Goal: Obtain resource: Download file/media

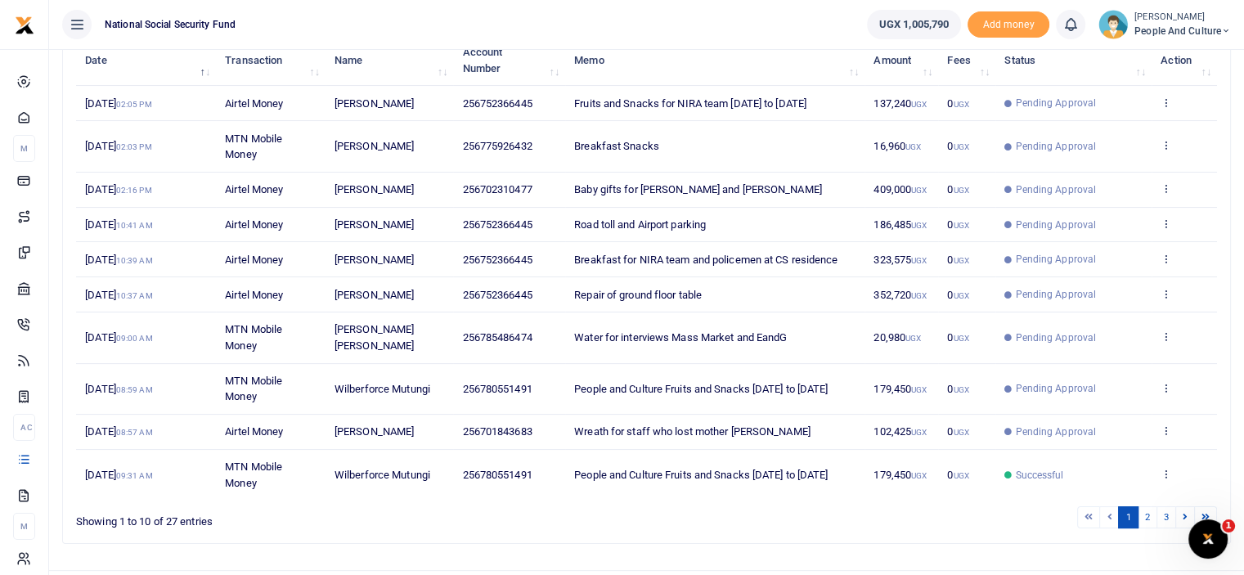
scroll to position [270, 0]
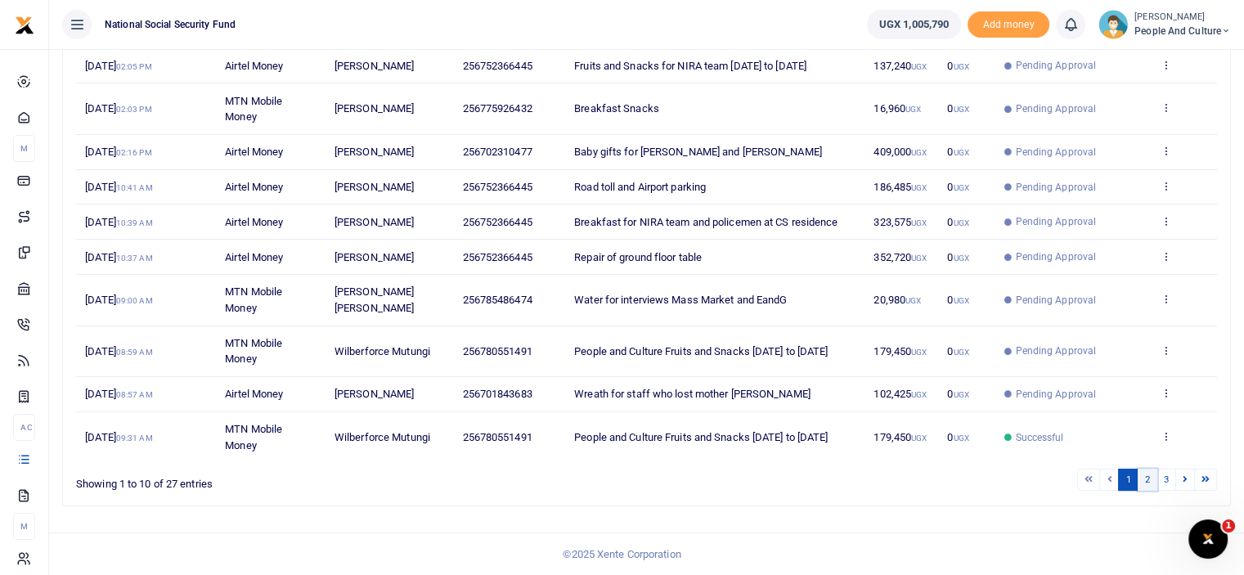
click at [1149, 479] on link "2" at bounding box center [1148, 480] width 20 height 22
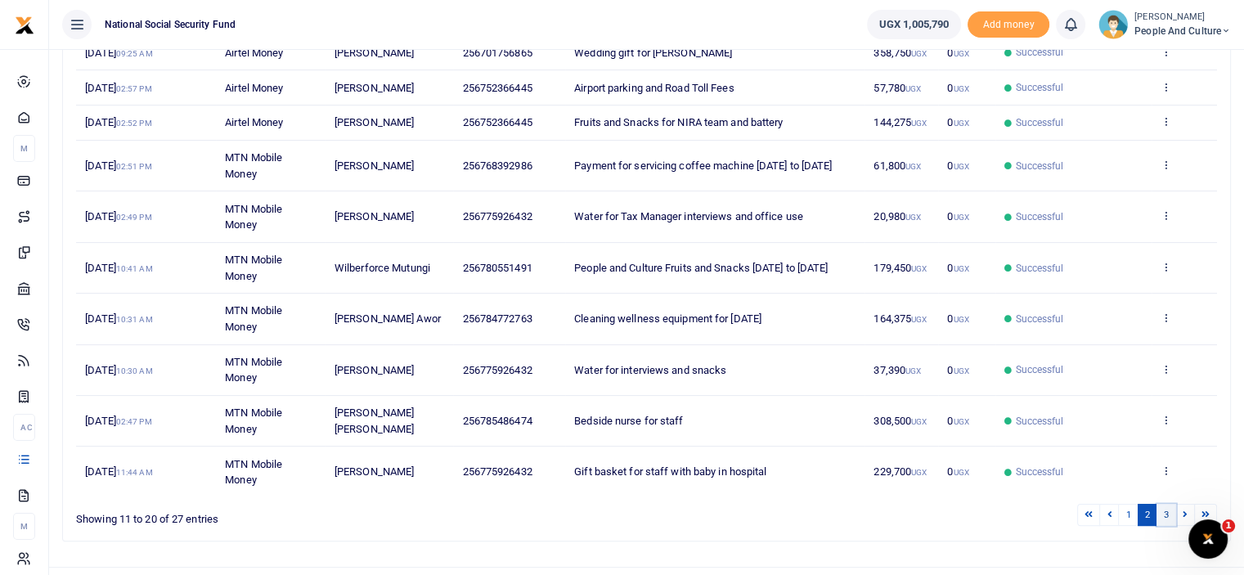
click at [1165, 518] on link "3" at bounding box center [1167, 515] width 20 height 22
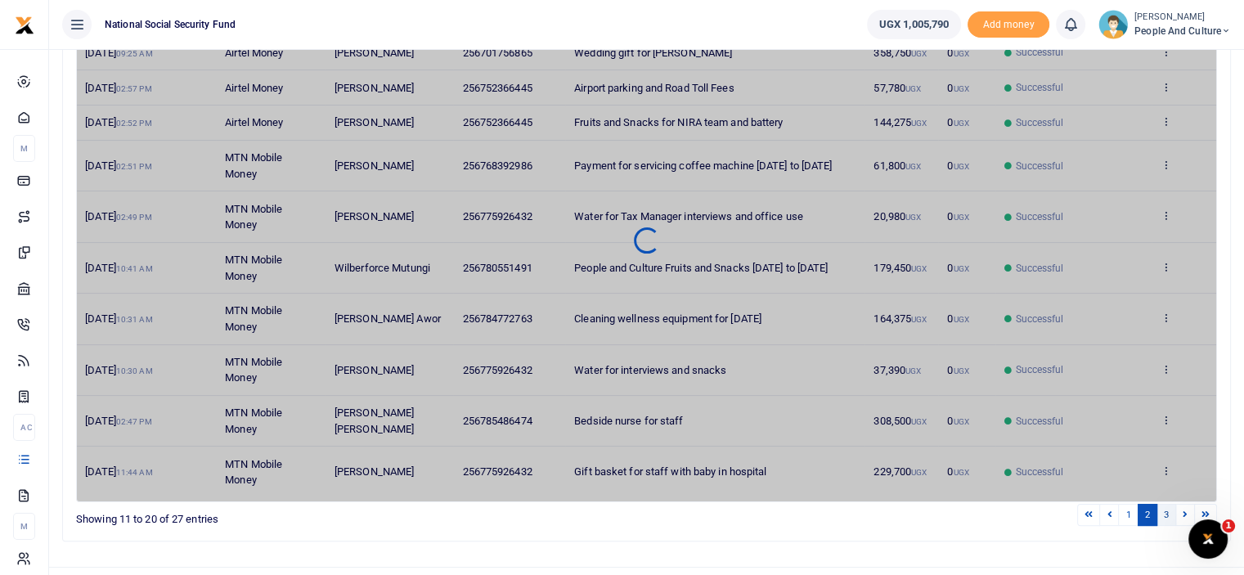
scroll to position [133, 0]
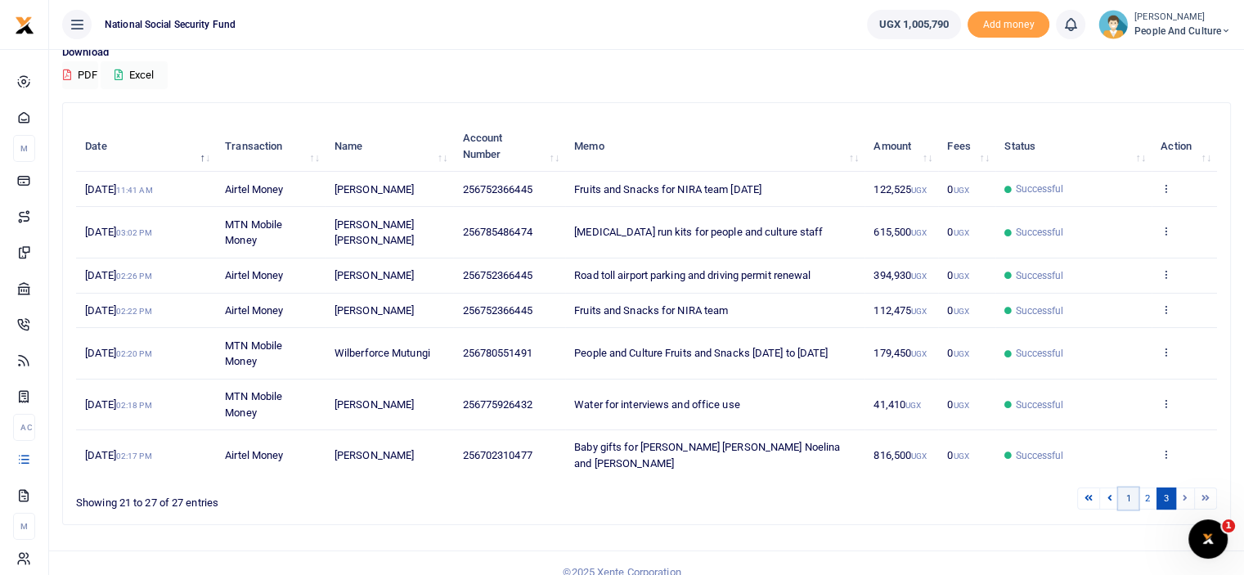
click at [1128, 488] on link "1" at bounding box center [1128, 499] width 20 height 22
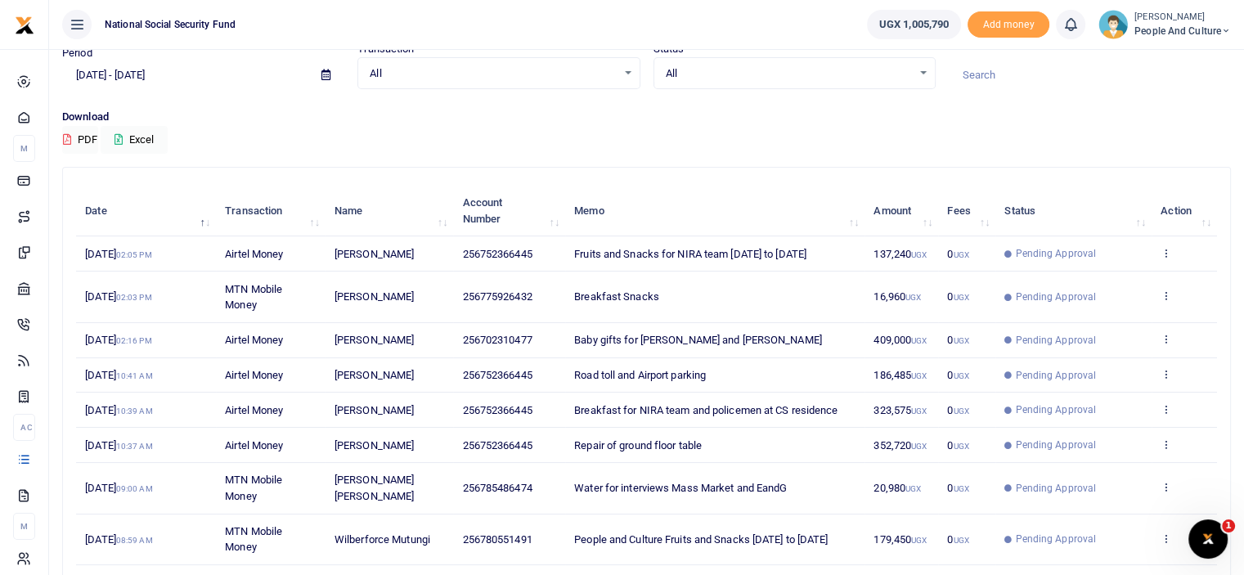
scroll to position [106, 0]
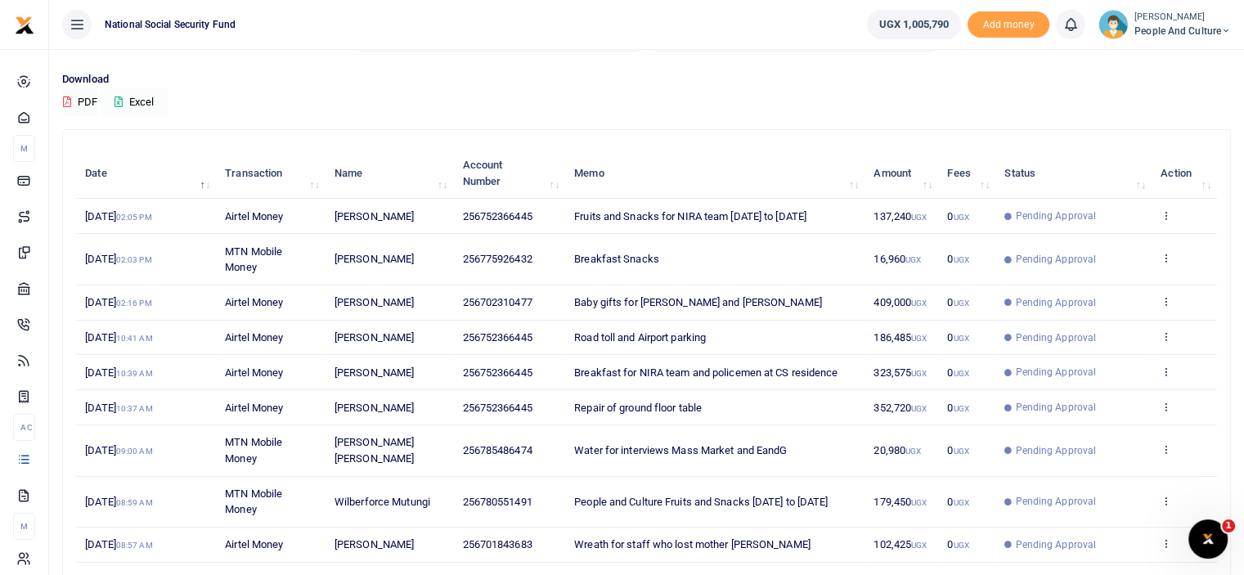
click at [137, 100] on button "Excel" at bounding box center [134, 102] width 67 height 28
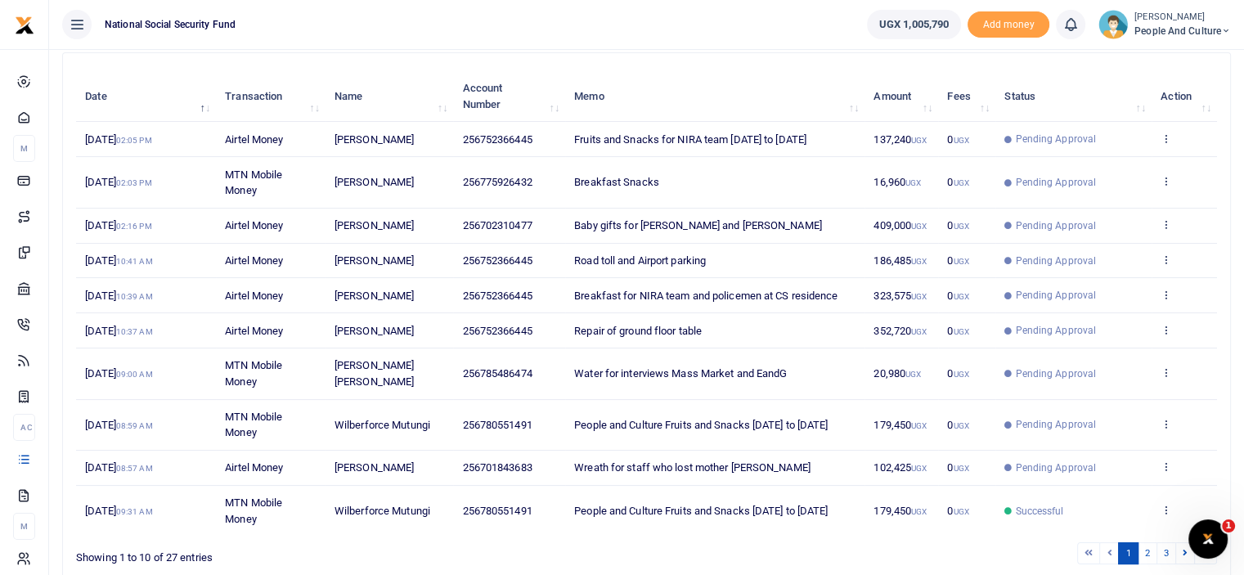
scroll to position [270, 0]
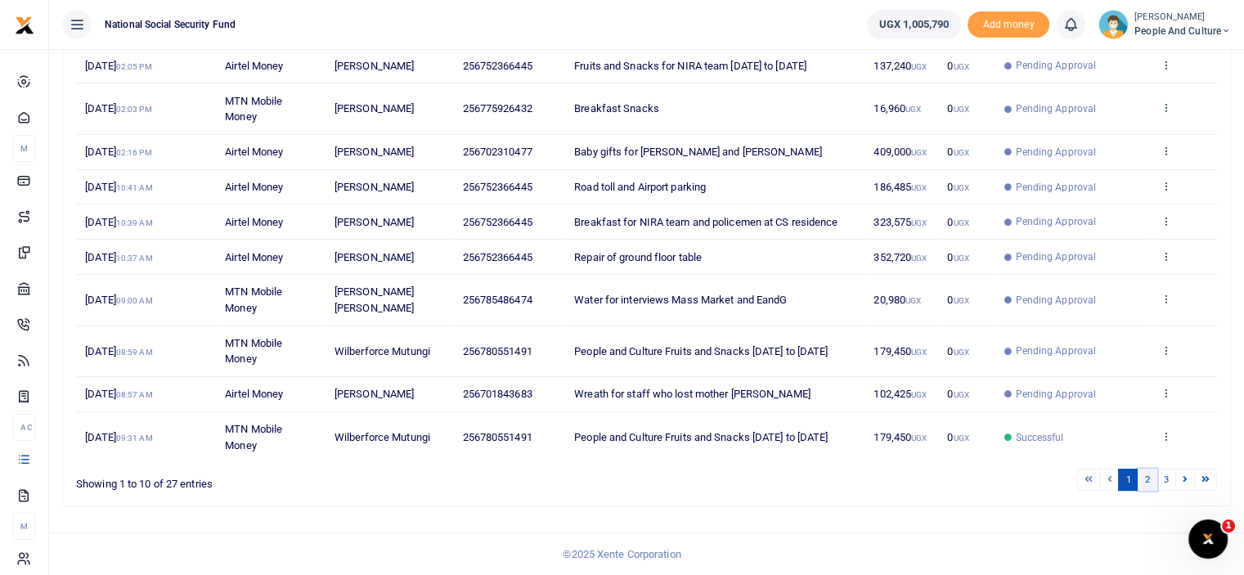
click at [1145, 481] on link "2" at bounding box center [1148, 480] width 20 height 22
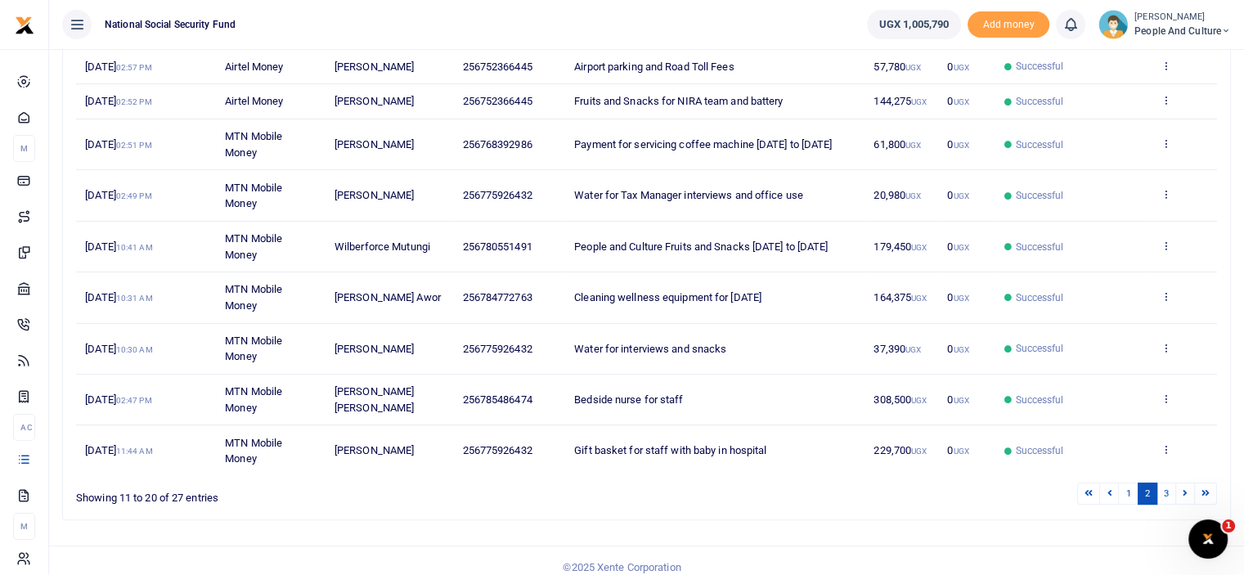
scroll to position [302, 0]
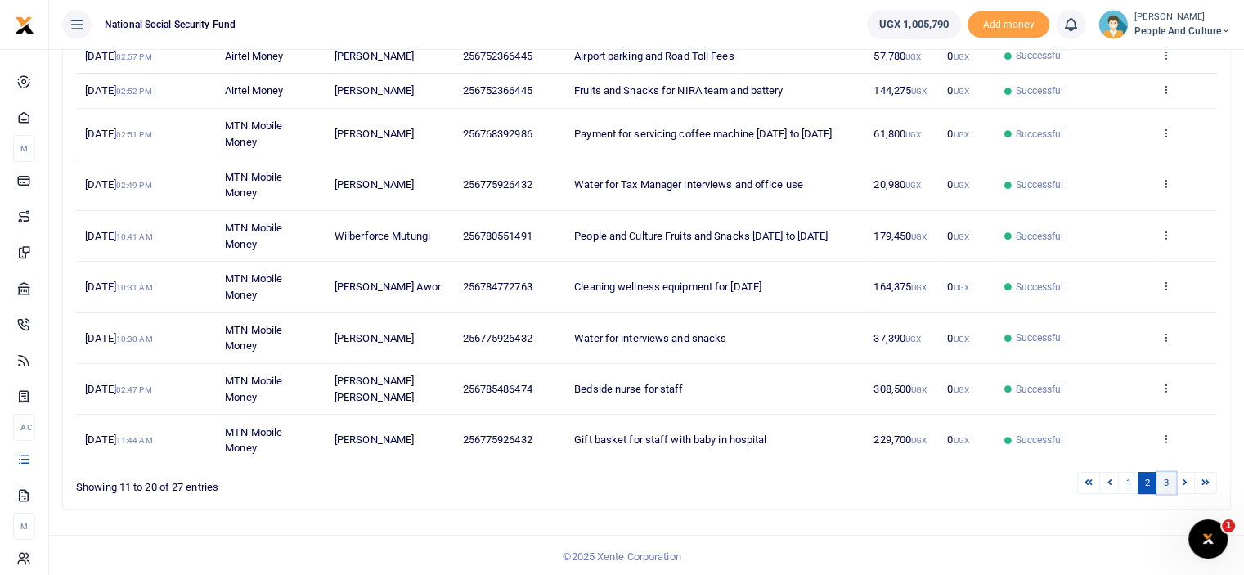
click at [1171, 479] on link "3" at bounding box center [1167, 483] width 20 height 22
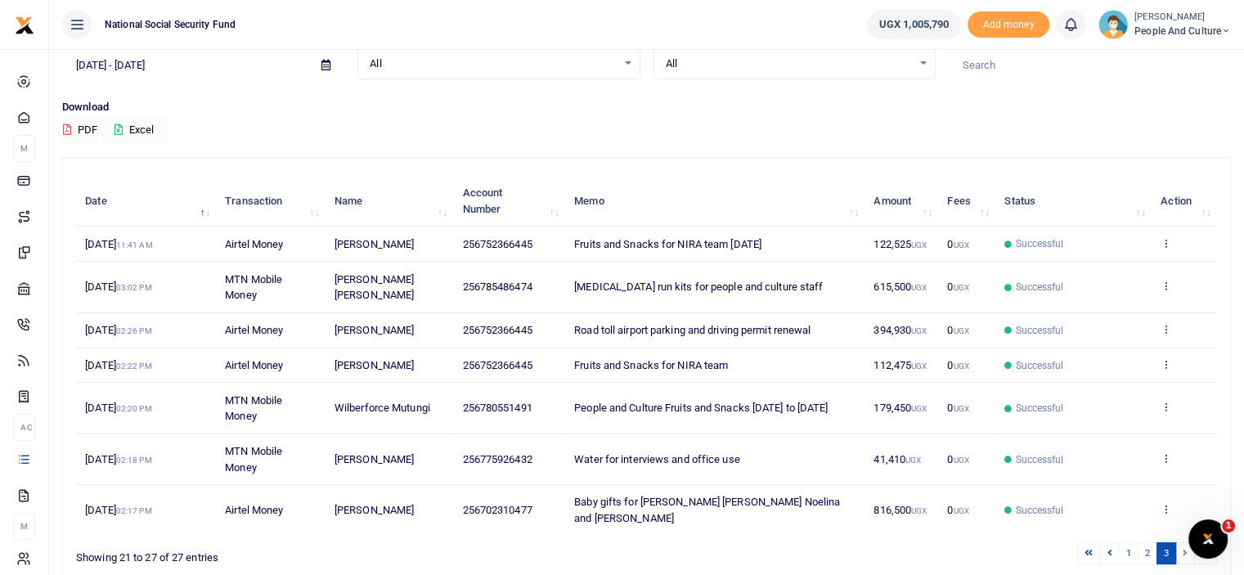
scroll to position [52, 0]
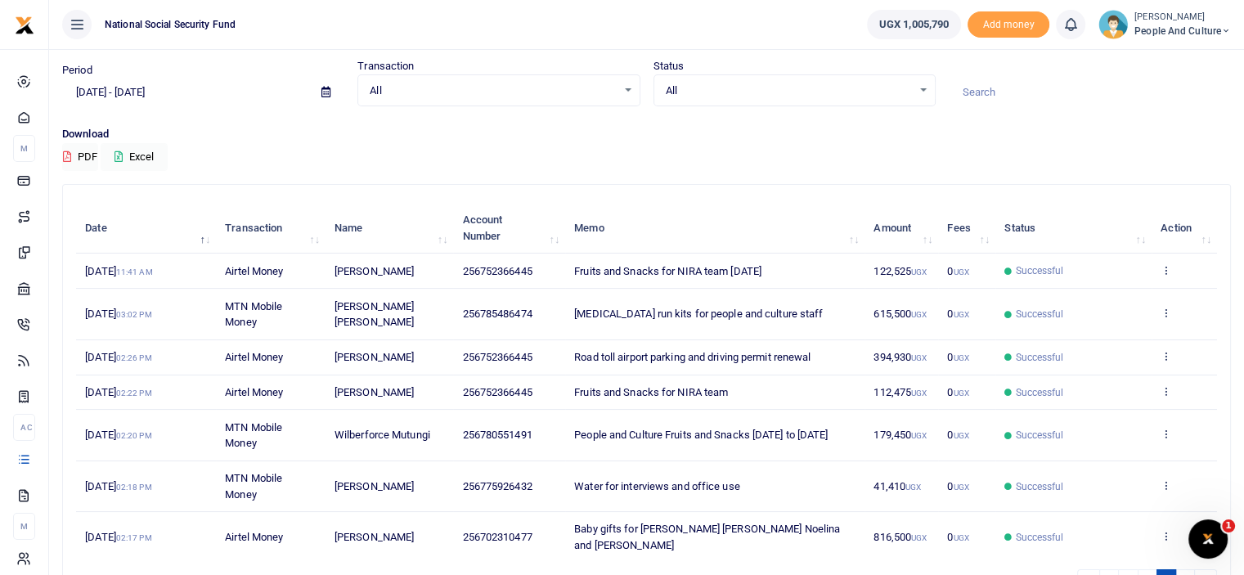
click at [326, 95] on icon at bounding box center [325, 92] width 9 height 11
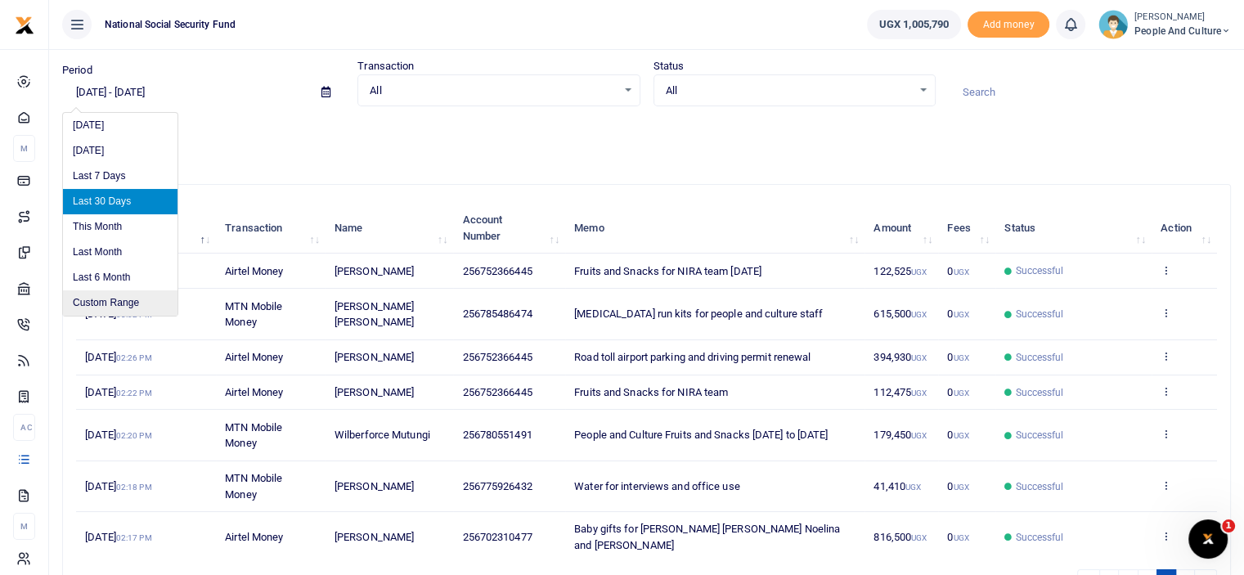
click at [110, 295] on li "Custom Range" at bounding box center [120, 302] width 115 height 25
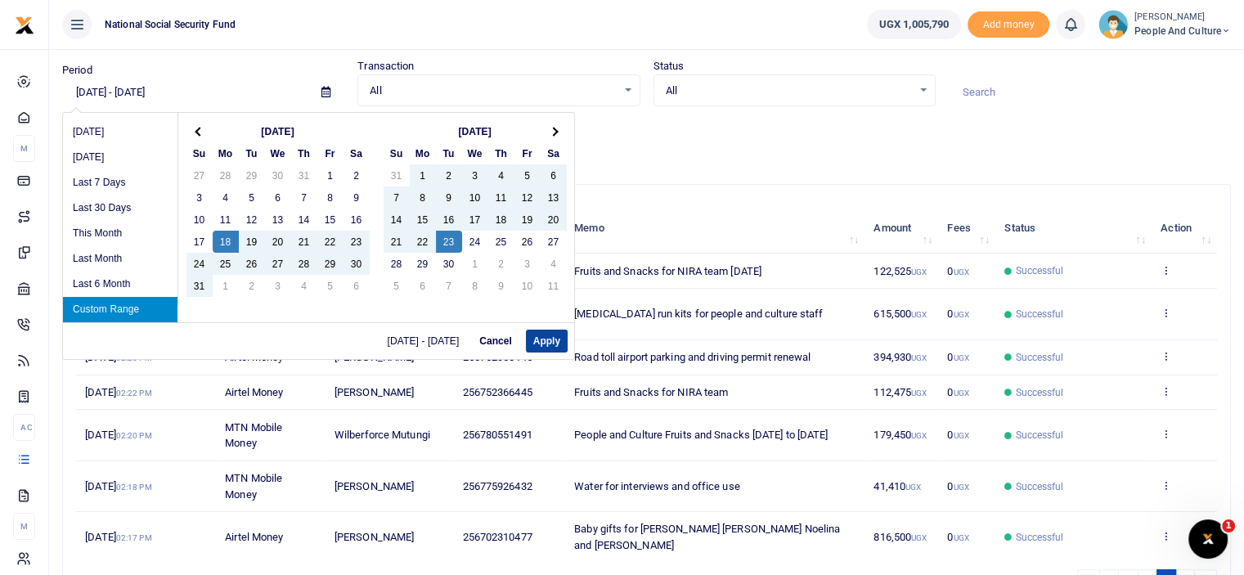
click at [545, 339] on button "Apply" at bounding box center [547, 341] width 42 height 23
type input "[DATE] - [DATE]"
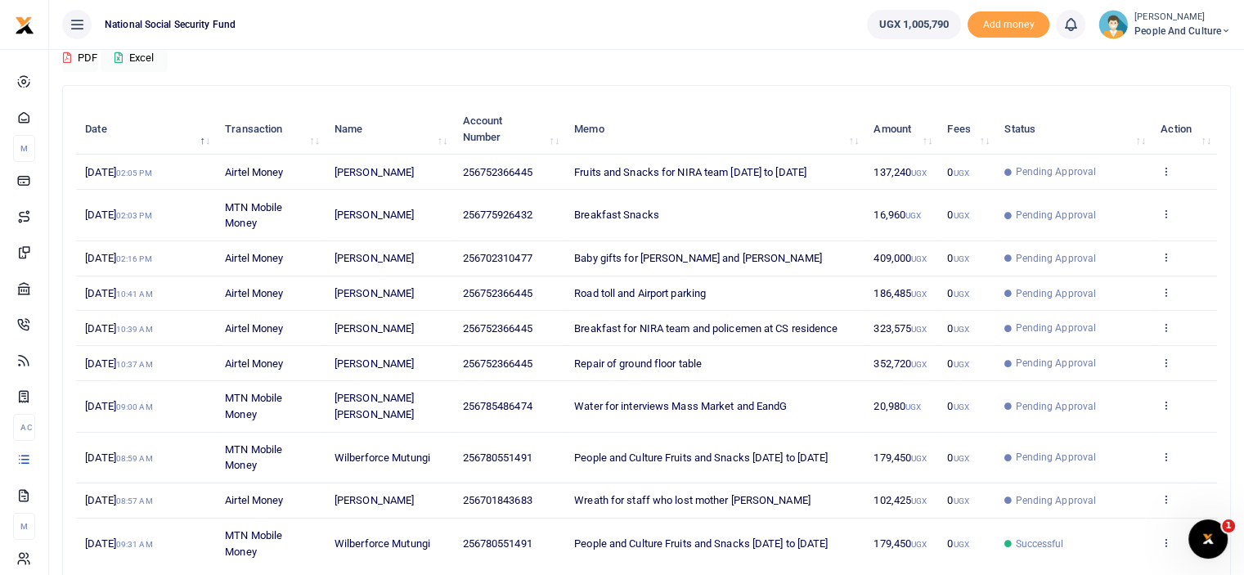
scroll to position [270, 0]
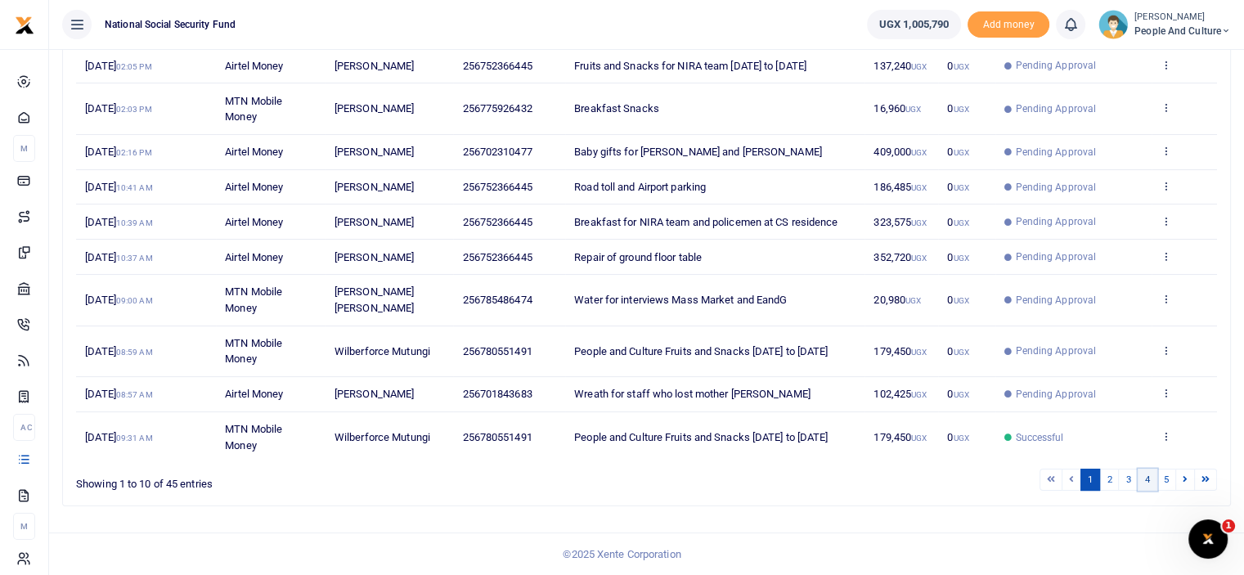
click at [1152, 481] on link "4" at bounding box center [1148, 480] width 20 height 22
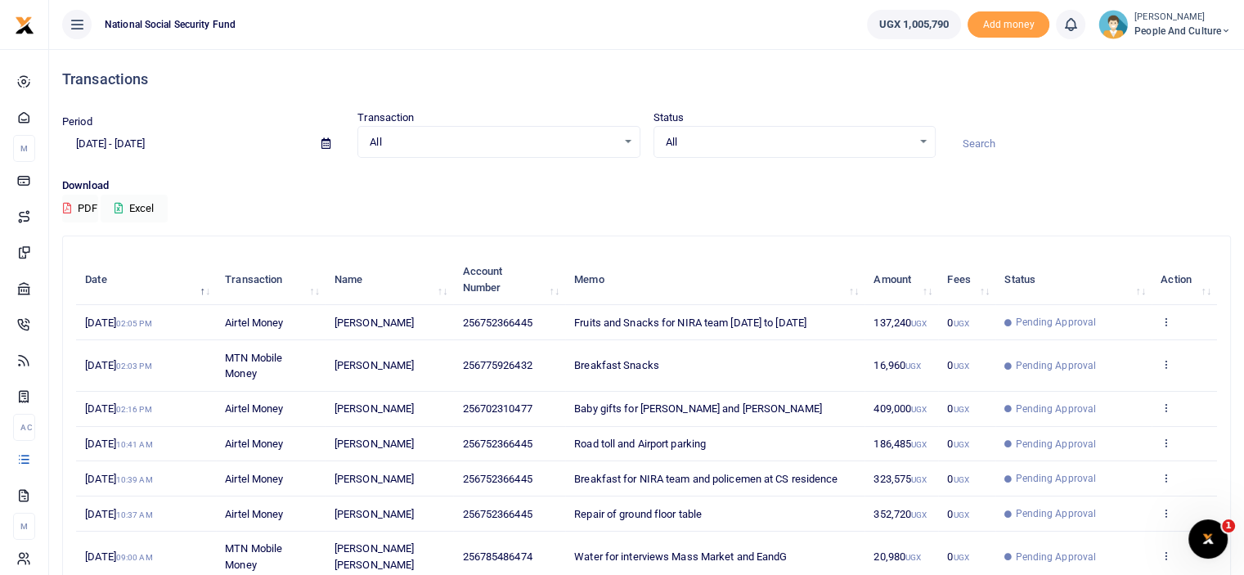
click at [324, 142] on div at bounding box center [622, 287] width 1244 height 575
click at [324, 145] on icon at bounding box center [325, 143] width 9 height 11
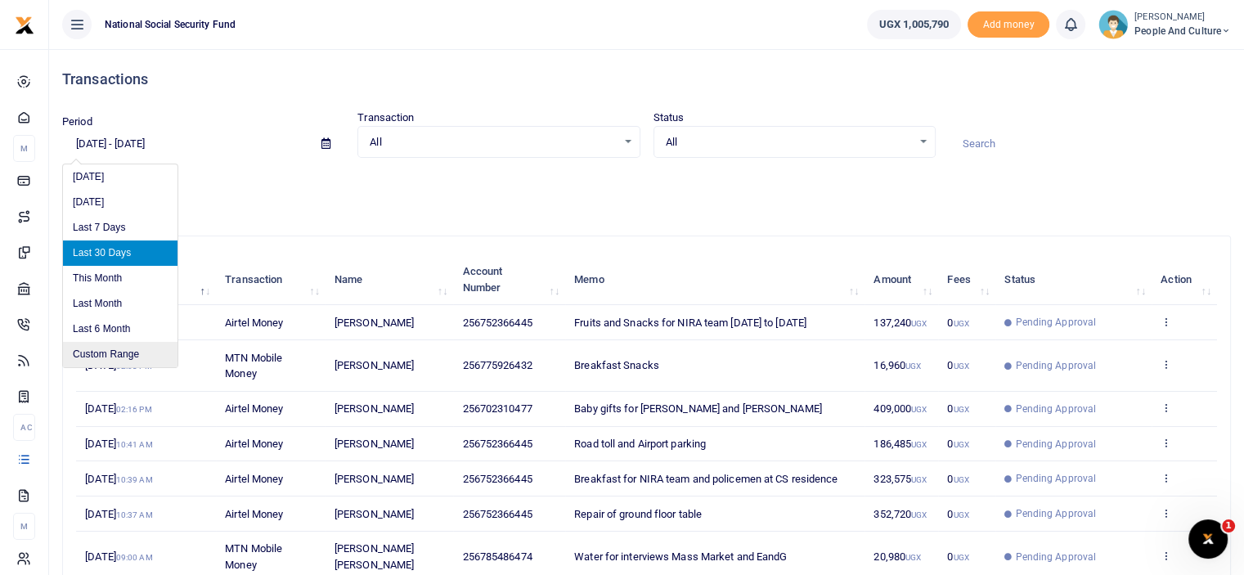
click at [101, 355] on li "Custom Range" at bounding box center [120, 354] width 115 height 25
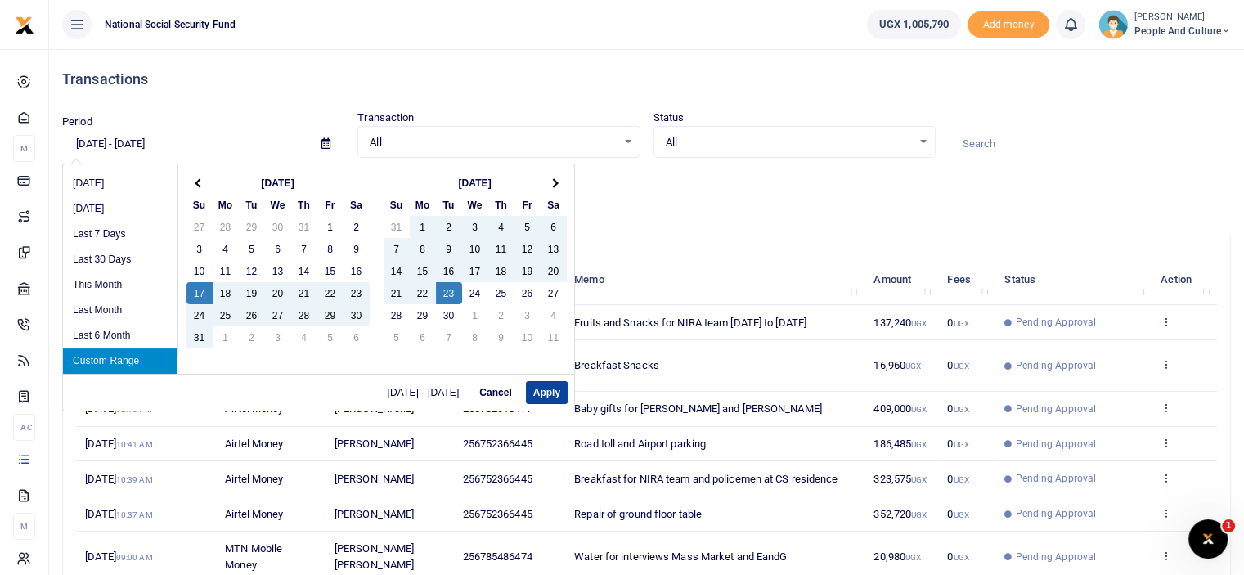
click at [539, 391] on button "Apply" at bounding box center [547, 392] width 42 height 23
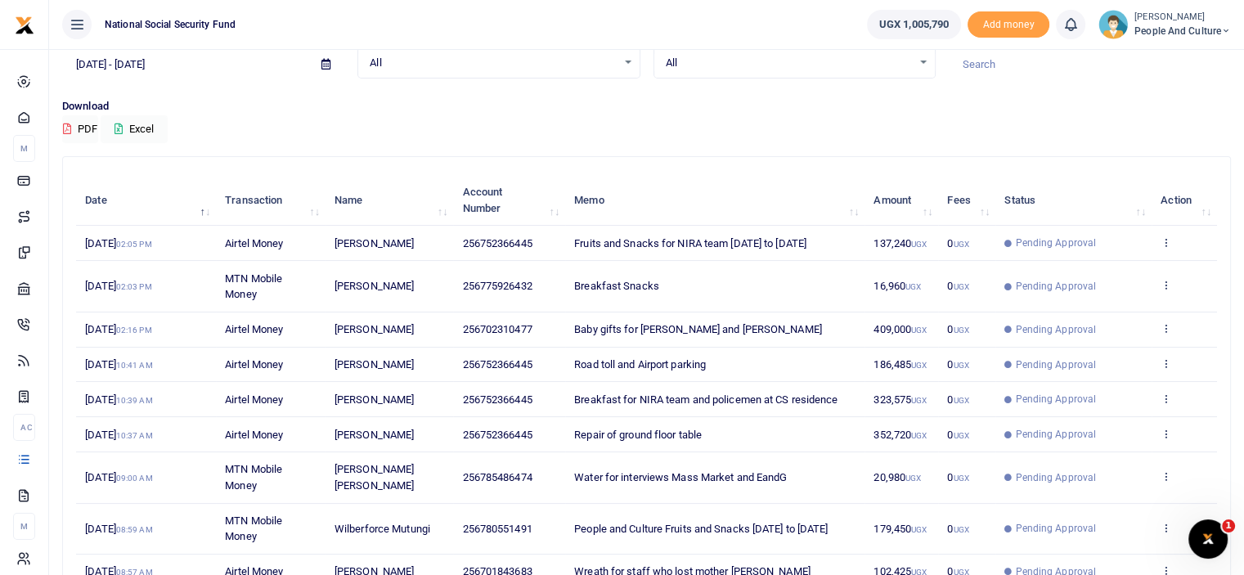
scroll to position [270, 0]
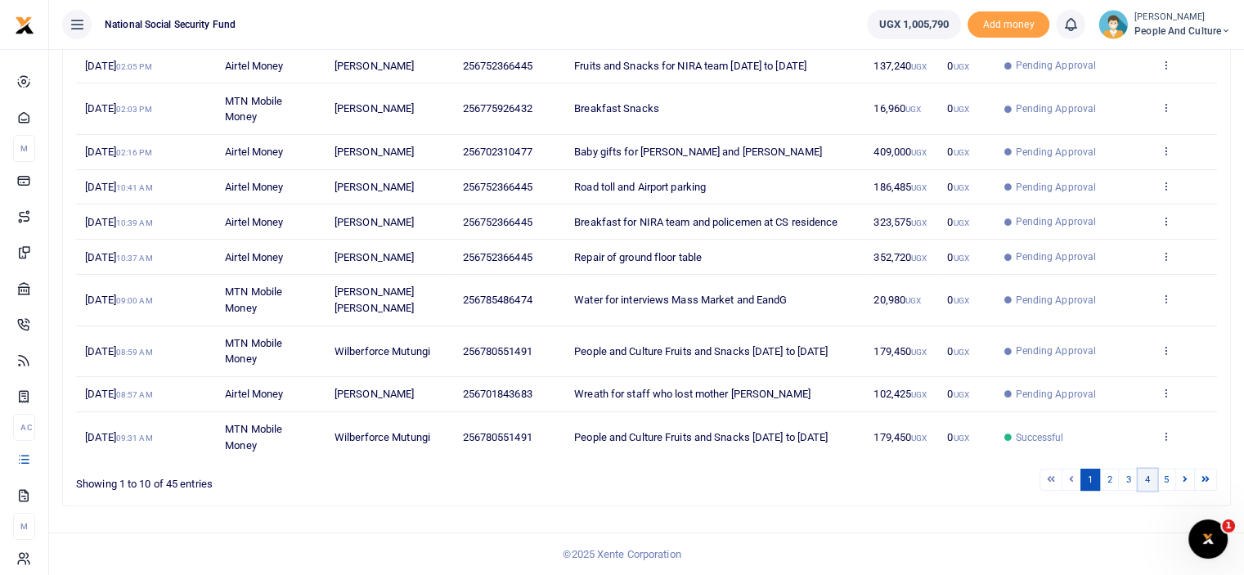
click at [1152, 482] on link "4" at bounding box center [1148, 480] width 20 height 22
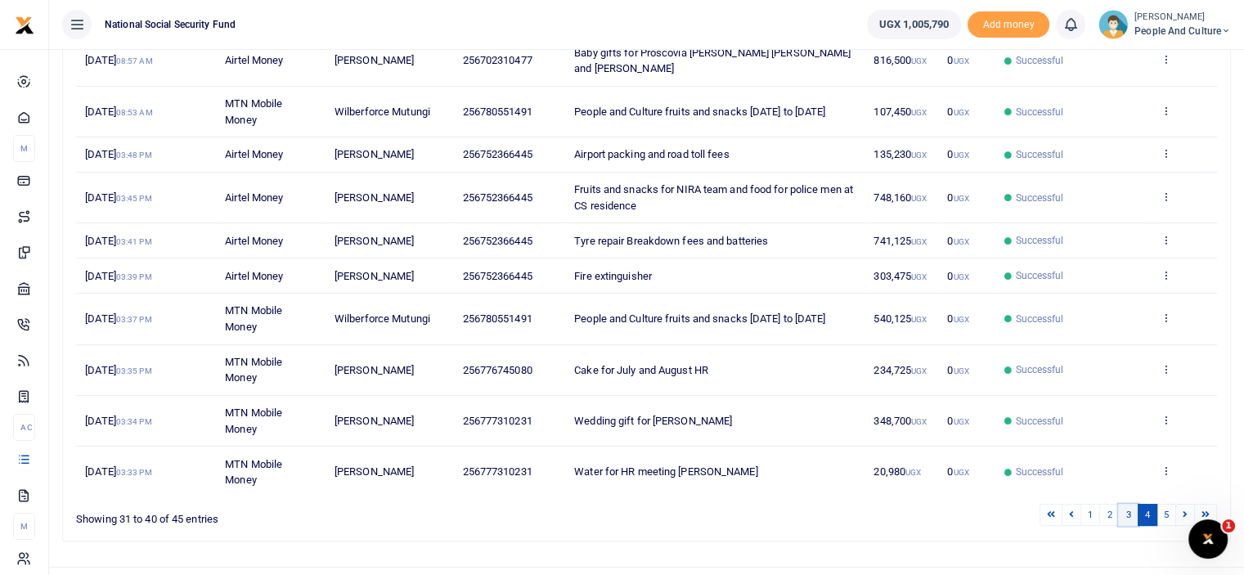
click at [1131, 514] on link "3" at bounding box center [1128, 515] width 20 height 22
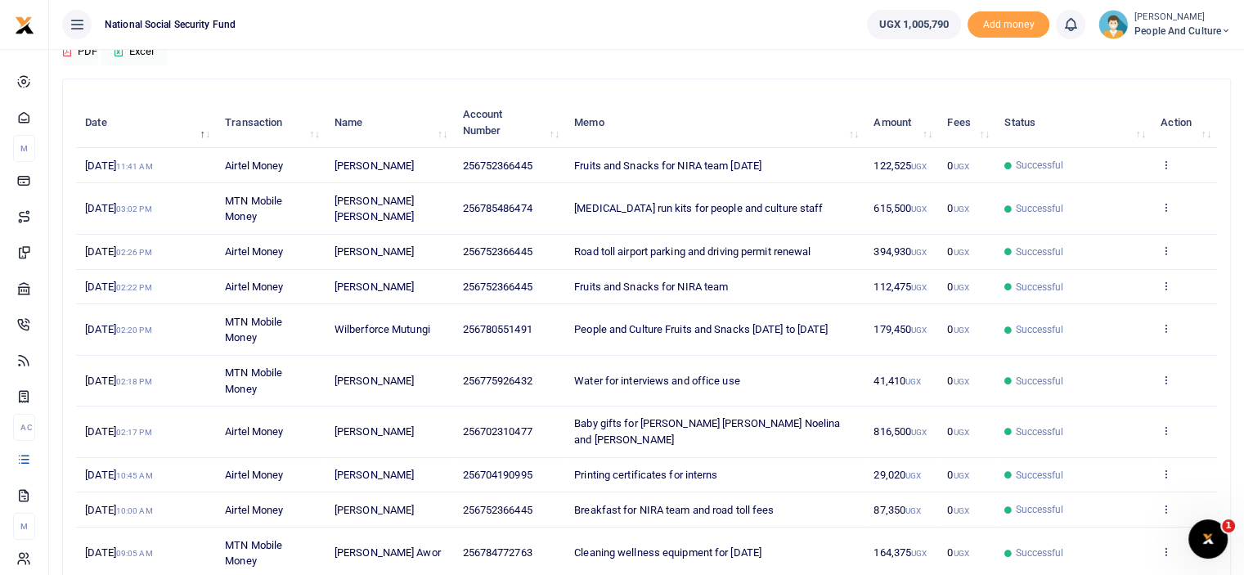
scroll to position [254, 0]
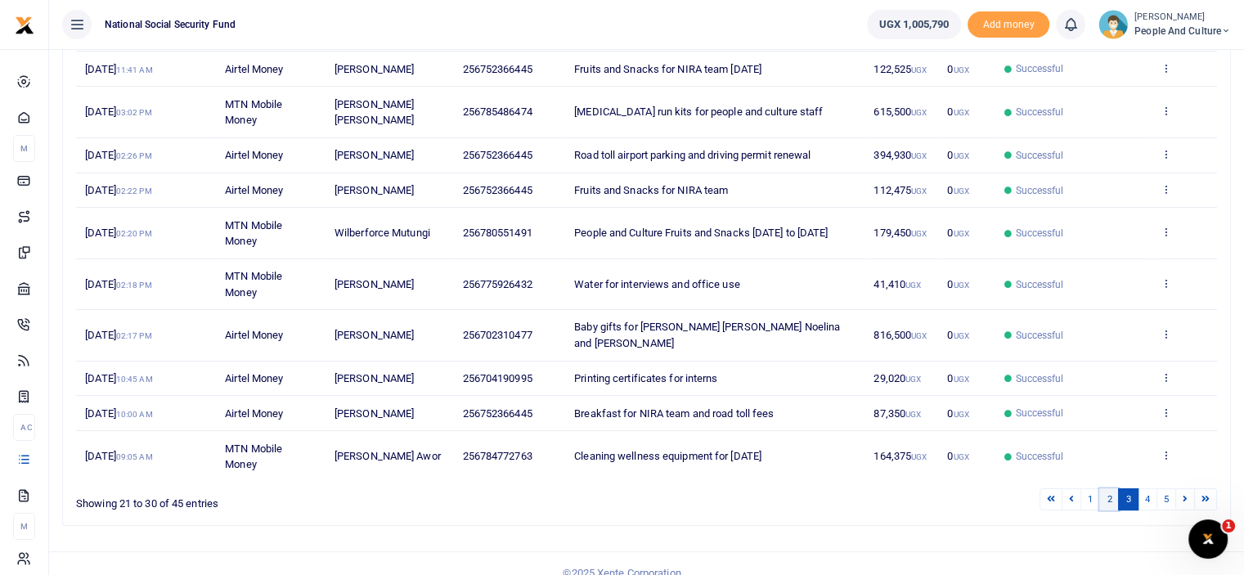
click at [1113, 488] on link "2" at bounding box center [1109, 499] width 20 height 22
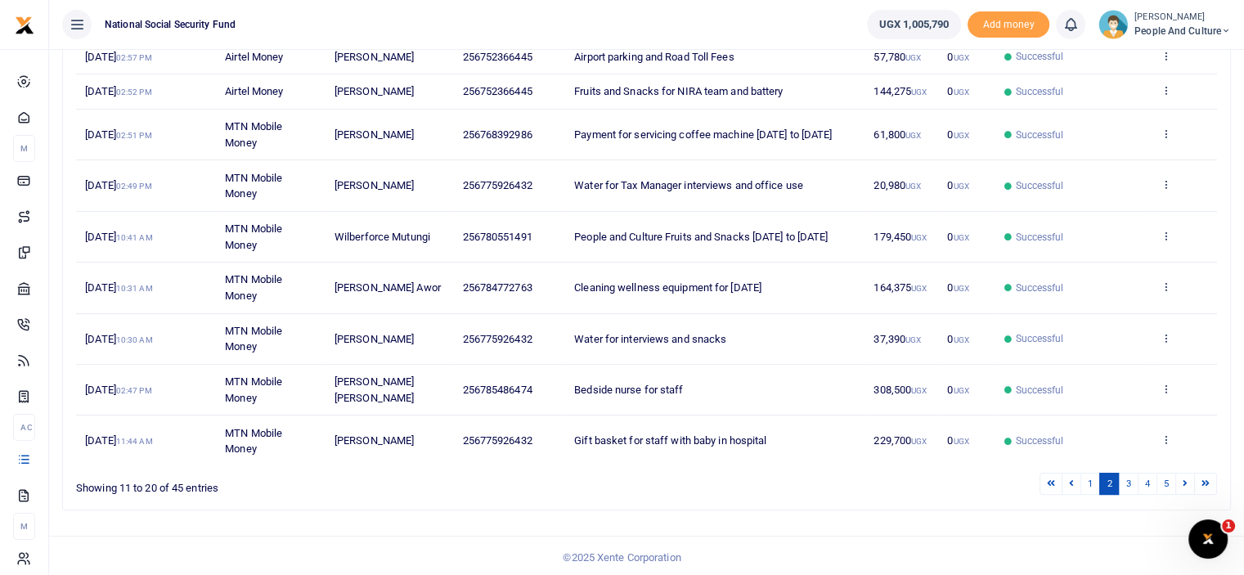
scroll to position [302, 0]
click at [1132, 481] on link "3" at bounding box center [1128, 483] width 20 height 22
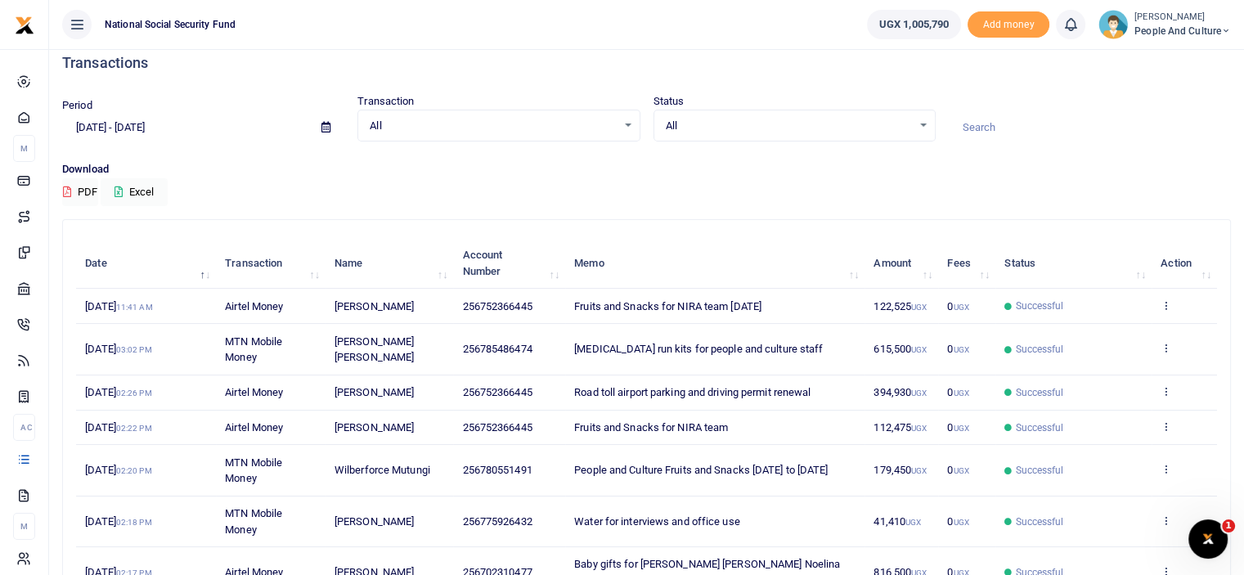
scroll to position [0, 0]
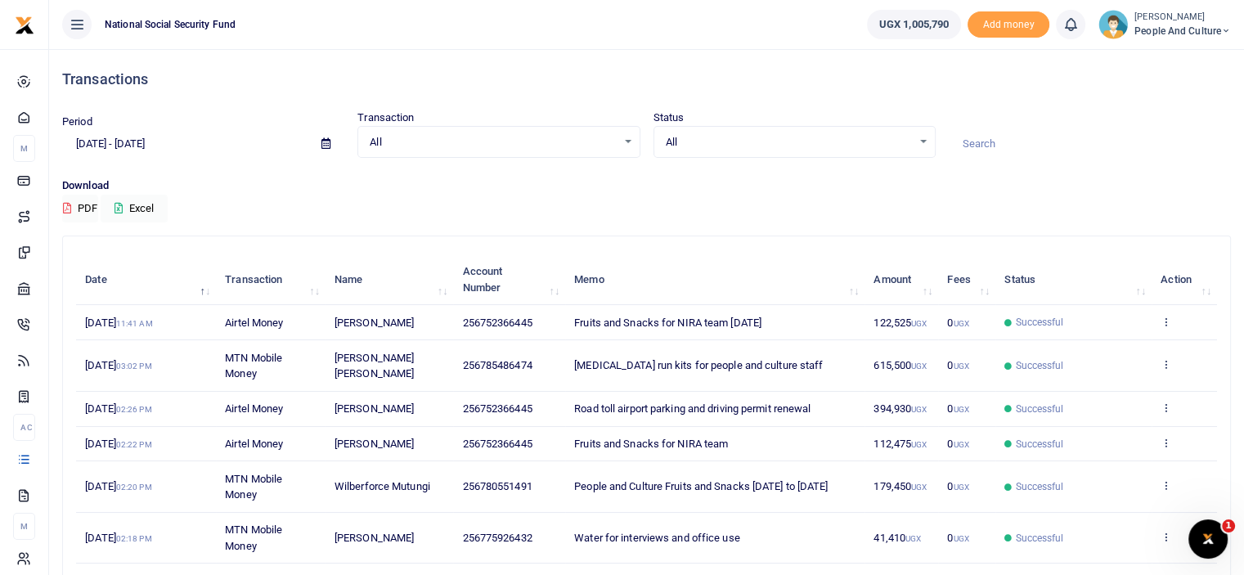
click at [325, 138] on icon at bounding box center [325, 143] width 9 height 11
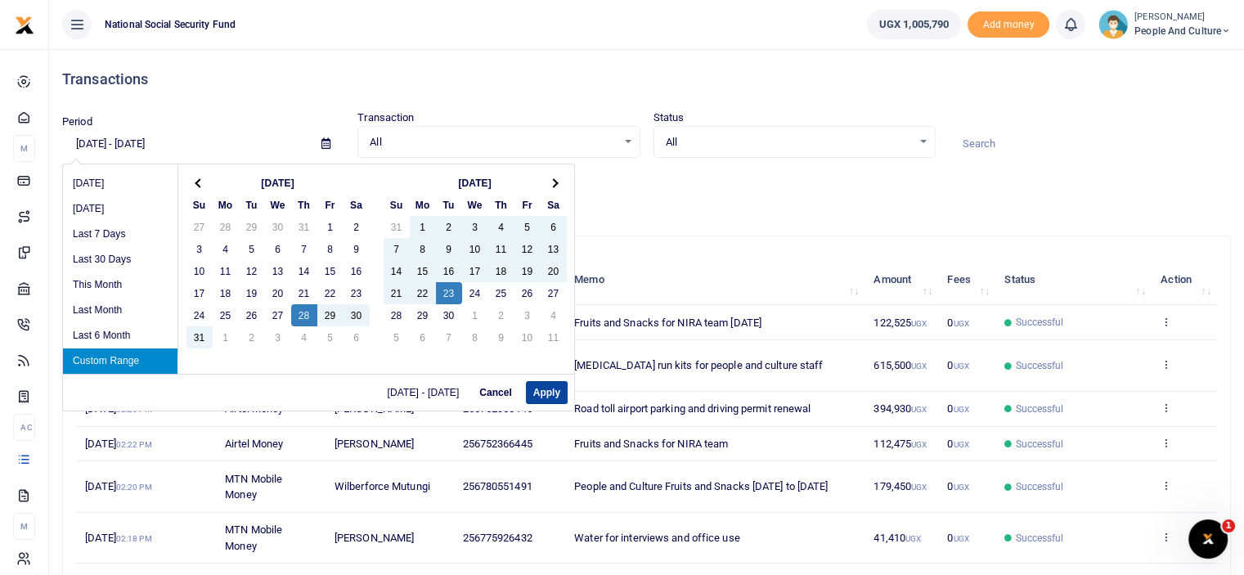
click at [553, 386] on button "Apply" at bounding box center [547, 392] width 42 height 23
type input "[DATE] - [DATE]"
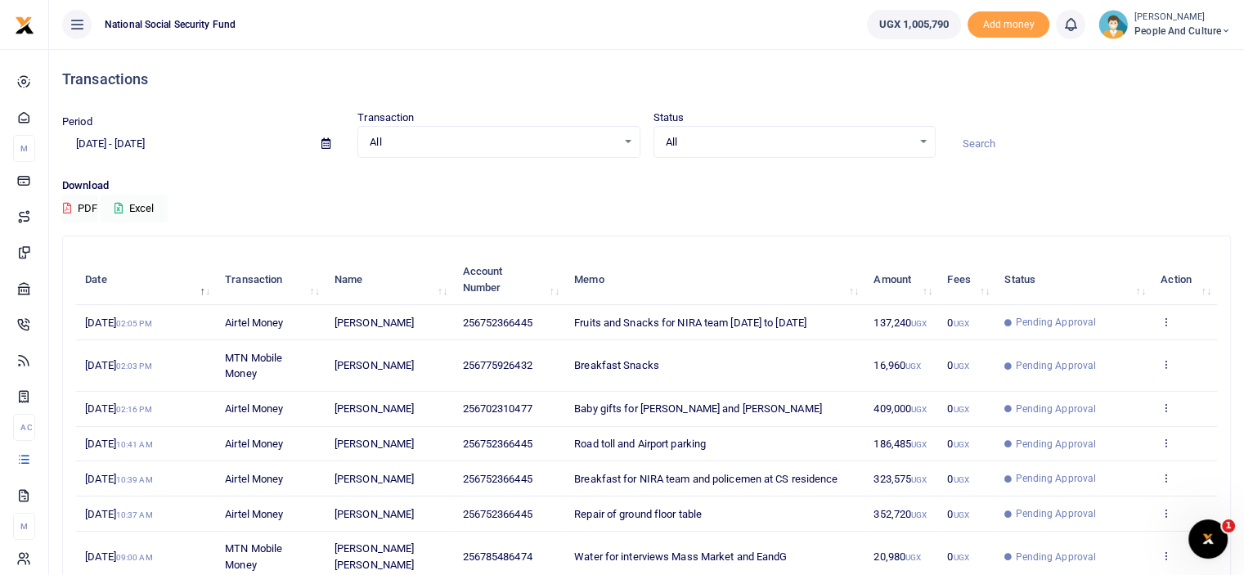
click at [522, 136] on span "All" at bounding box center [493, 142] width 246 height 16
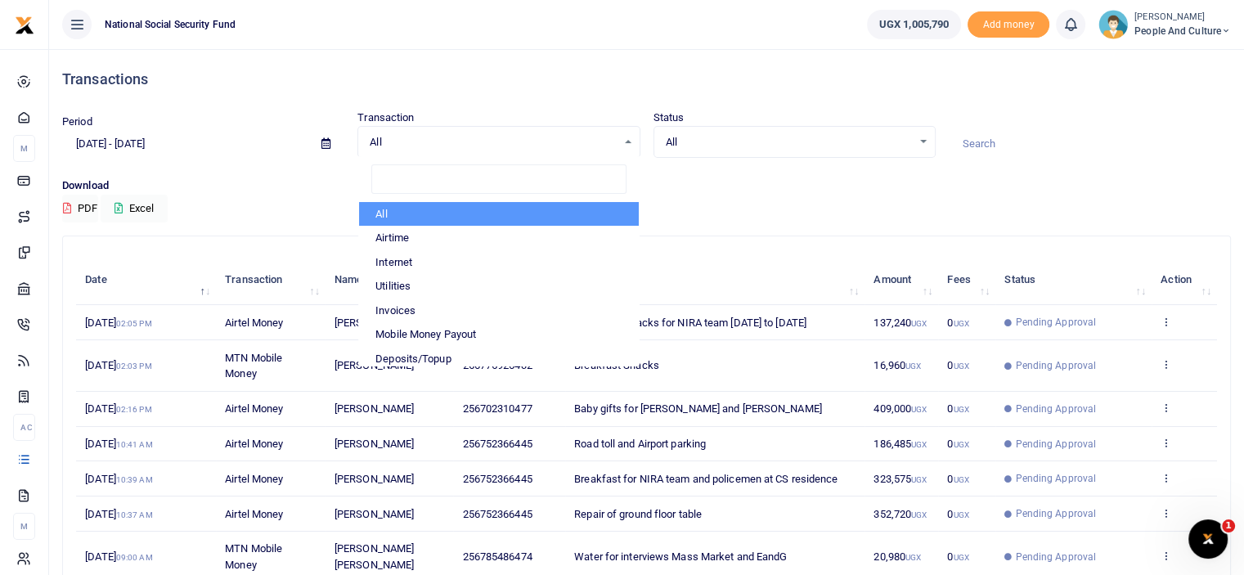
click at [739, 126] on div "All Select an option... All Processing Successful Pending Declined Failed" at bounding box center [795, 142] width 282 height 33
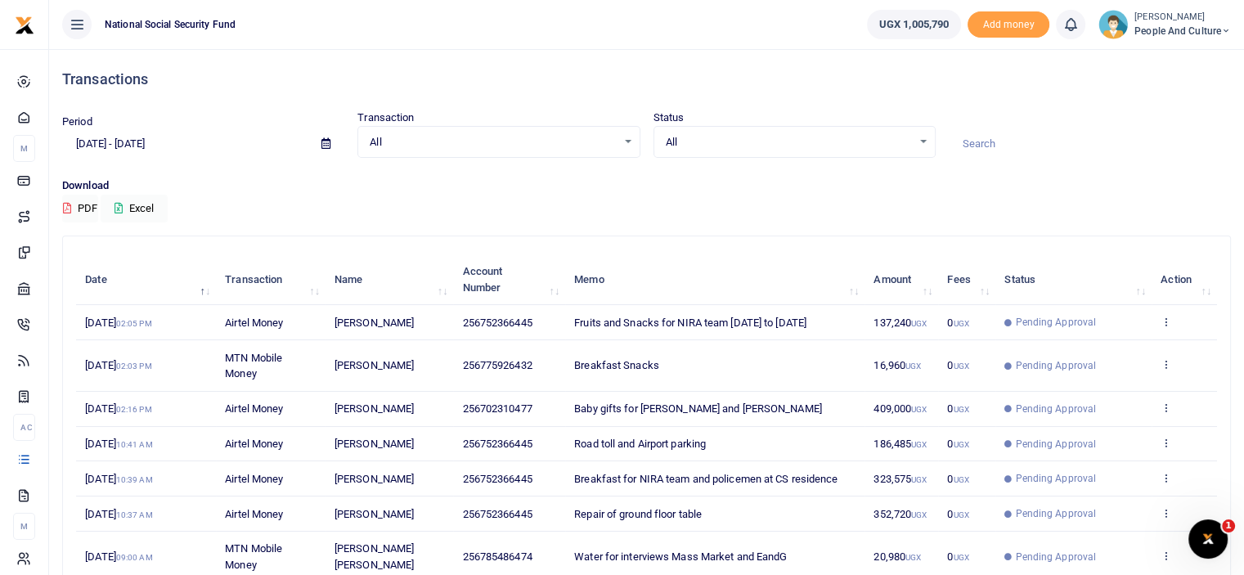
click at [728, 140] on span "All" at bounding box center [789, 142] width 246 height 16
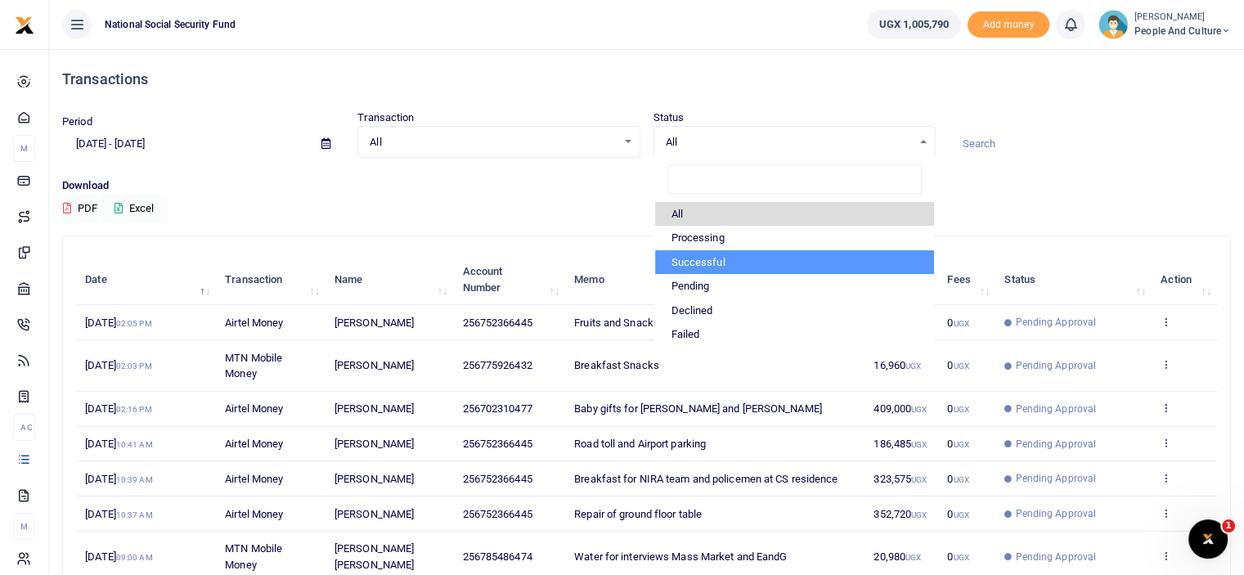
click at [697, 263] on li "Successful" at bounding box center [794, 262] width 279 height 25
select select "COMMITTED"
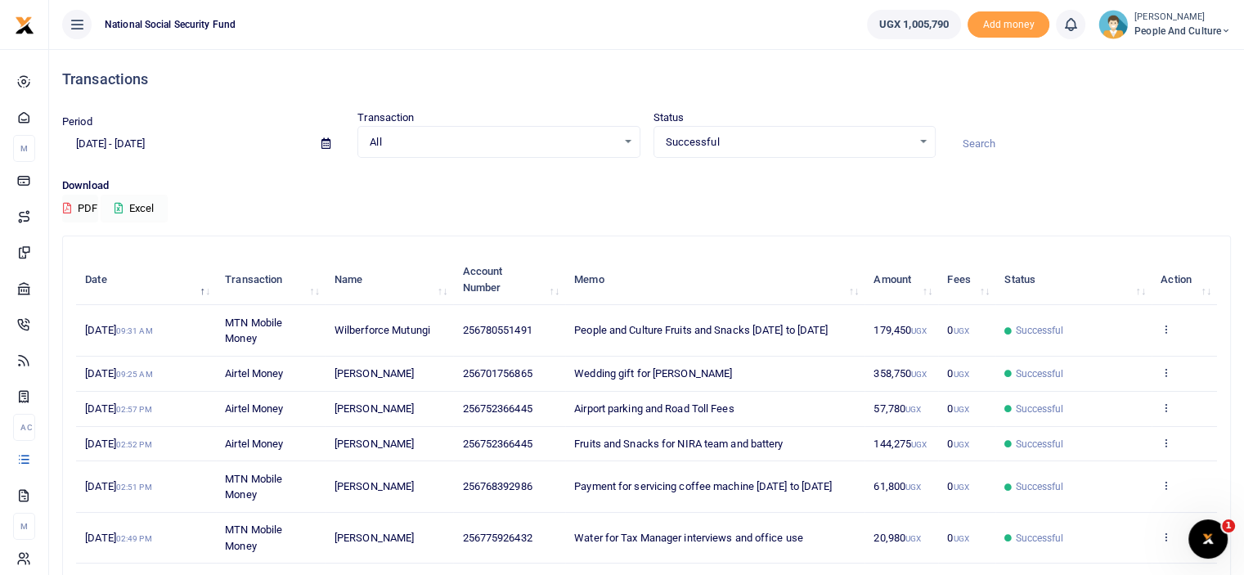
click at [136, 213] on button "Excel" at bounding box center [134, 209] width 67 height 28
click at [136, 209] on button "Excel" at bounding box center [134, 209] width 67 height 28
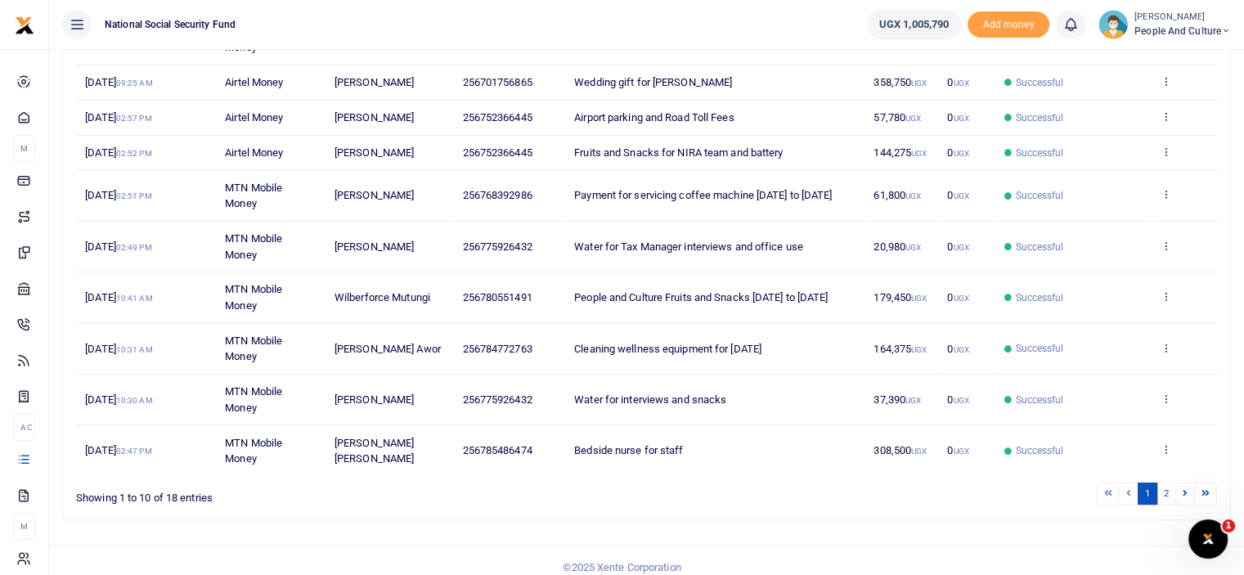
scroll to position [302, 0]
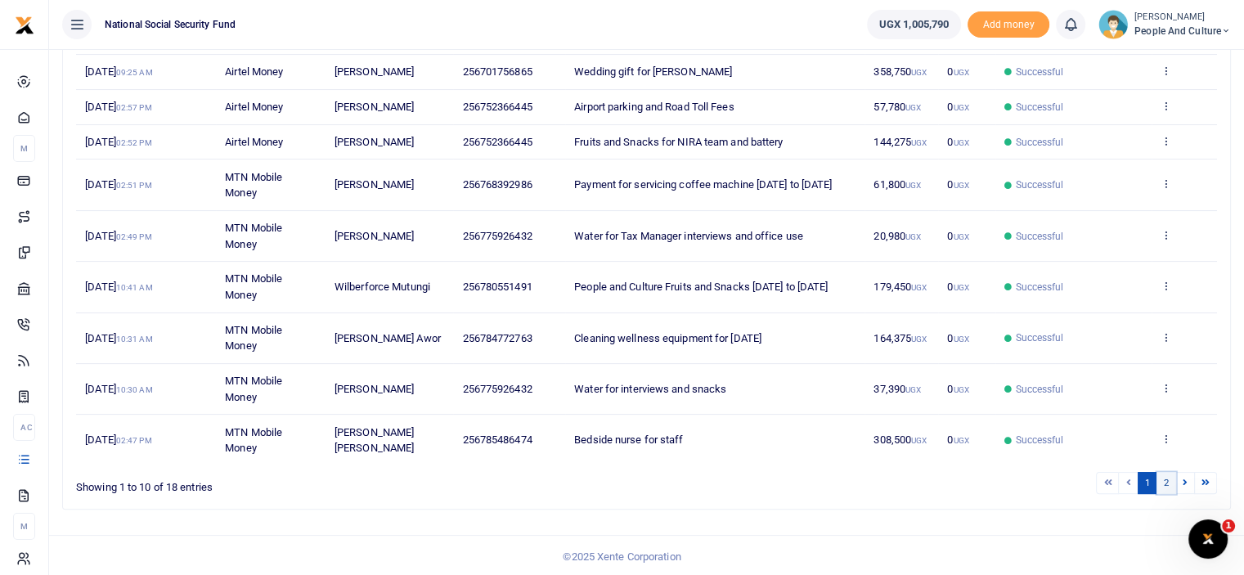
click at [1166, 477] on link "2" at bounding box center [1167, 483] width 20 height 22
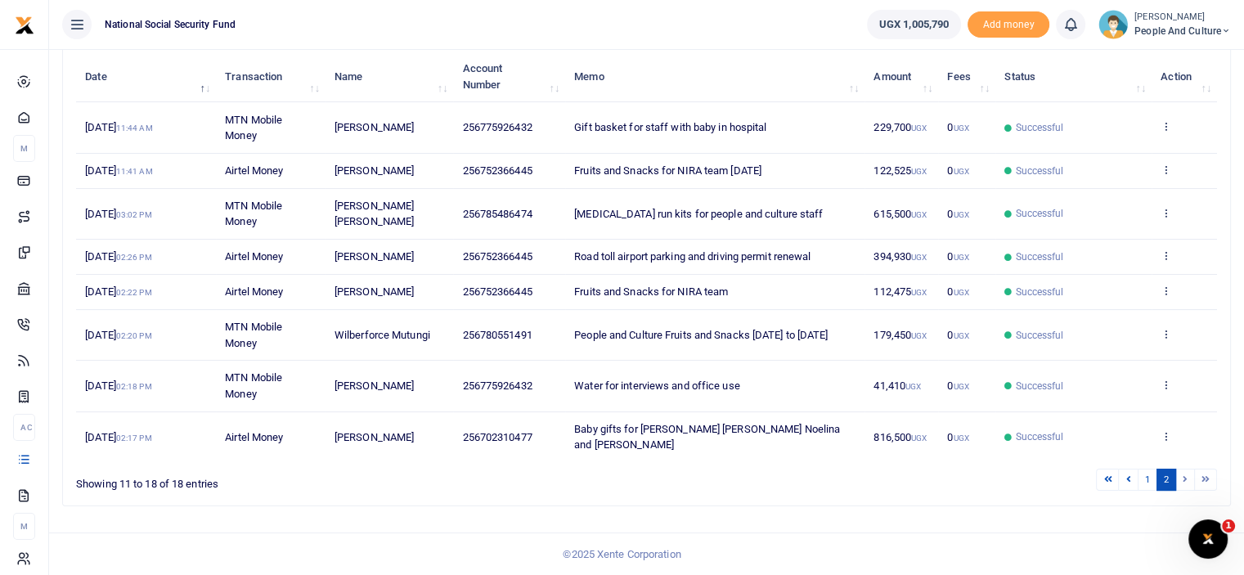
scroll to position [184, 0]
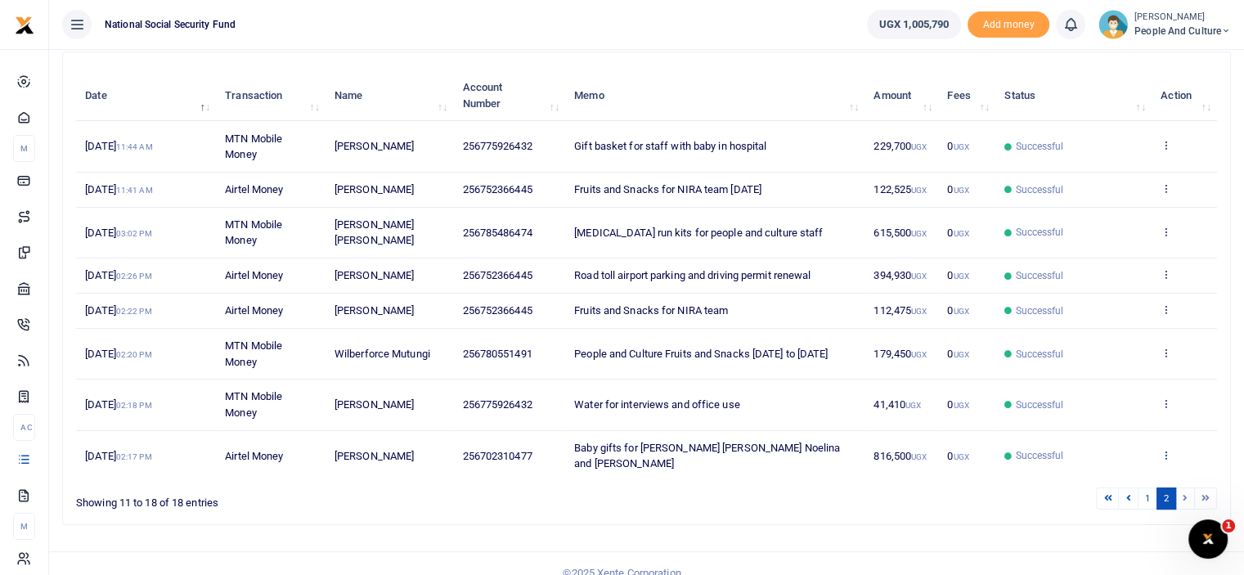
click at [1165, 450] on icon at bounding box center [1166, 454] width 11 height 11
click at [1166, 449] on icon at bounding box center [1166, 454] width 11 height 11
click at [1131, 395] on div "View details Send again" at bounding box center [1106, 419] width 131 height 74
click at [1168, 449] on icon at bounding box center [1166, 454] width 11 height 11
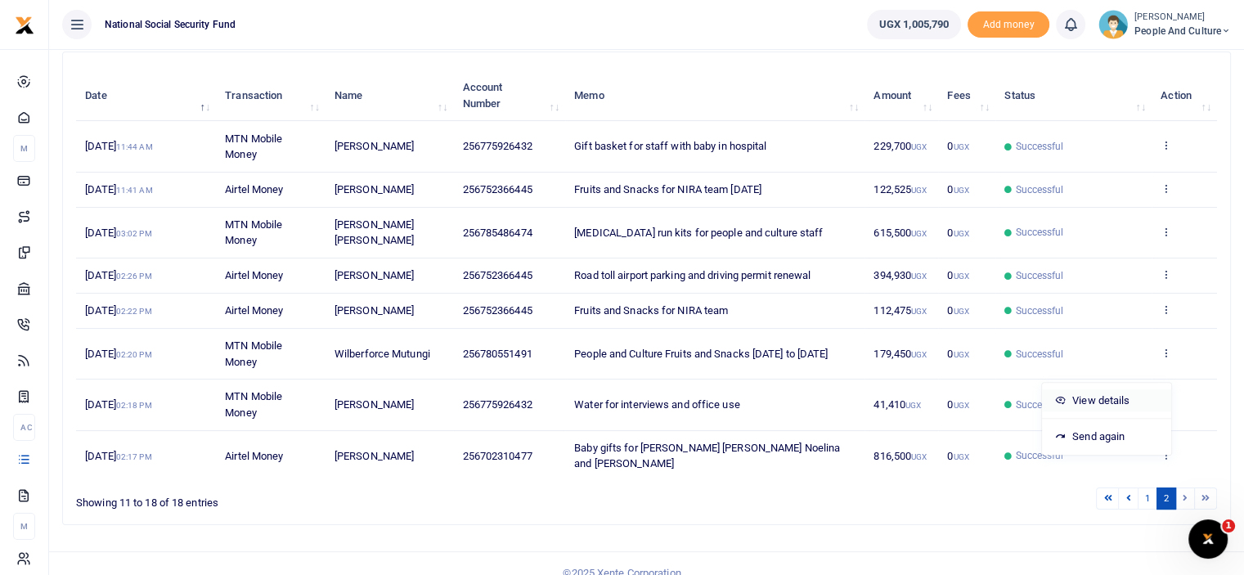
click at [1143, 389] on link "View details" at bounding box center [1106, 400] width 129 height 23
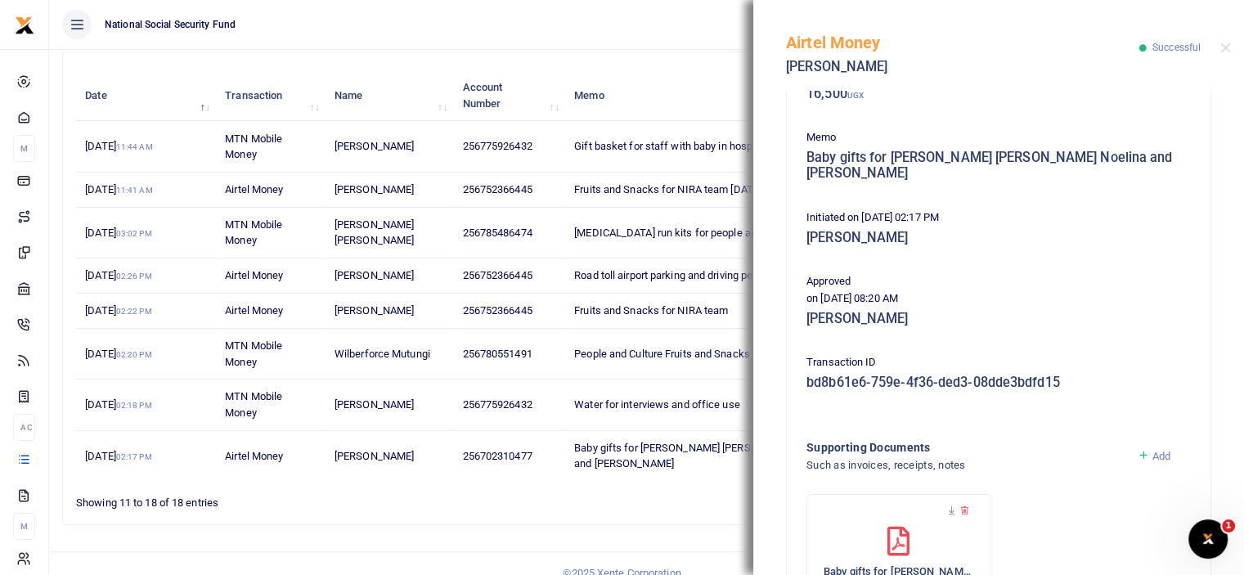
scroll to position [300, 0]
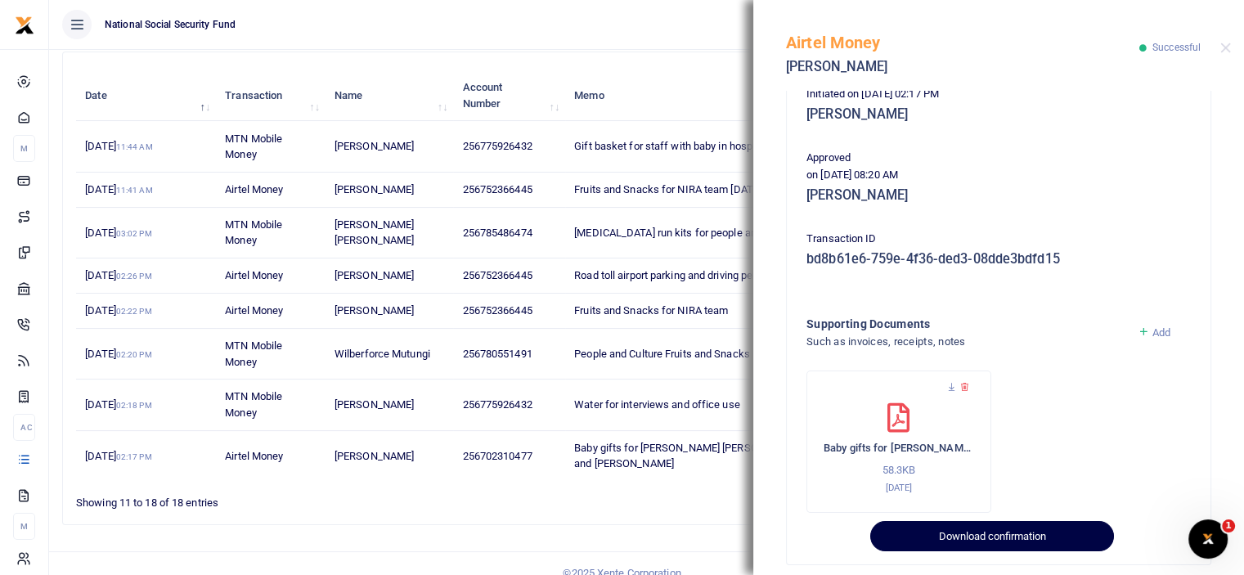
click at [992, 530] on button "Download confirmation" at bounding box center [991, 536] width 243 height 31
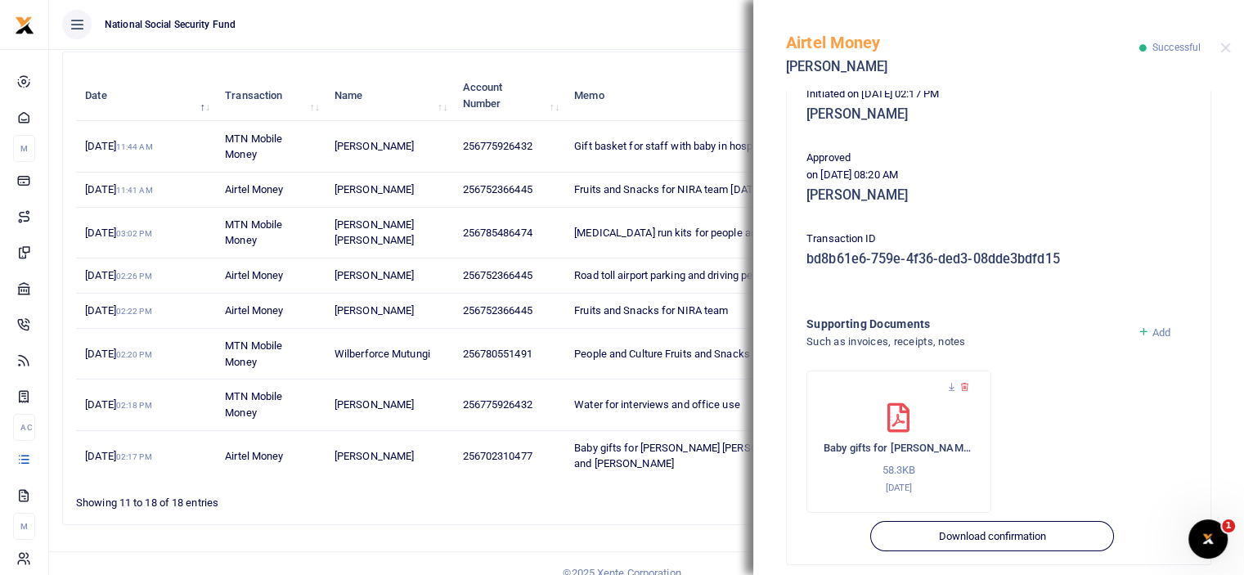
click at [682, 500] on div "Search: Date Transaction Name Account Number Memo Amount Fees Status Action 29t…" at bounding box center [646, 288] width 1167 height 472
click at [1225, 45] on button "Close" at bounding box center [1226, 48] width 11 height 11
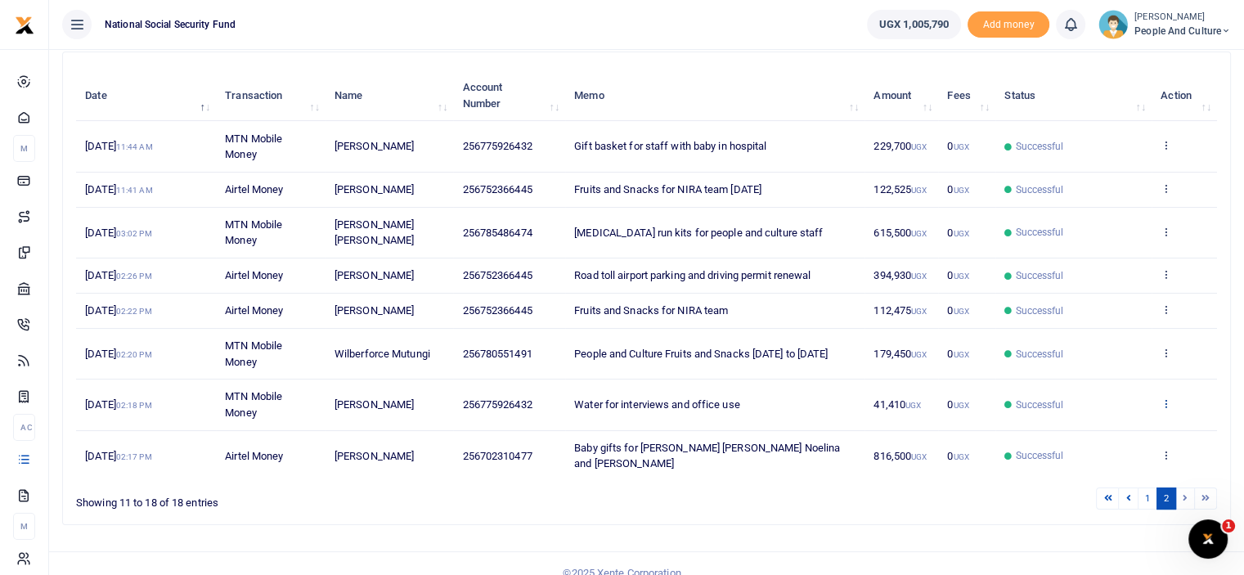
click at [1165, 402] on icon at bounding box center [1166, 403] width 11 height 11
click at [1115, 425] on link "View details" at bounding box center [1106, 429] width 129 height 23
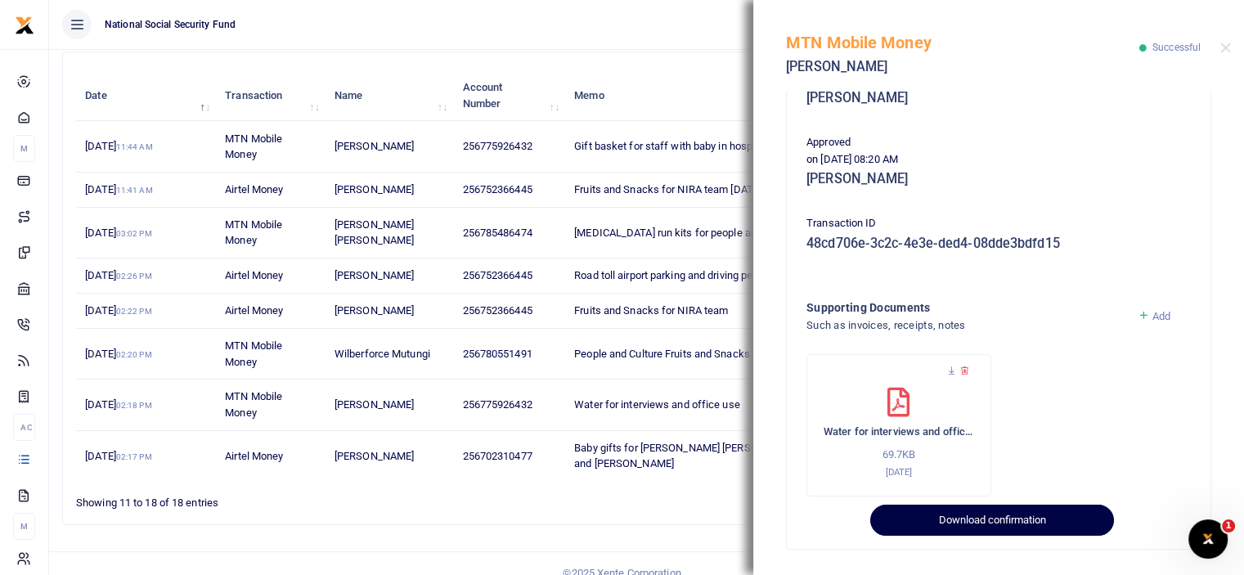
click at [962, 516] on button "Download confirmation" at bounding box center [991, 520] width 243 height 31
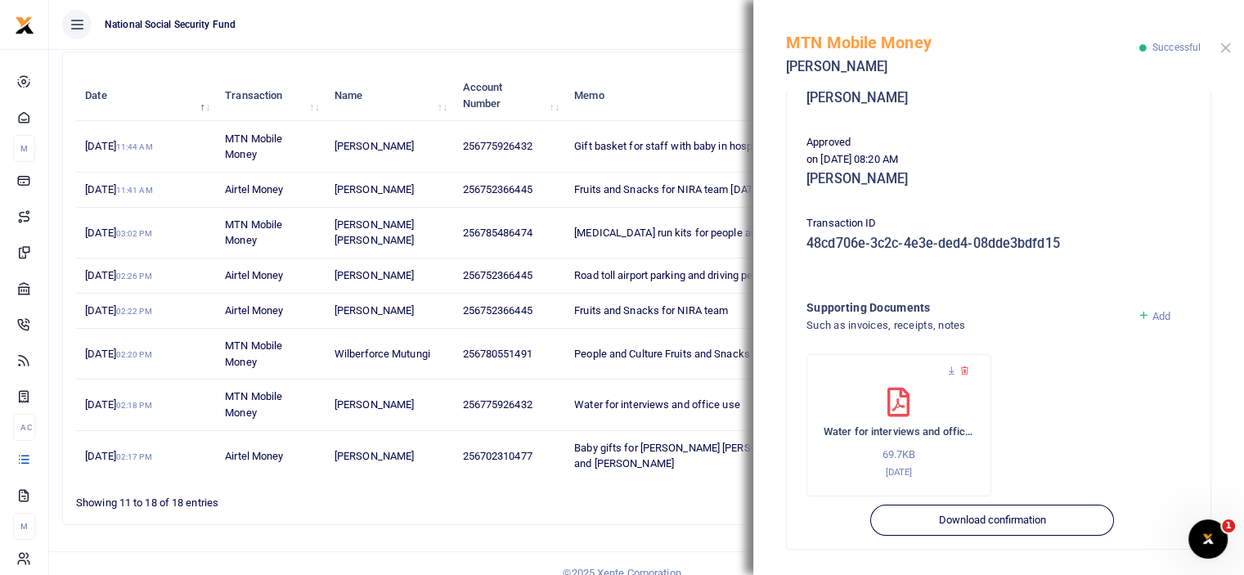
click at [1226, 47] on button "Close" at bounding box center [1226, 48] width 11 height 11
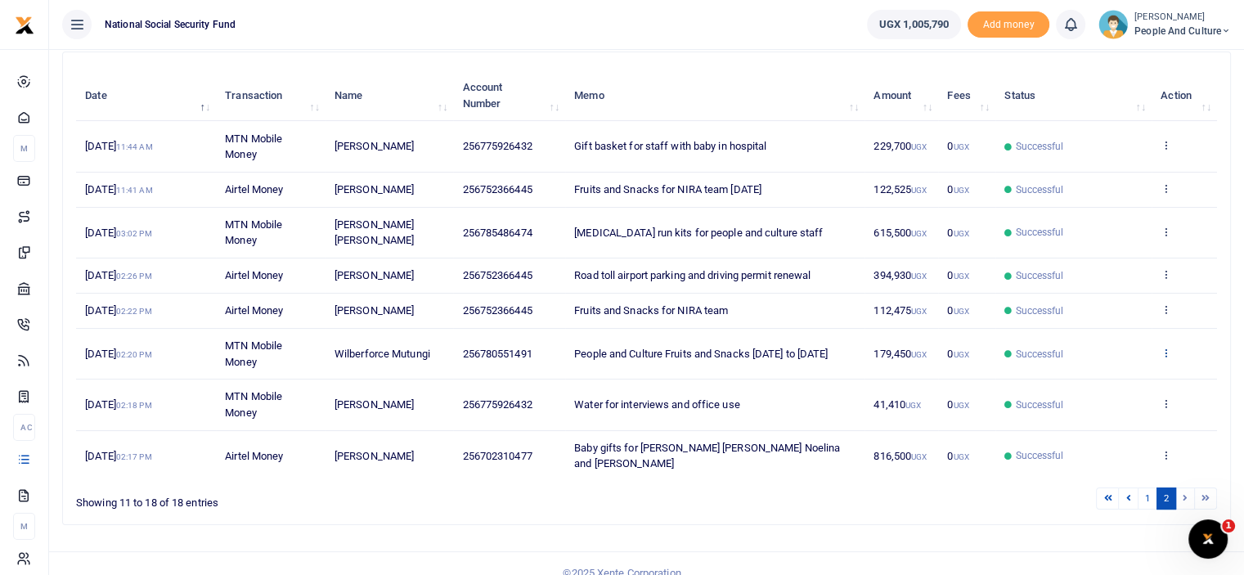
click at [1163, 347] on icon at bounding box center [1166, 352] width 11 height 11
click at [1111, 375] on link "View details" at bounding box center [1106, 379] width 129 height 23
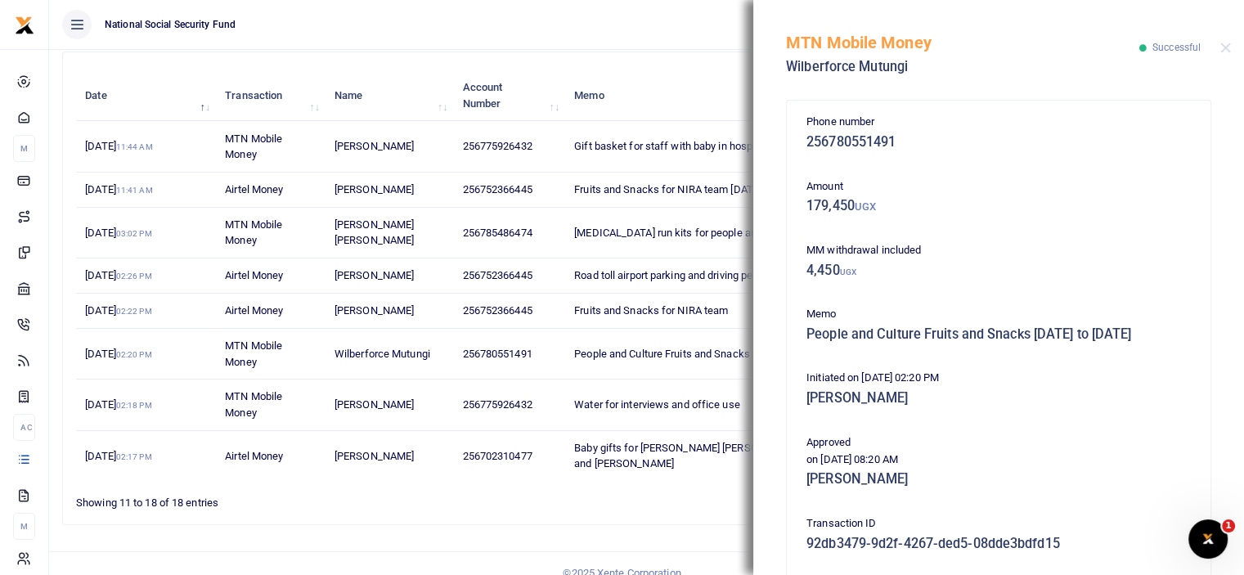
scroll to position [316, 0]
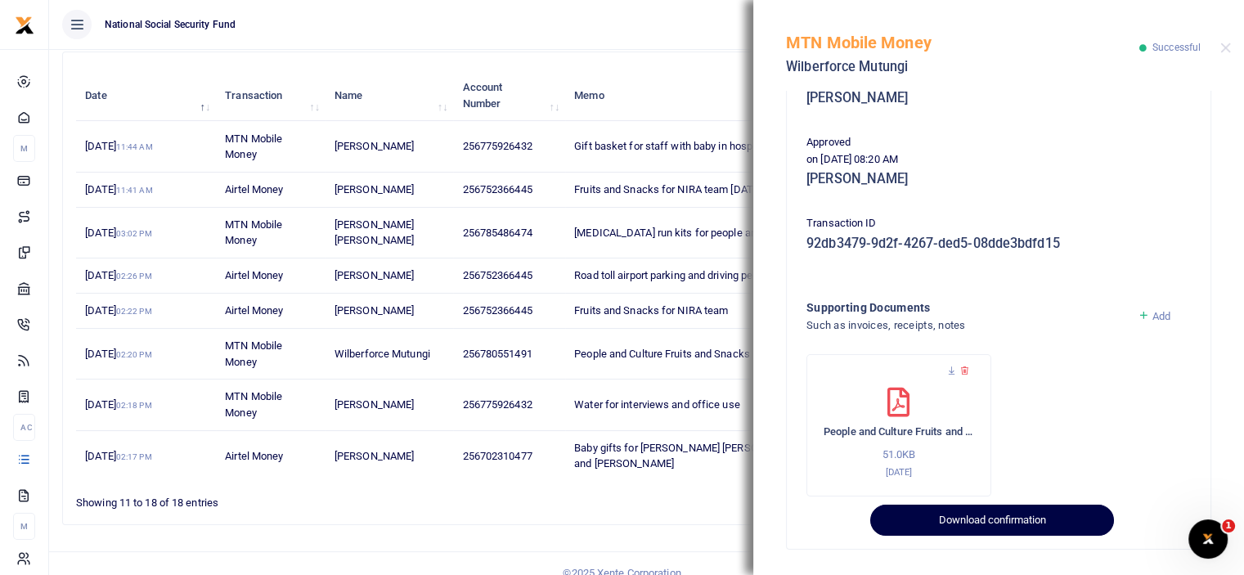
click at [979, 519] on button "Download confirmation" at bounding box center [991, 520] width 243 height 31
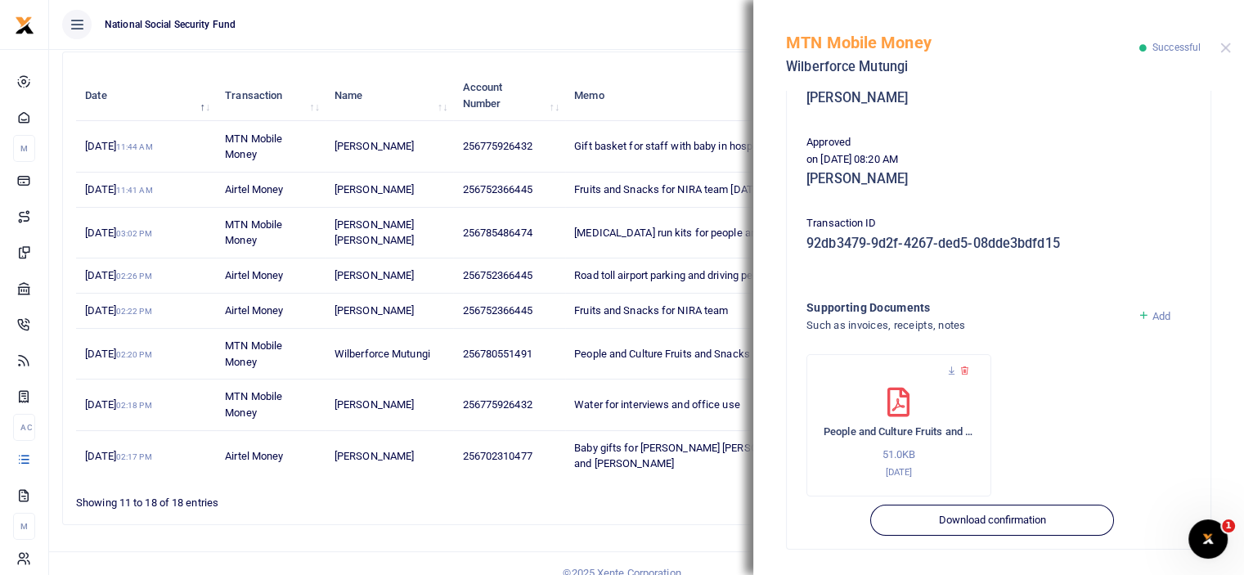
click at [1227, 42] on div "MTN Mobile Money Wilberforce Mutungi Successful" at bounding box center [998, 45] width 491 height 91
click at [1226, 47] on button "Close" at bounding box center [1226, 48] width 11 height 11
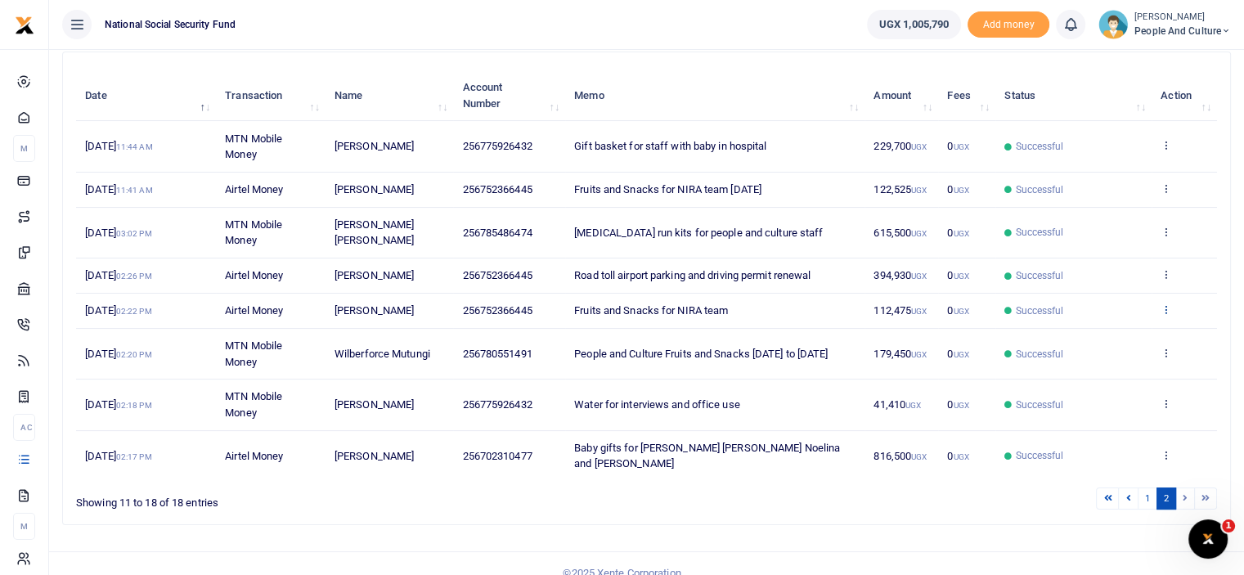
click at [1163, 309] on icon at bounding box center [1166, 309] width 11 height 11
click at [1131, 330] on link "View details" at bounding box center [1106, 336] width 129 height 23
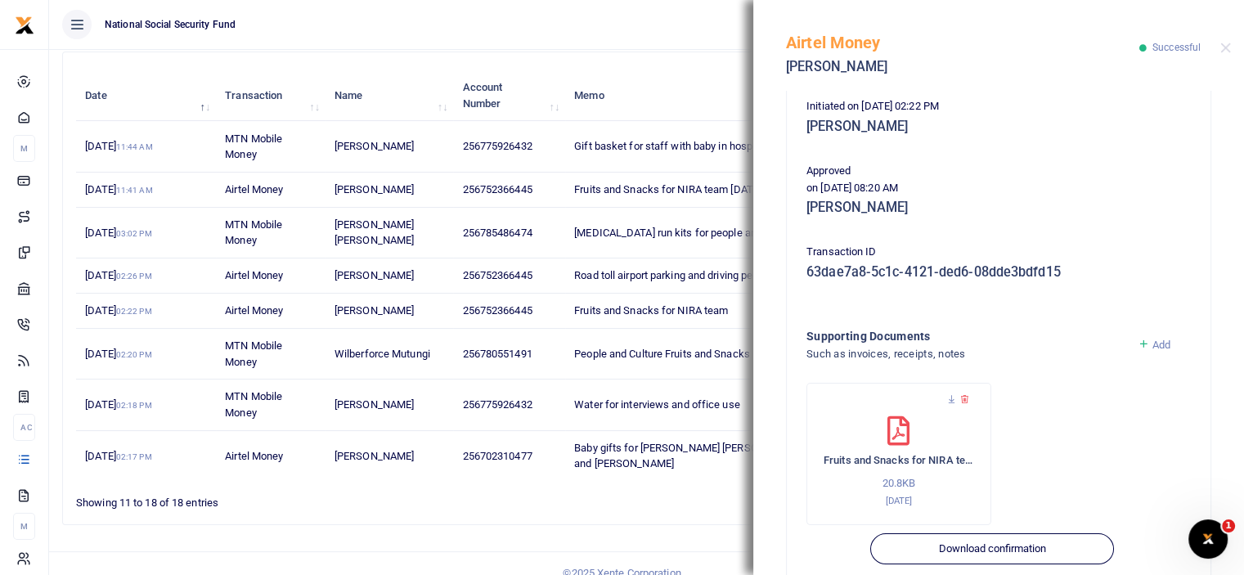
scroll to position [300, 0]
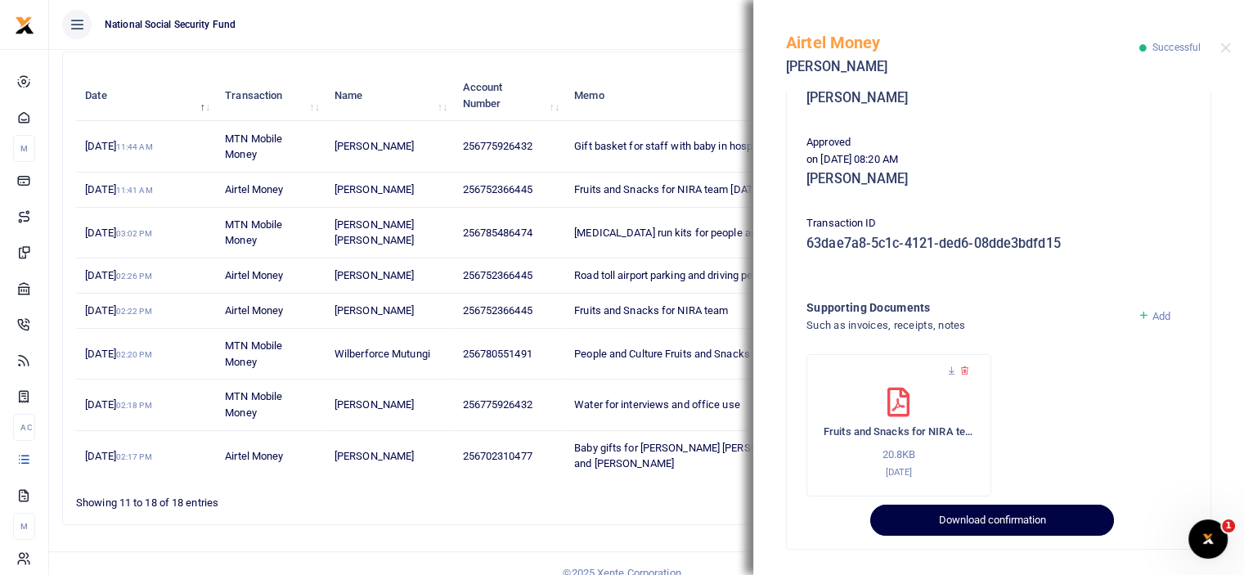
click at [960, 520] on button "Download confirmation" at bounding box center [991, 520] width 243 height 31
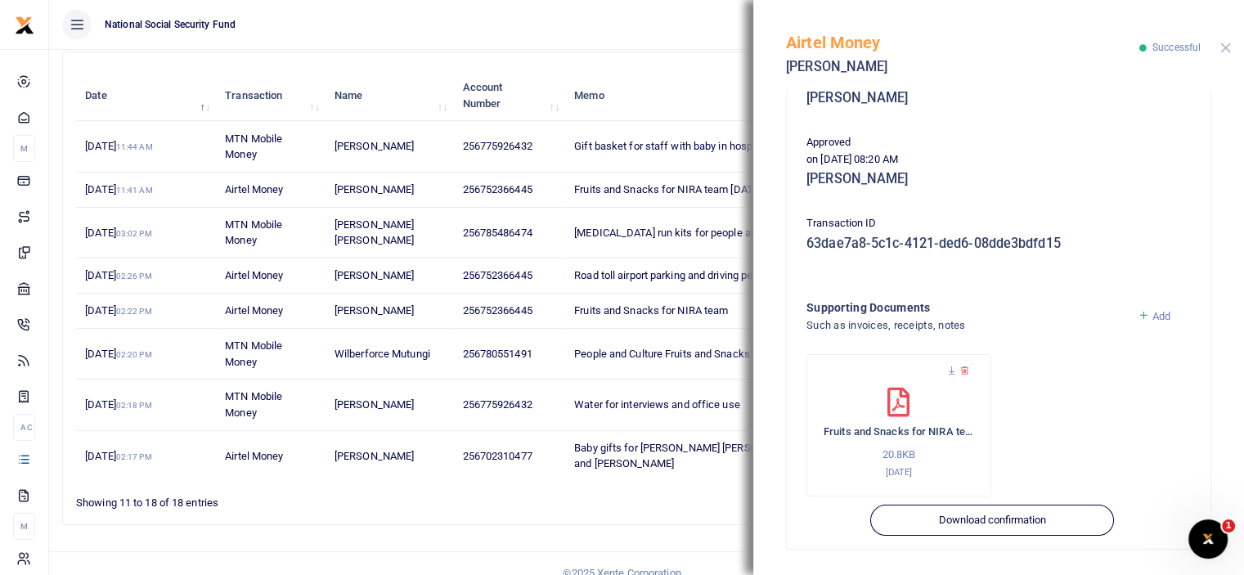
click at [1223, 49] on button "Close" at bounding box center [1226, 48] width 11 height 11
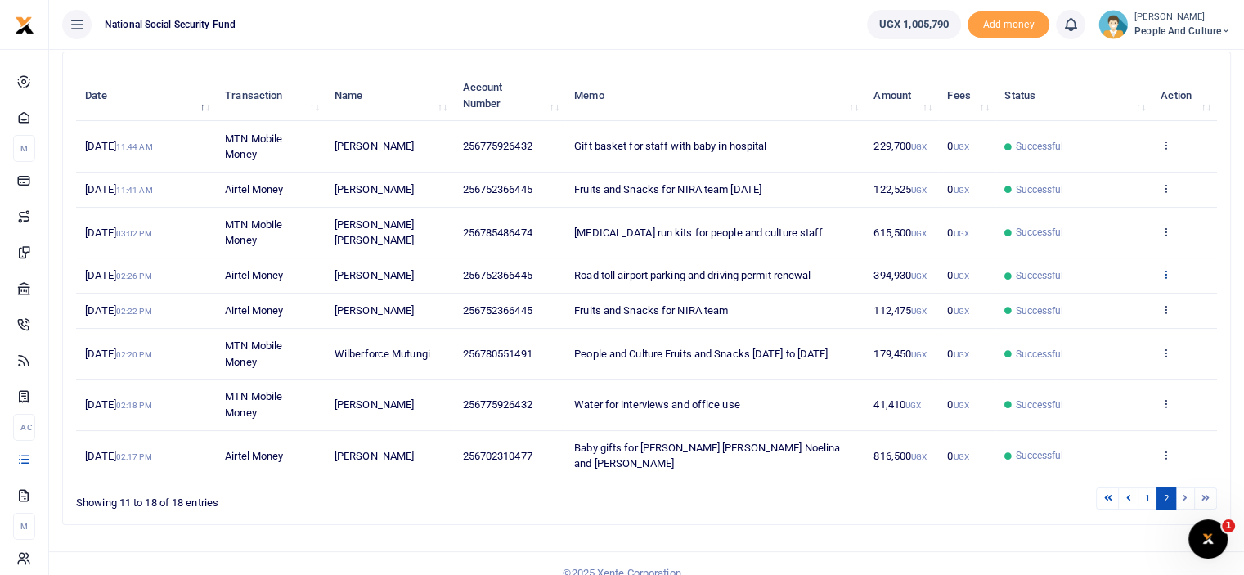
click at [1166, 272] on icon at bounding box center [1166, 273] width 11 height 11
click at [1132, 296] on link "View details" at bounding box center [1106, 301] width 129 height 23
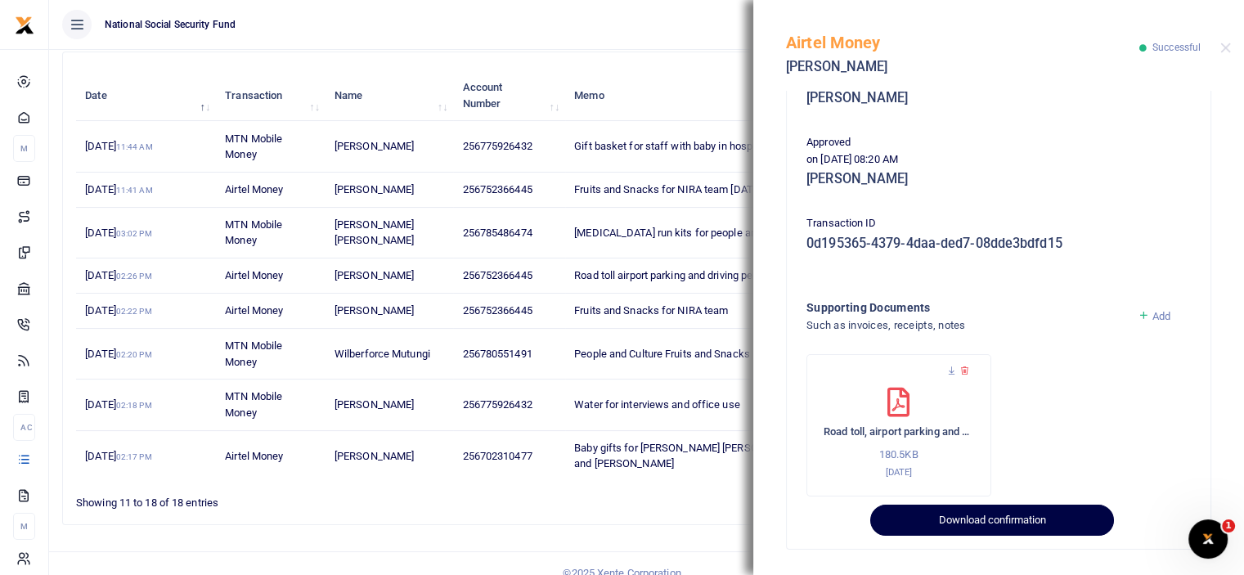
click at [953, 532] on button "Download confirmation" at bounding box center [991, 520] width 243 height 31
click at [960, 518] on button "Download confirmation" at bounding box center [991, 520] width 243 height 31
click at [999, 522] on button "Download confirmation" at bounding box center [991, 520] width 243 height 31
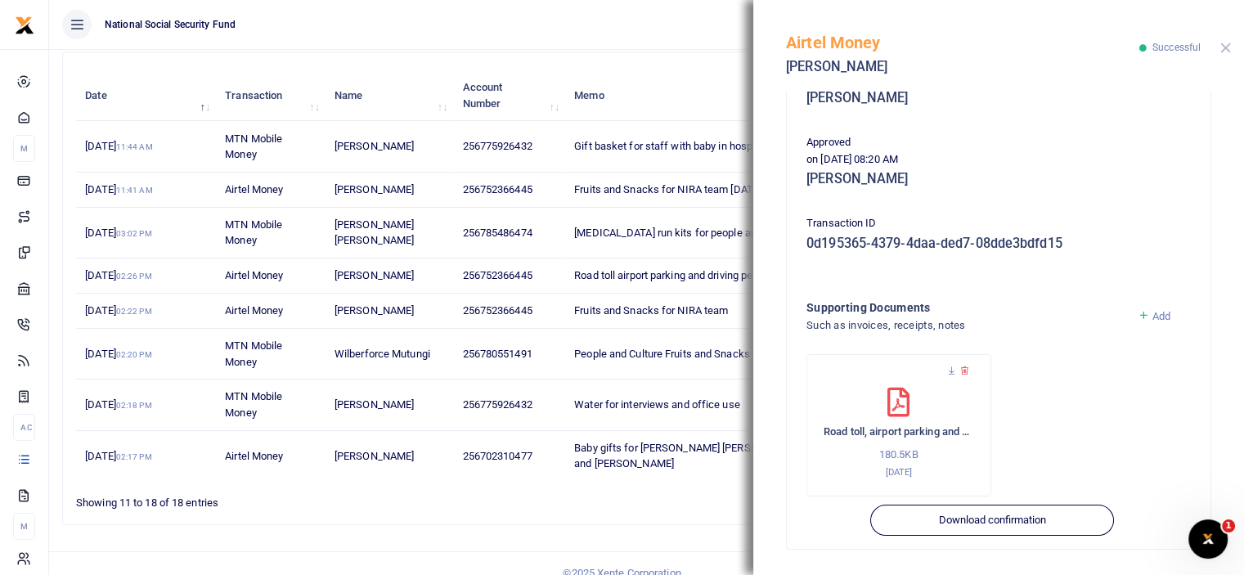
click at [1226, 49] on button "Close" at bounding box center [1226, 48] width 11 height 11
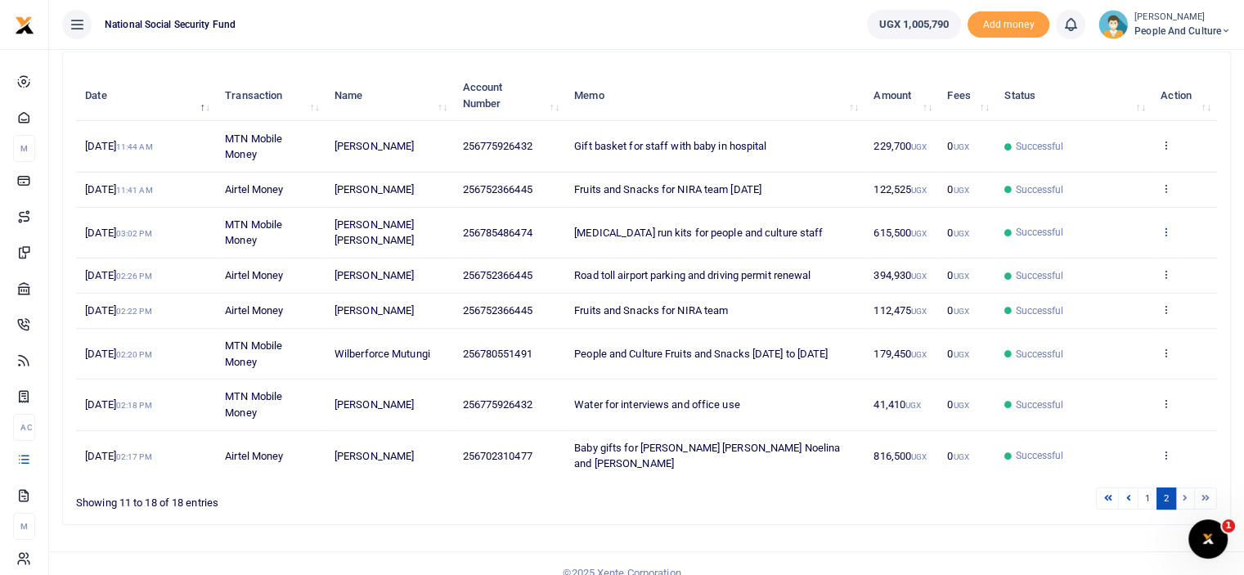
click at [1165, 232] on icon at bounding box center [1166, 231] width 11 height 11
click at [1137, 254] on link "View details" at bounding box center [1106, 258] width 129 height 23
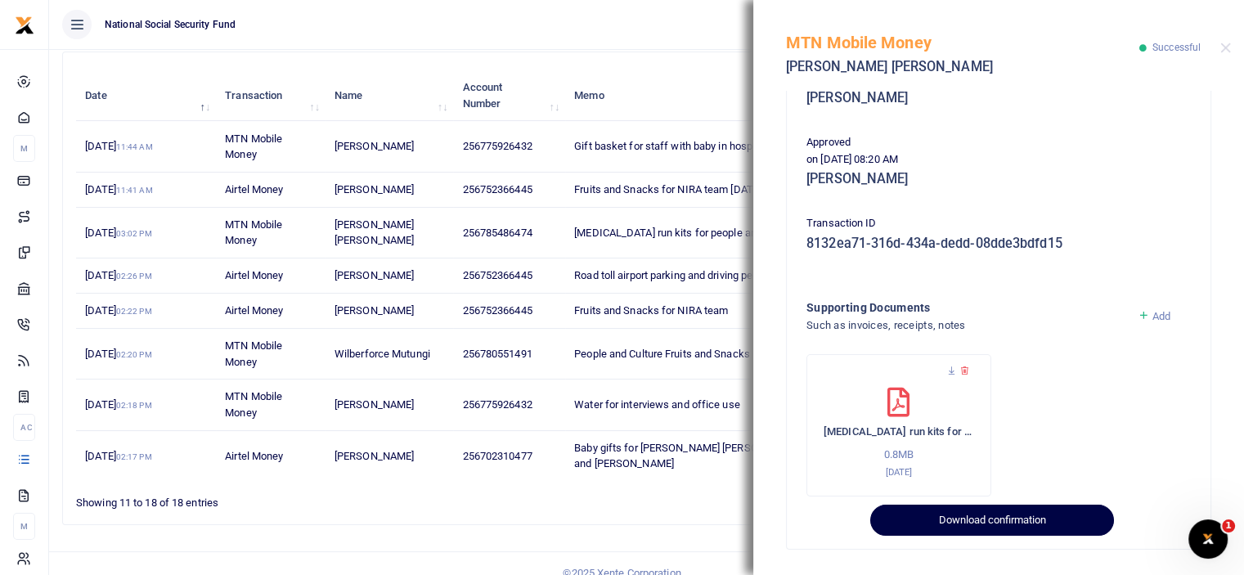
click at [955, 523] on button "Download confirmation" at bounding box center [991, 520] width 243 height 31
click at [991, 516] on button "Download confirmation" at bounding box center [991, 520] width 243 height 31
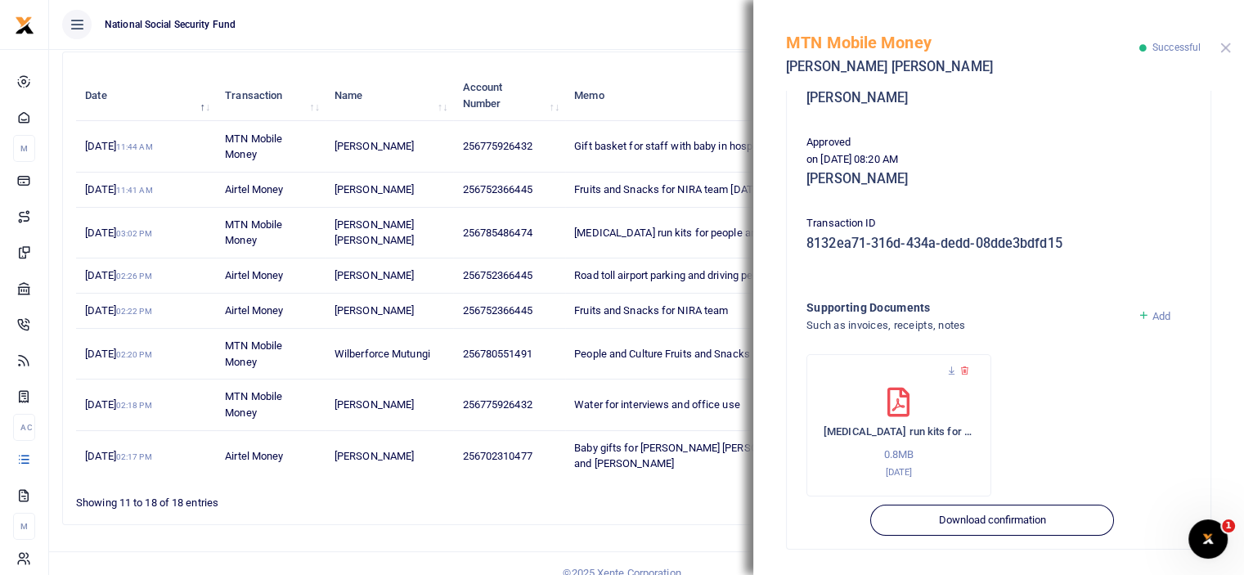
click at [1225, 45] on button "Close" at bounding box center [1226, 48] width 11 height 11
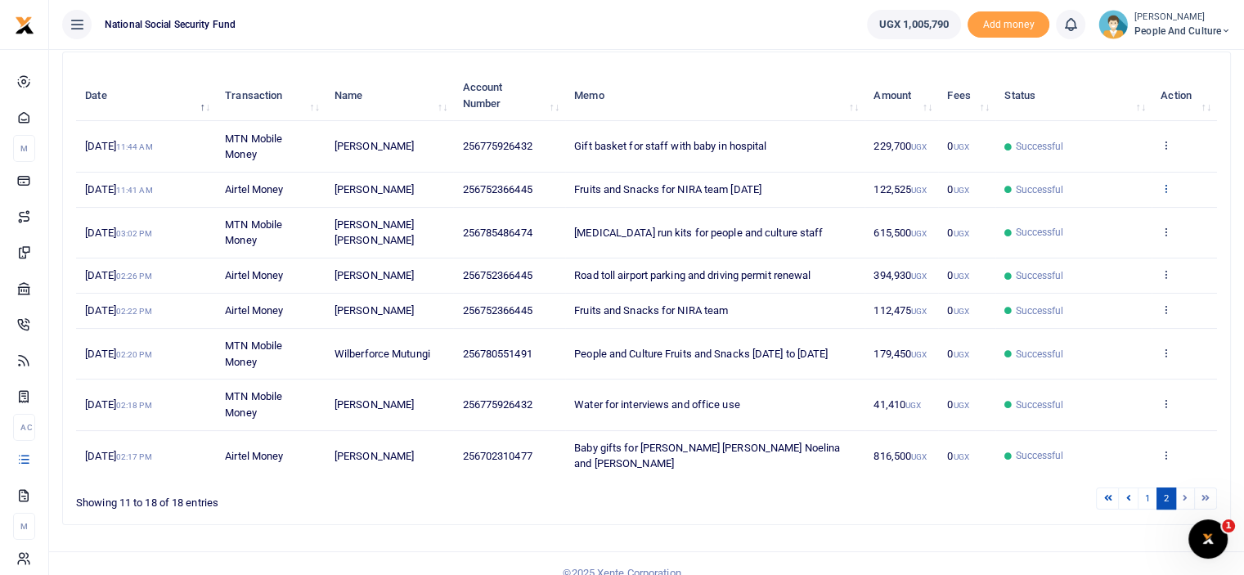
click at [1166, 185] on icon at bounding box center [1166, 187] width 11 height 11
click at [1129, 209] on link "View details" at bounding box center [1106, 215] width 129 height 23
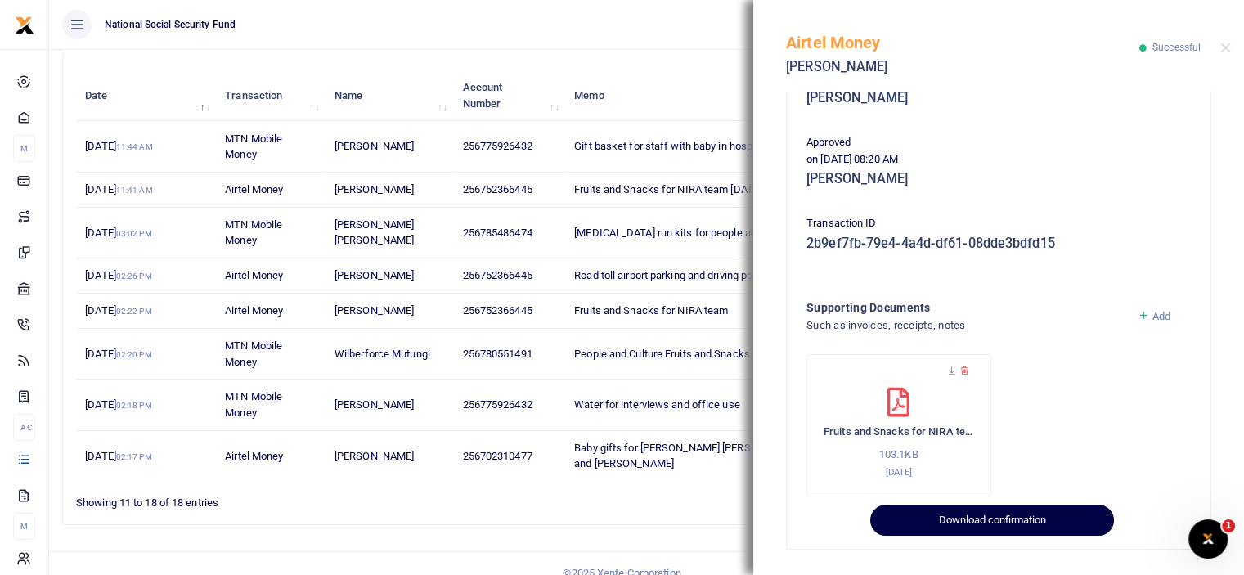
click at [966, 529] on button "Download confirmation" at bounding box center [991, 520] width 243 height 31
click at [966, 523] on button "Download confirmation" at bounding box center [991, 520] width 243 height 31
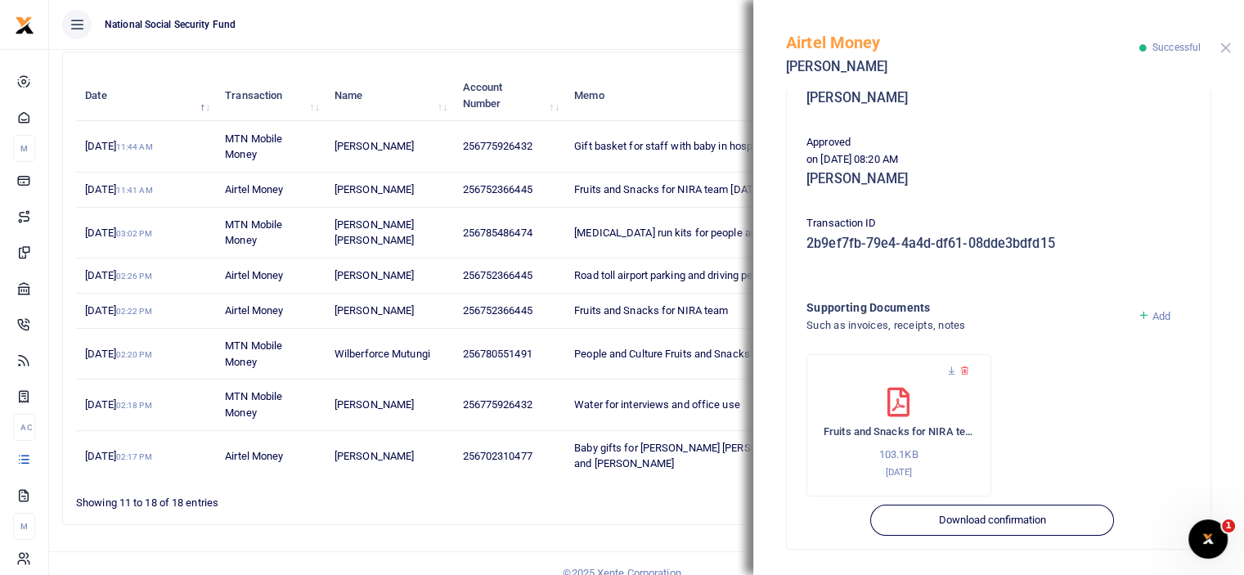
click at [1228, 45] on button "Close" at bounding box center [1226, 48] width 11 height 11
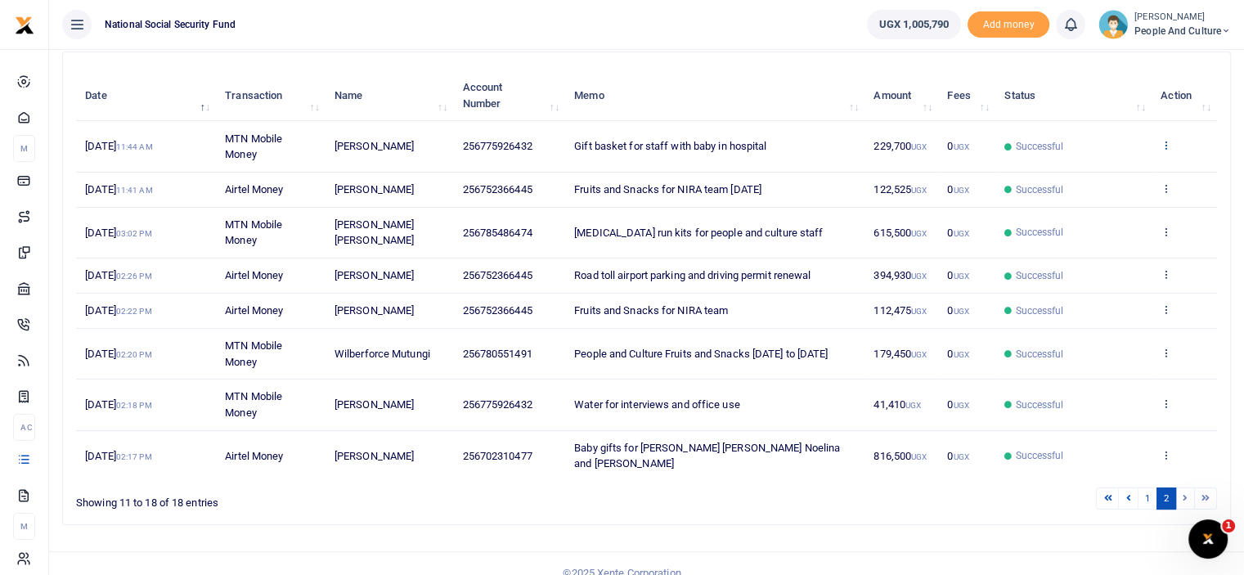
click at [1162, 142] on icon at bounding box center [1166, 144] width 11 height 11
click at [1126, 170] on link "View details" at bounding box center [1106, 172] width 129 height 23
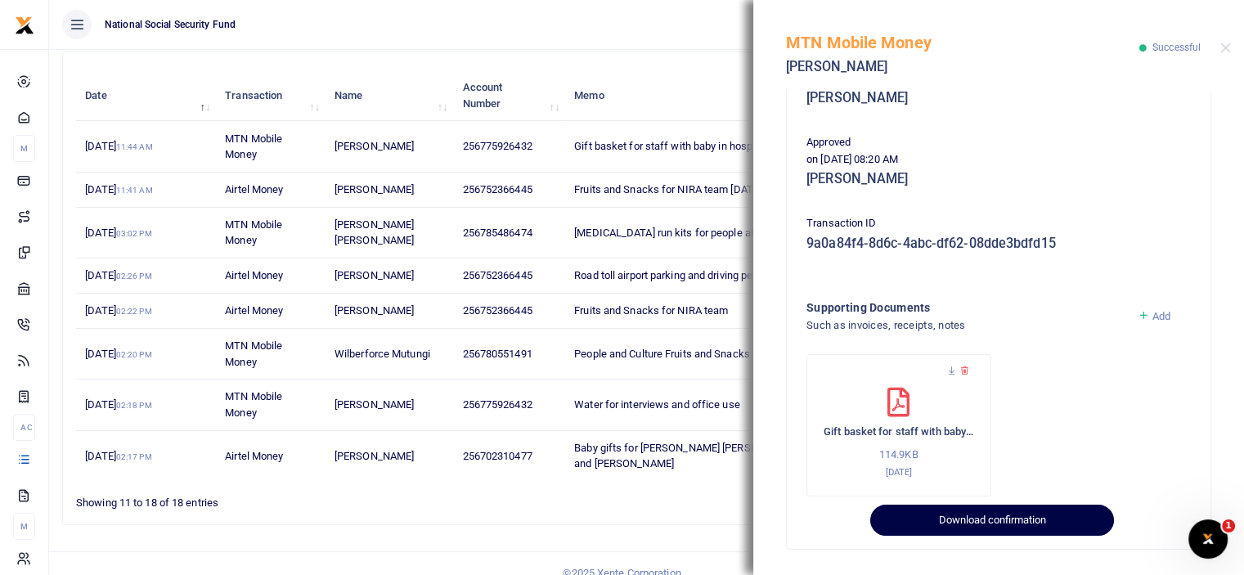
click at [947, 524] on button "Download confirmation" at bounding box center [991, 520] width 243 height 31
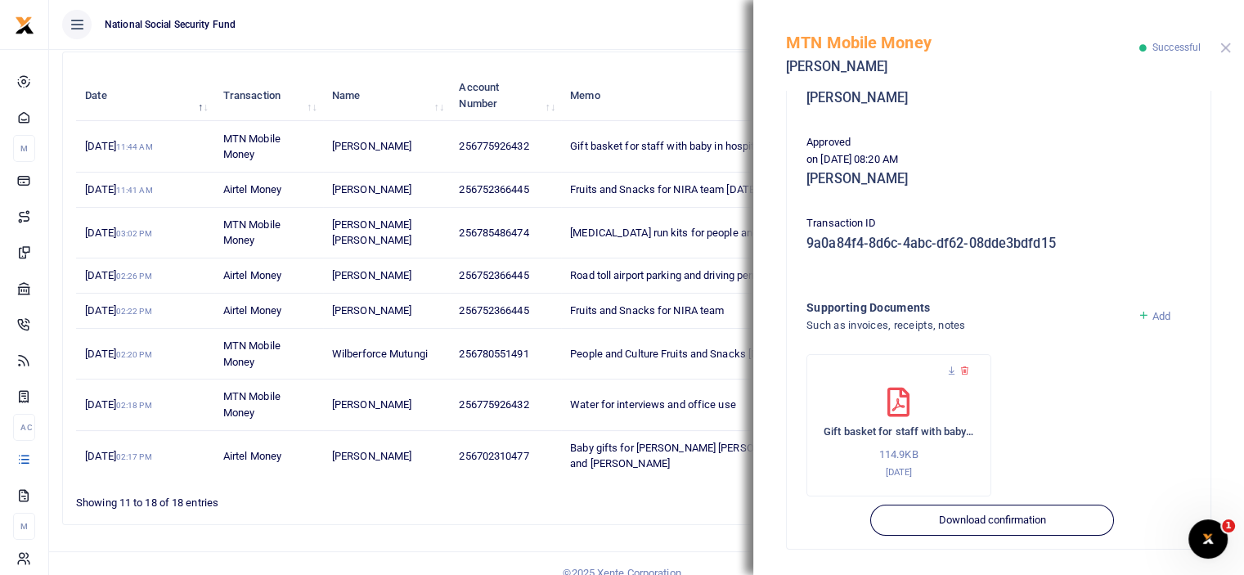
click at [1230, 48] on button "Close" at bounding box center [1226, 48] width 11 height 11
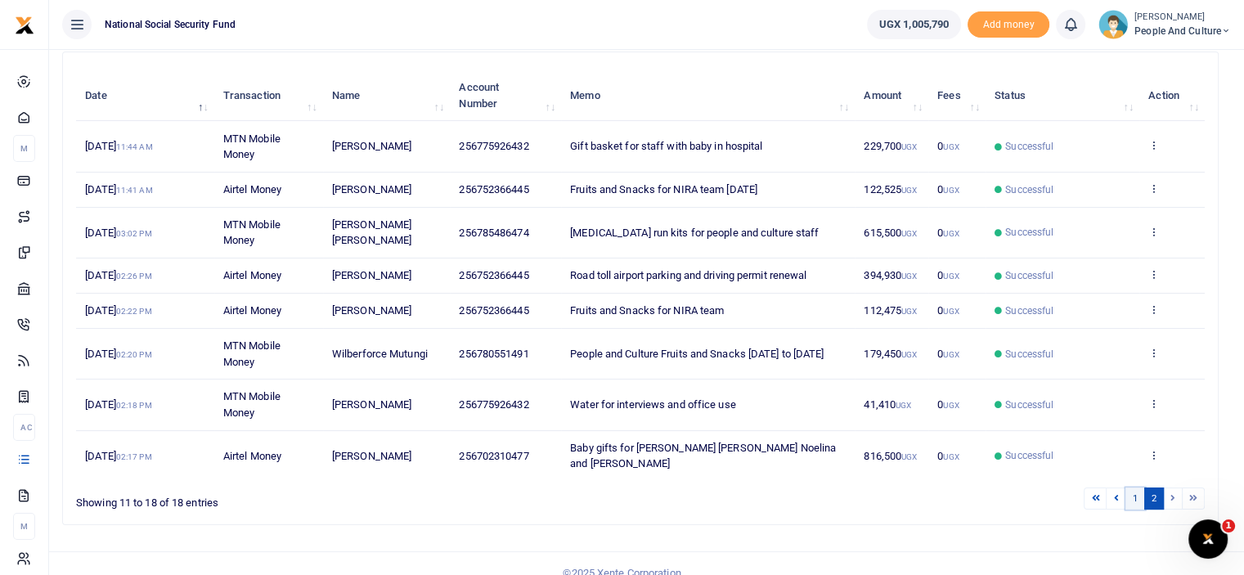
click at [1138, 488] on link "1" at bounding box center [1136, 499] width 20 height 22
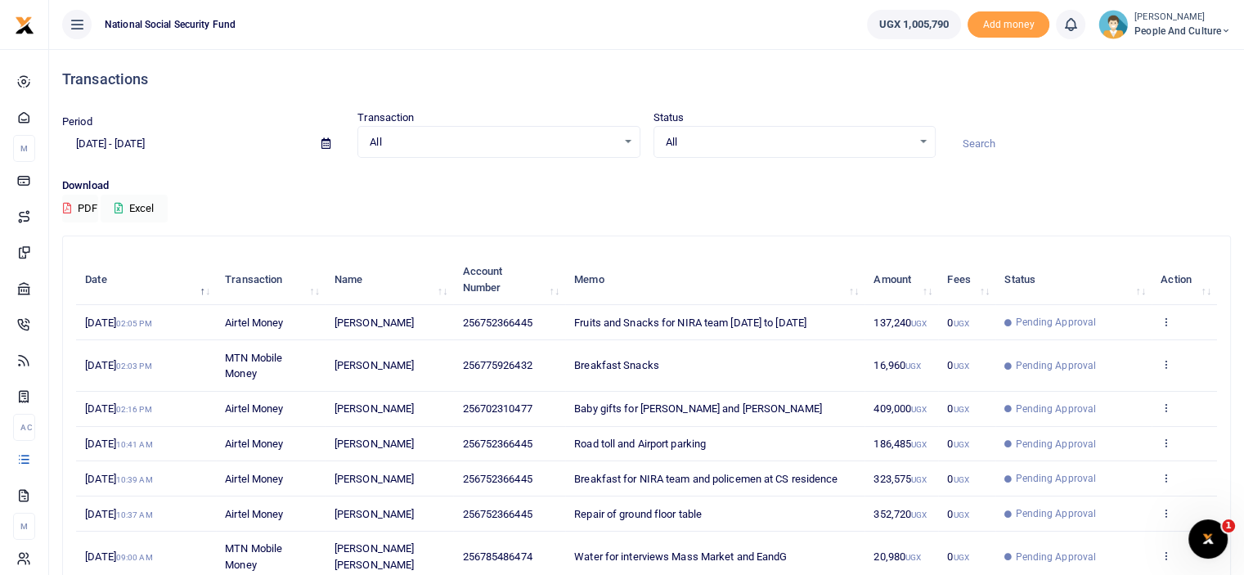
click at [723, 142] on span "All" at bounding box center [789, 142] width 246 height 16
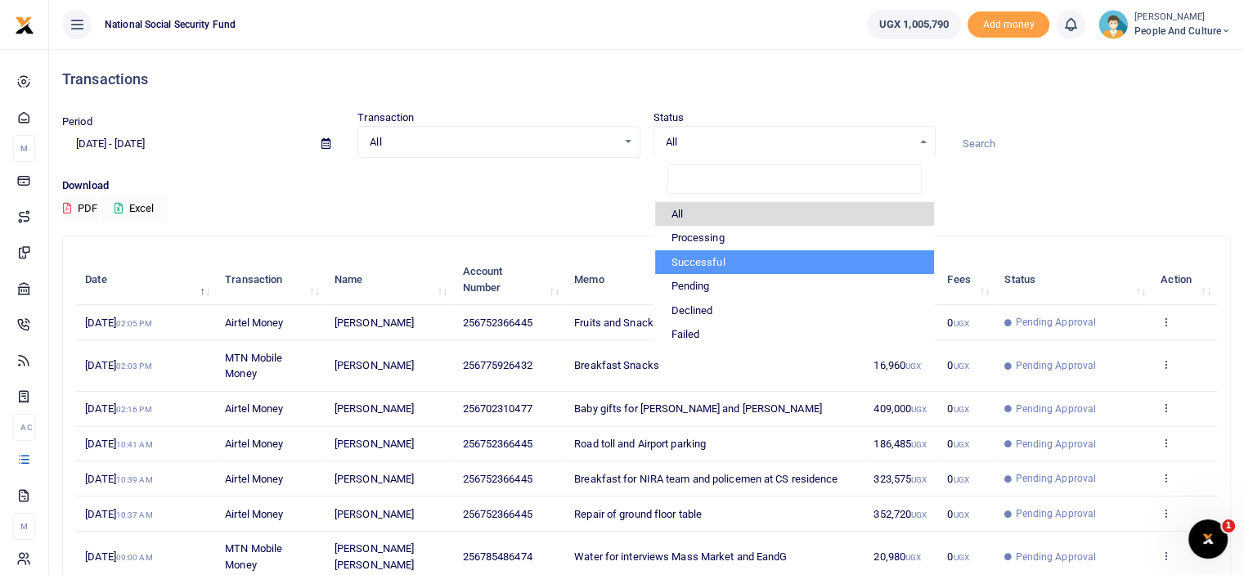
click at [704, 262] on li "Successful" at bounding box center [794, 262] width 279 height 25
select select "COMMITTED"
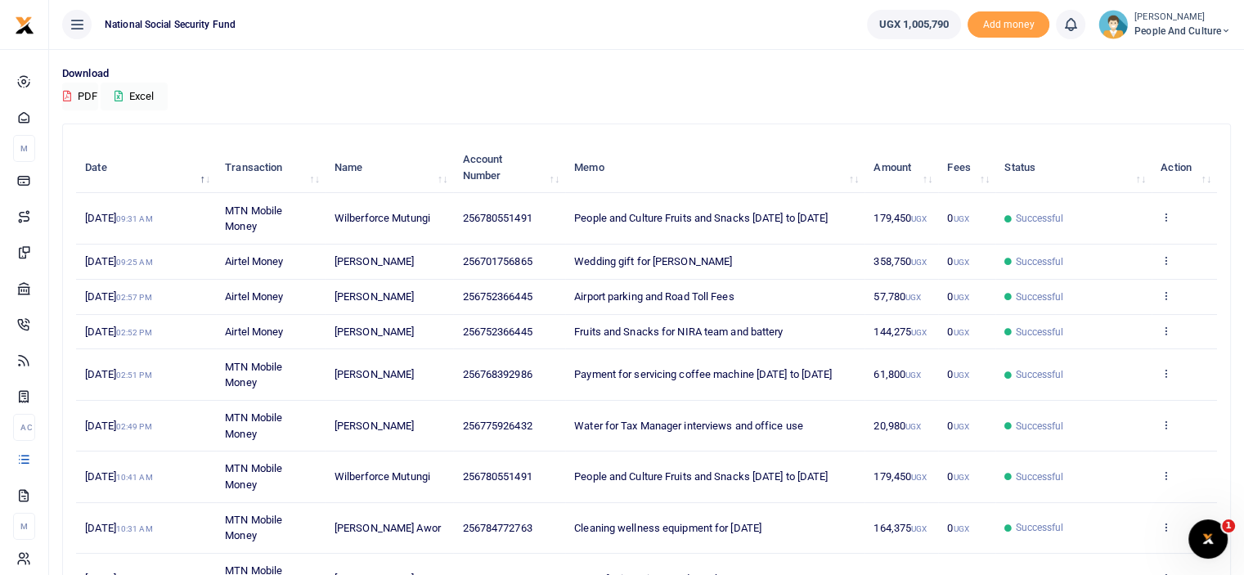
scroll to position [302, 0]
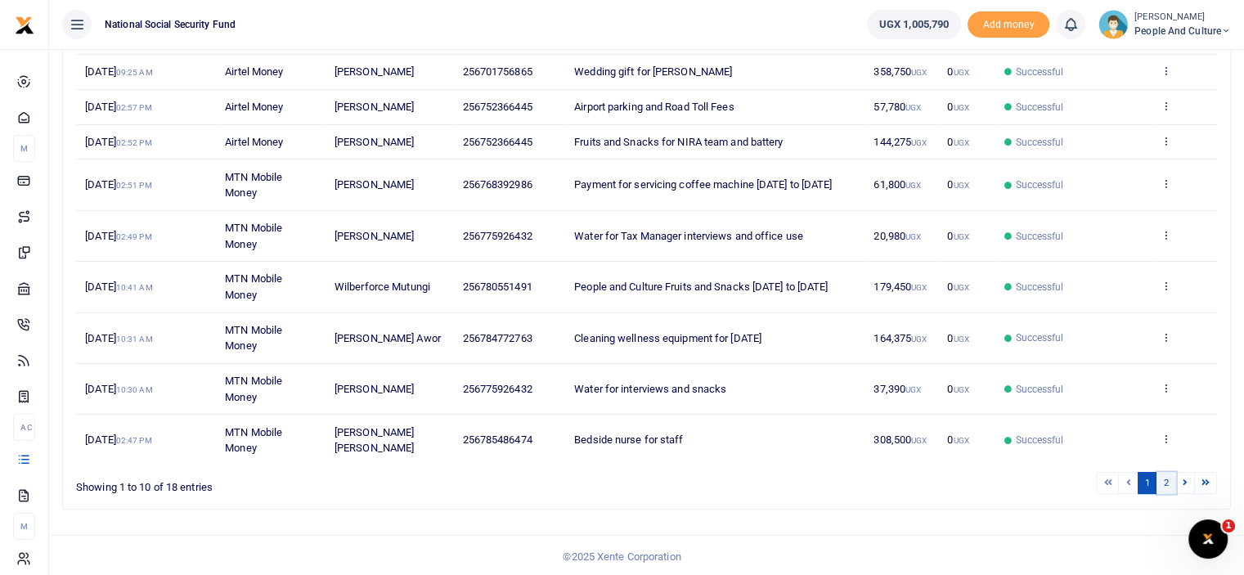
click at [1162, 483] on link "2" at bounding box center [1167, 483] width 20 height 22
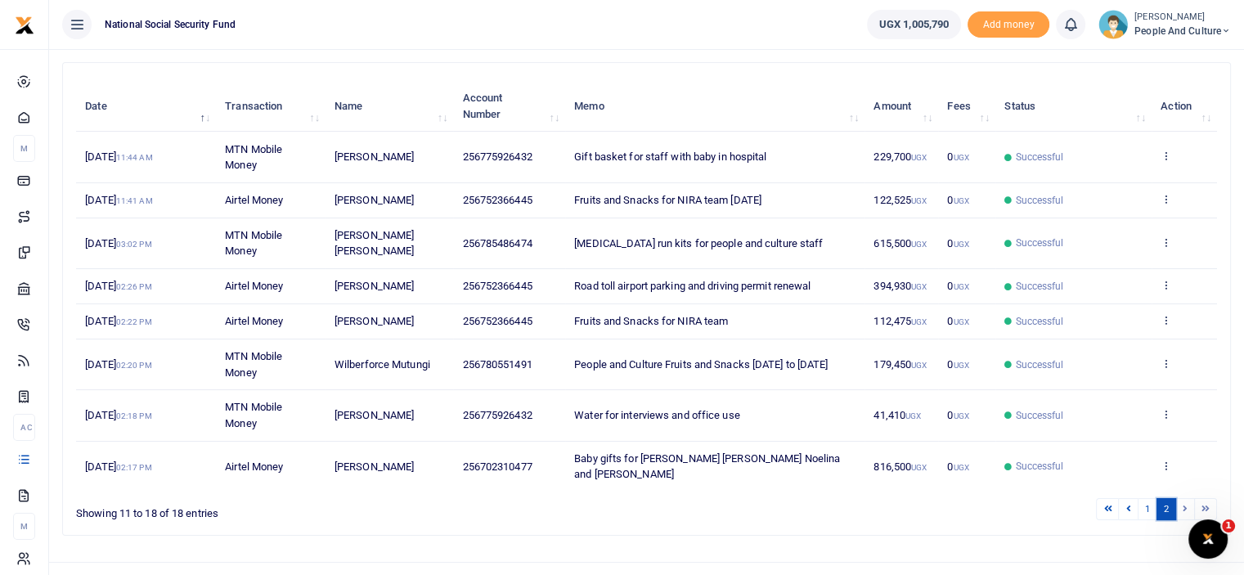
scroll to position [184, 0]
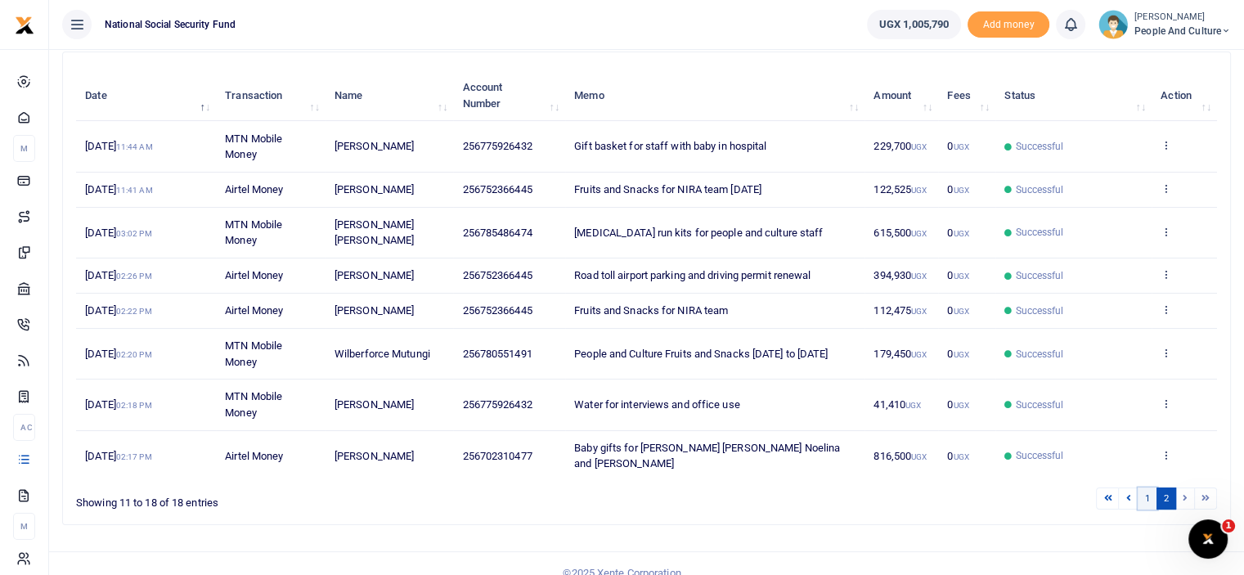
click at [1145, 488] on link "1" at bounding box center [1148, 499] width 20 height 22
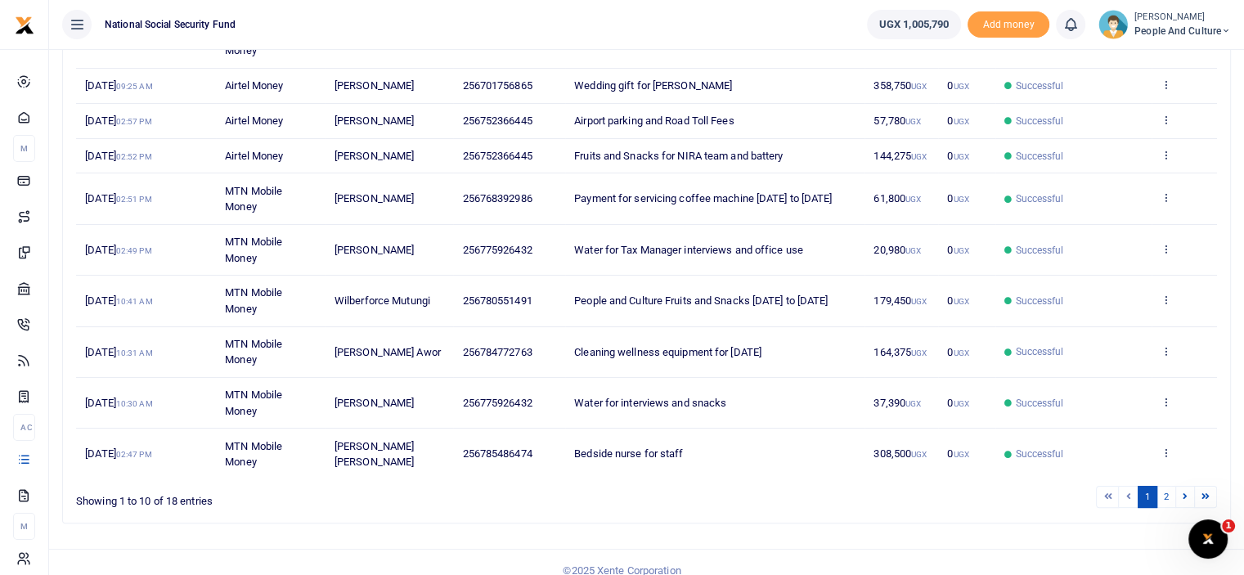
scroll to position [302, 0]
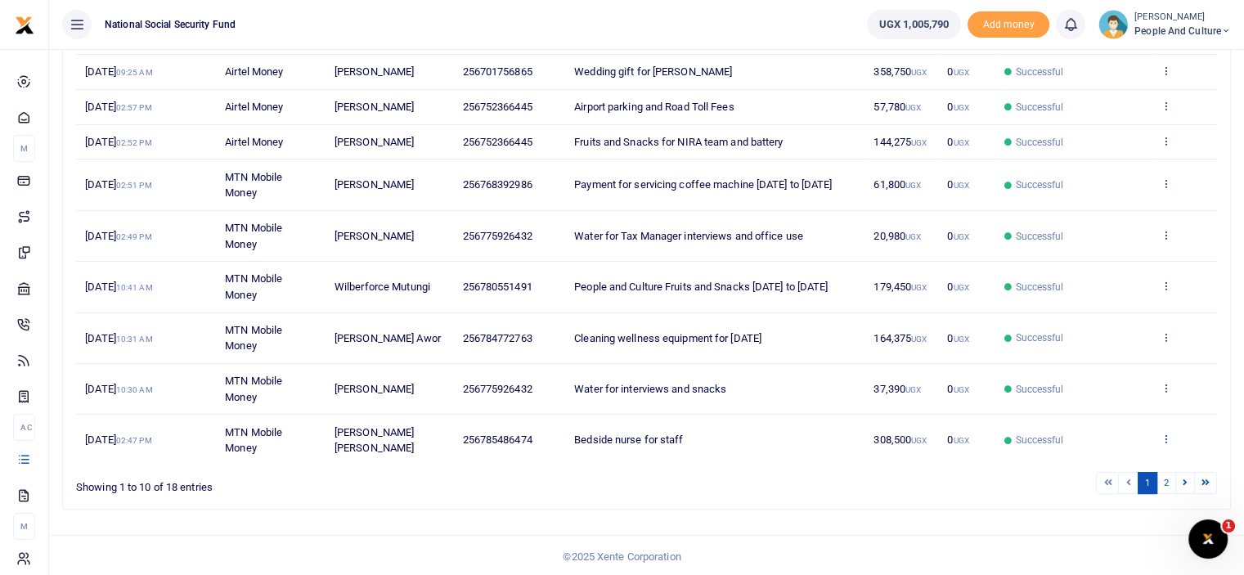
click at [1171, 438] on icon at bounding box center [1166, 438] width 11 height 11
click at [1135, 366] on link "View details" at bounding box center [1105, 377] width 129 height 23
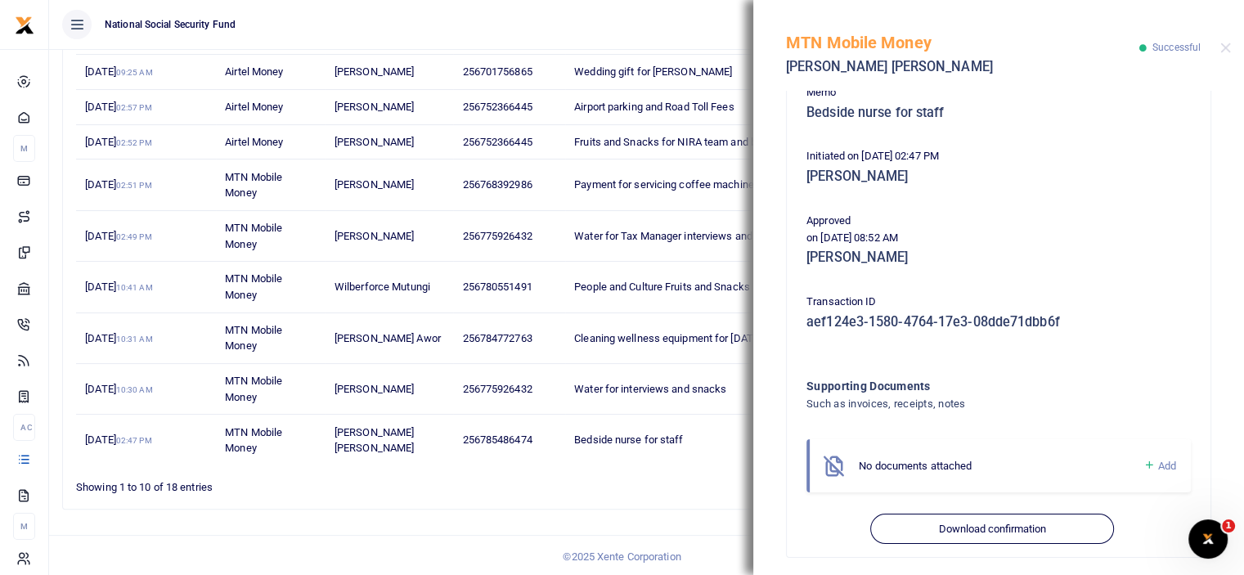
scroll to position [231, 0]
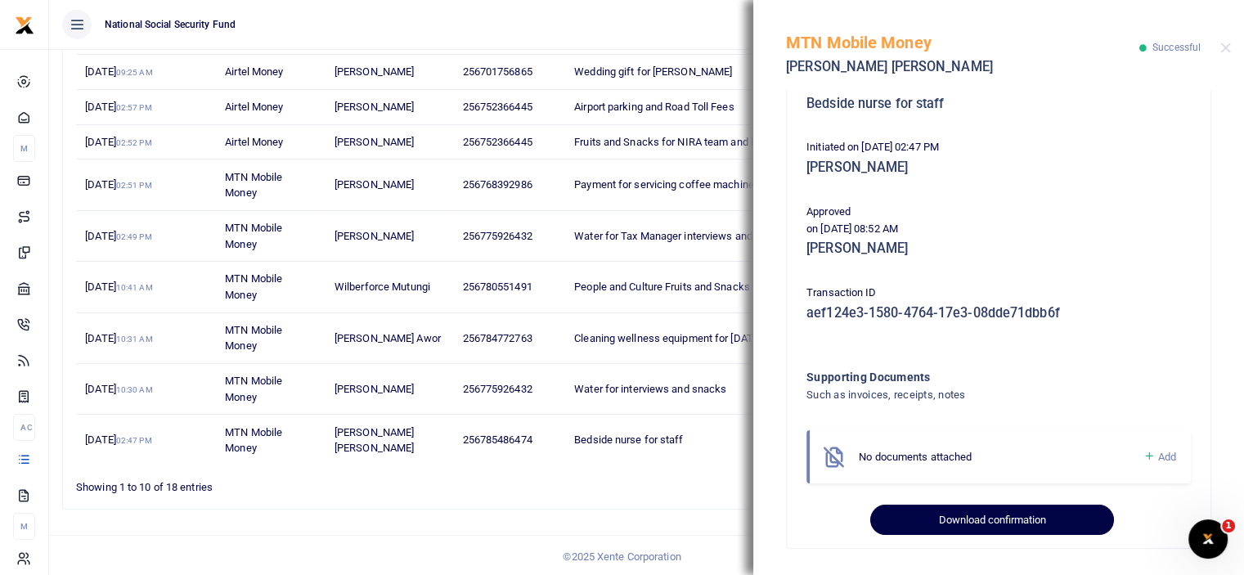
click at [1014, 523] on button "Download confirmation" at bounding box center [991, 520] width 243 height 31
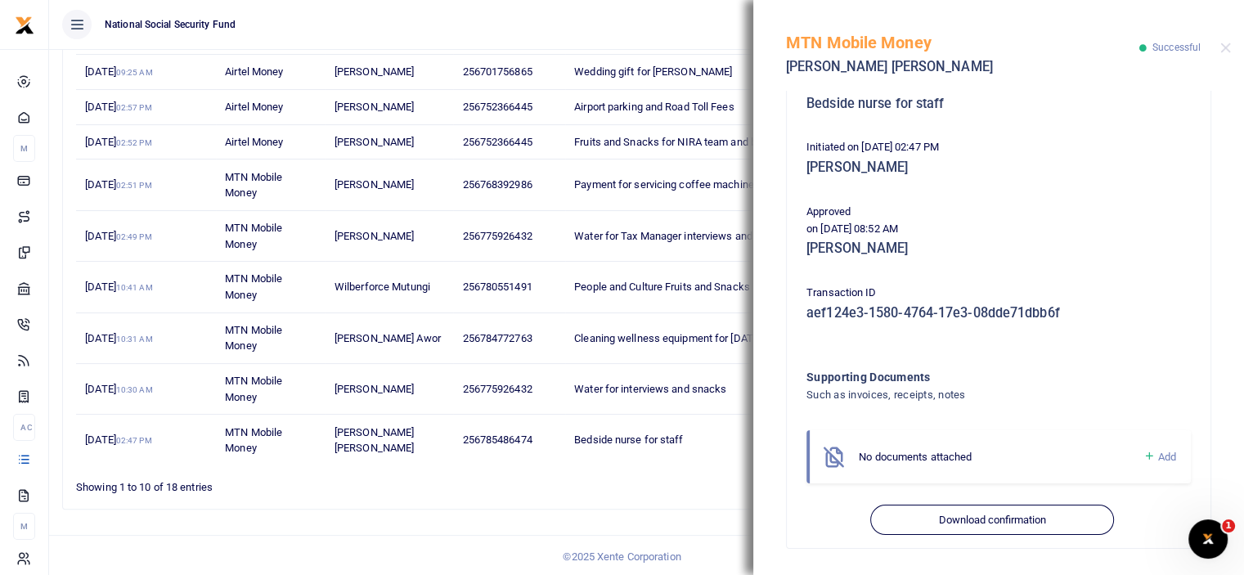
click at [709, 505] on div "Search: Date Transaction Name Account Number Memo Amount Fees Status Action 11t…" at bounding box center [646, 222] width 1167 height 574
click at [1229, 48] on button "Close" at bounding box center [1226, 48] width 11 height 11
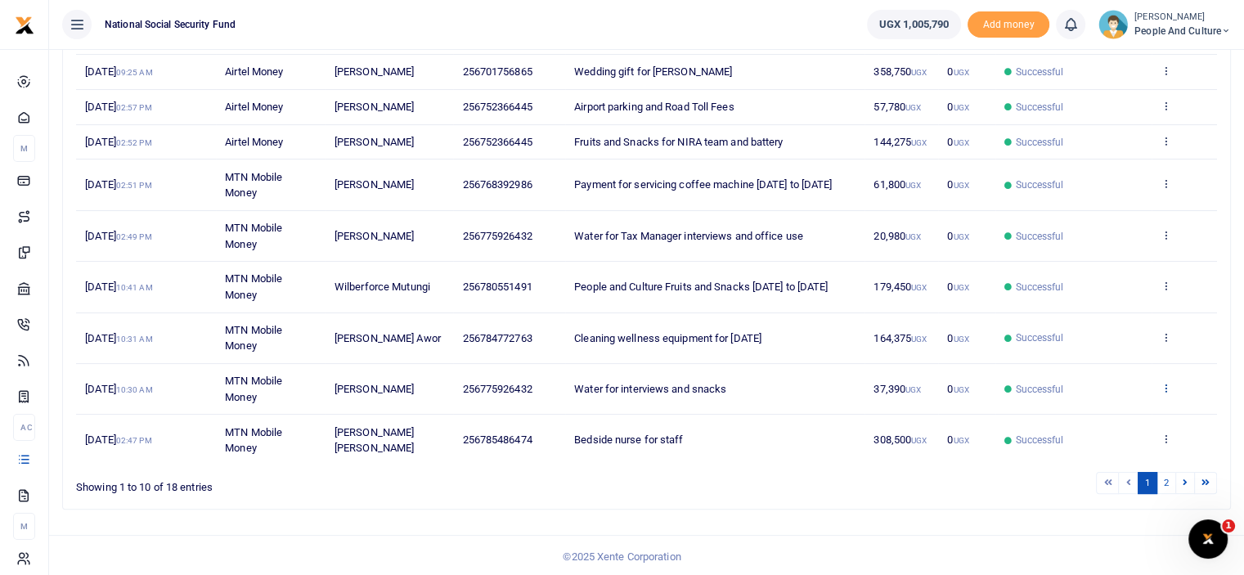
click at [1161, 385] on icon at bounding box center [1166, 387] width 11 height 11
click at [1115, 411] on link "View details" at bounding box center [1105, 413] width 129 height 23
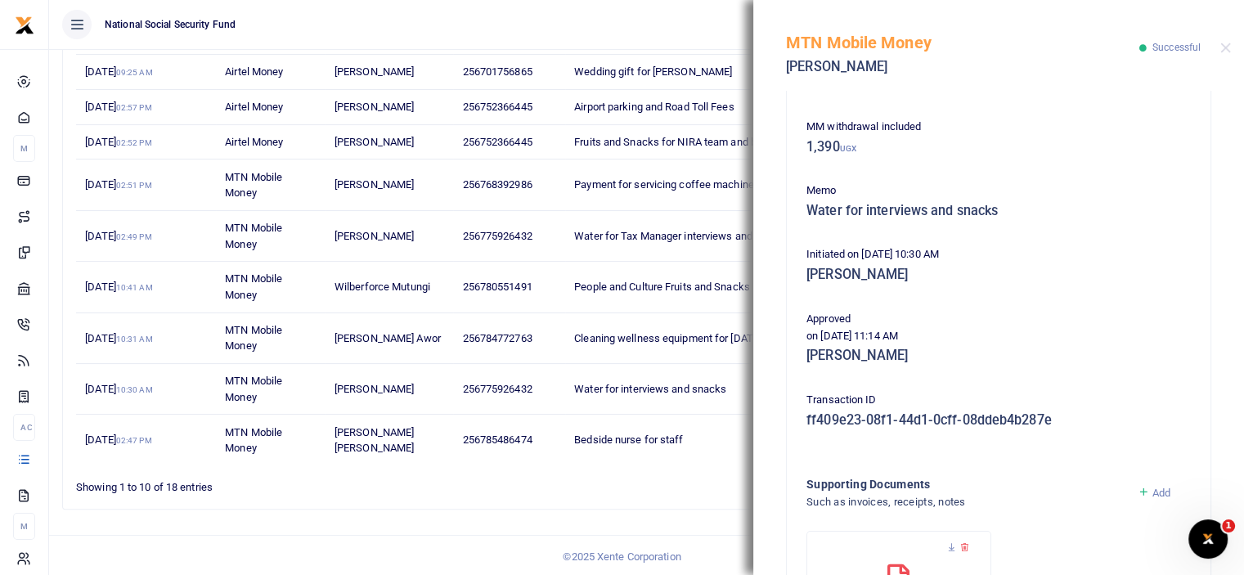
scroll to position [300, 0]
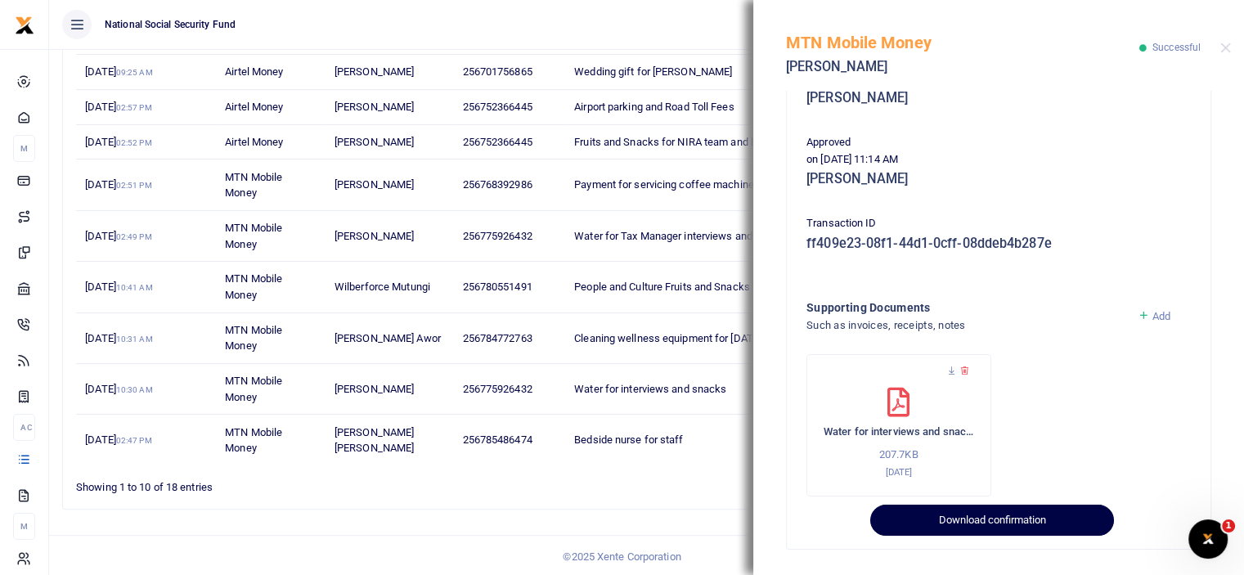
click at [923, 527] on button "Download confirmation" at bounding box center [991, 520] width 243 height 31
click at [923, 529] on button "Download confirmation" at bounding box center [991, 520] width 243 height 31
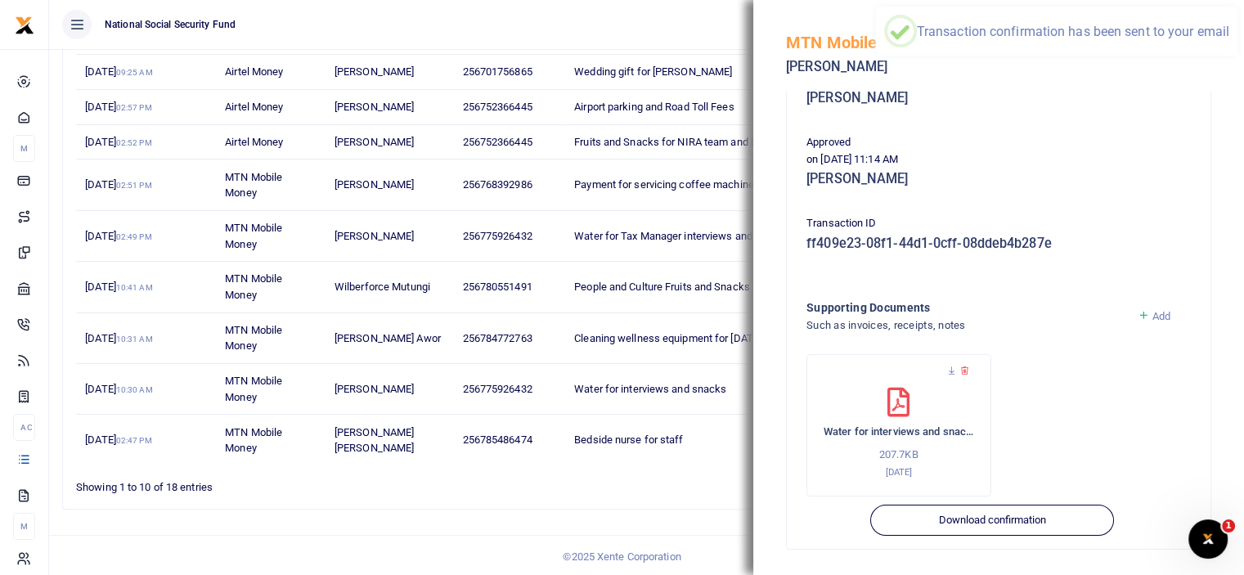
click at [652, 510] on div "Search: Date Transaction Name Account Number Memo Amount Fees Status Action 11t…" at bounding box center [647, 228] width 1182 height 589
click at [1224, 47] on button "Close" at bounding box center [1226, 48] width 11 height 11
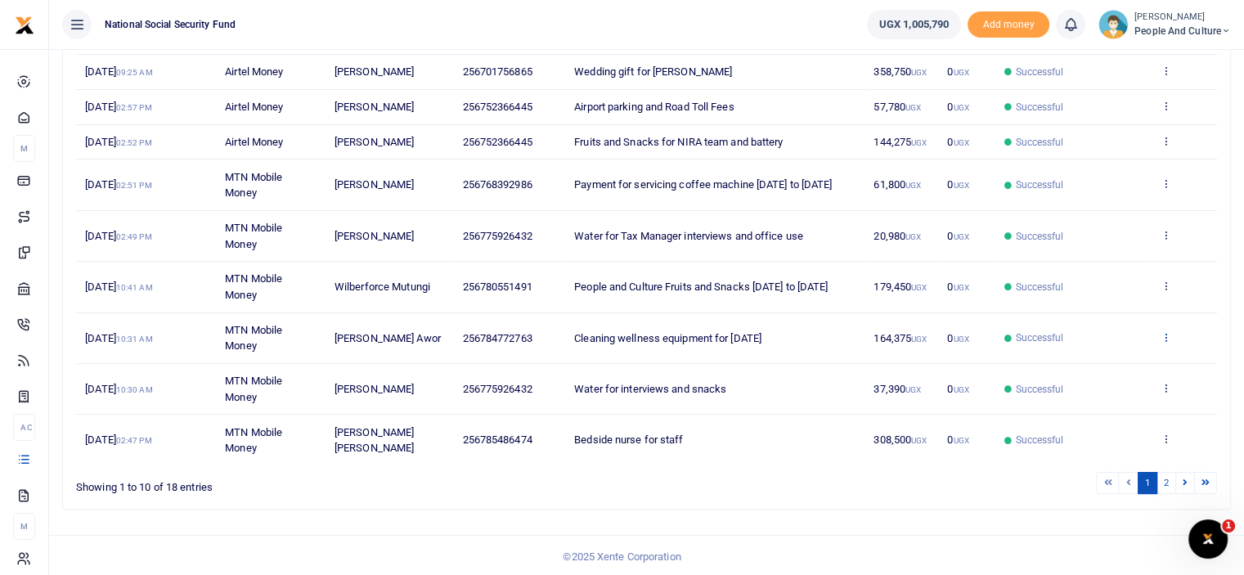
click at [1165, 333] on icon at bounding box center [1166, 336] width 11 height 11
click at [1119, 366] on link "View details" at bounding box center [1105, 363] width 129 height 23
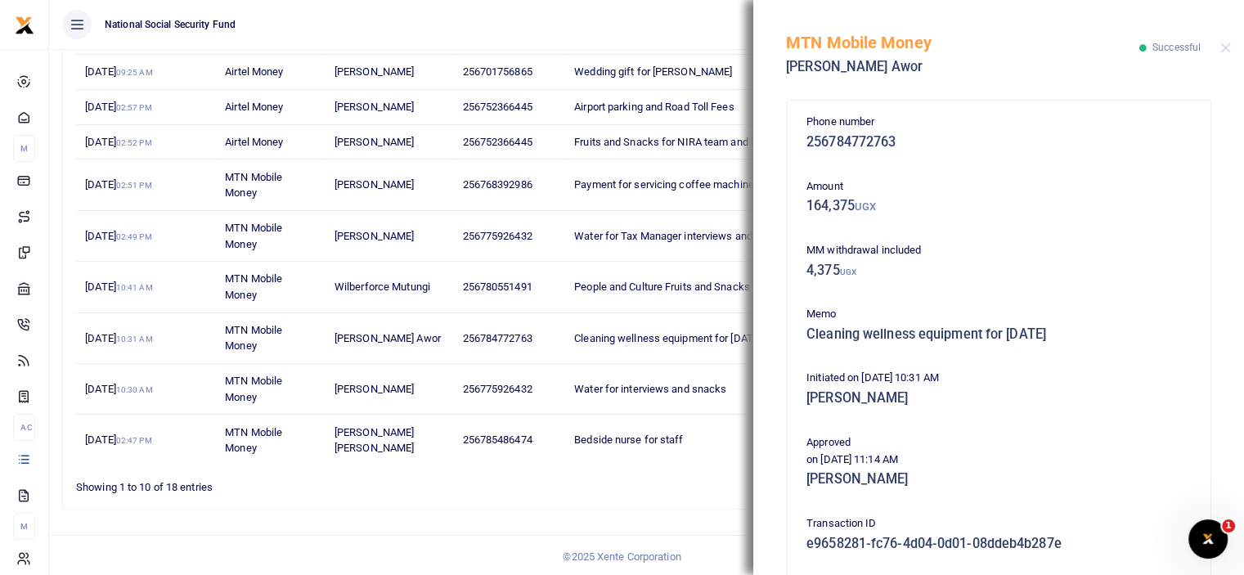
scroll to position [231, 0]
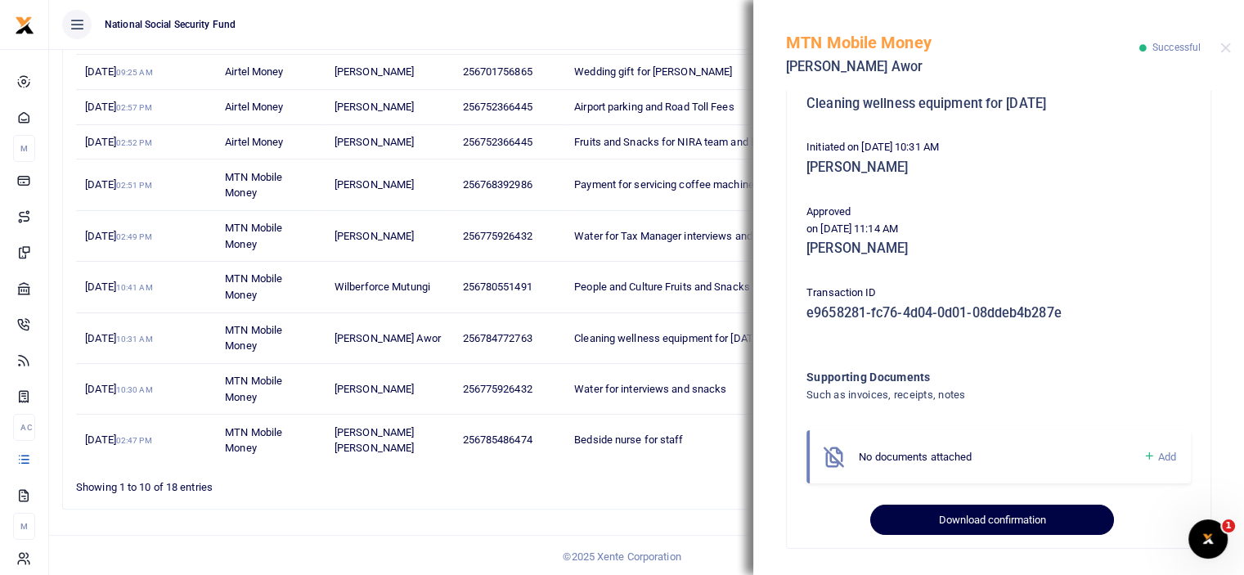
click at [982, 524] on button "Download confirmation" at bounding box center [991, 520] width 243 height 31
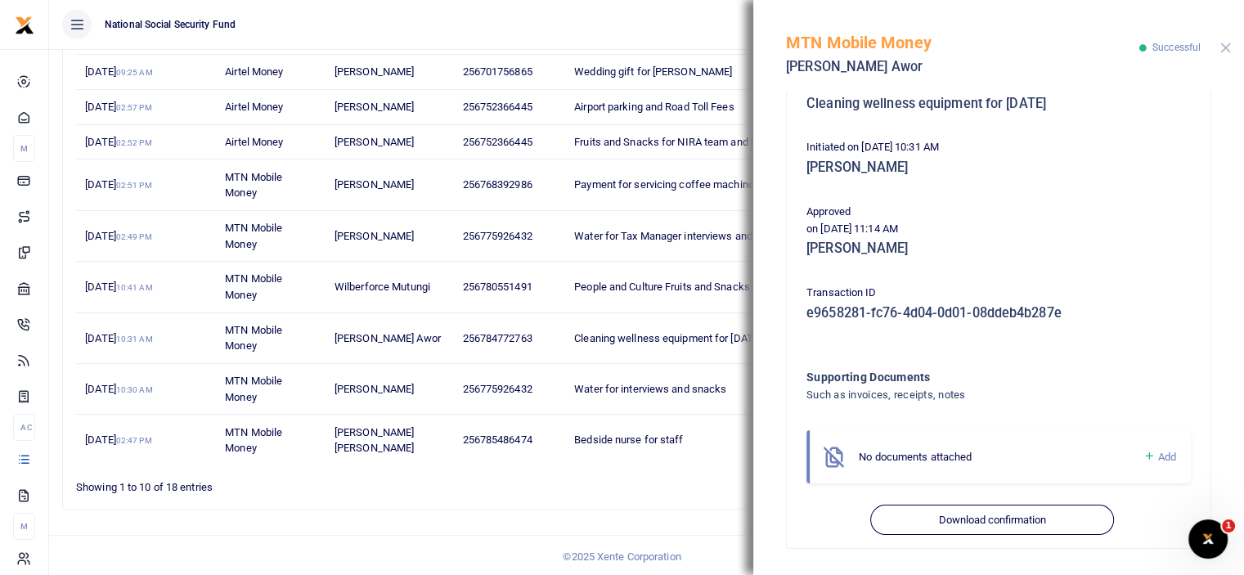
click at [1223, 47] on button "Close" at bounding box center [1226, 48] width 11 height 11
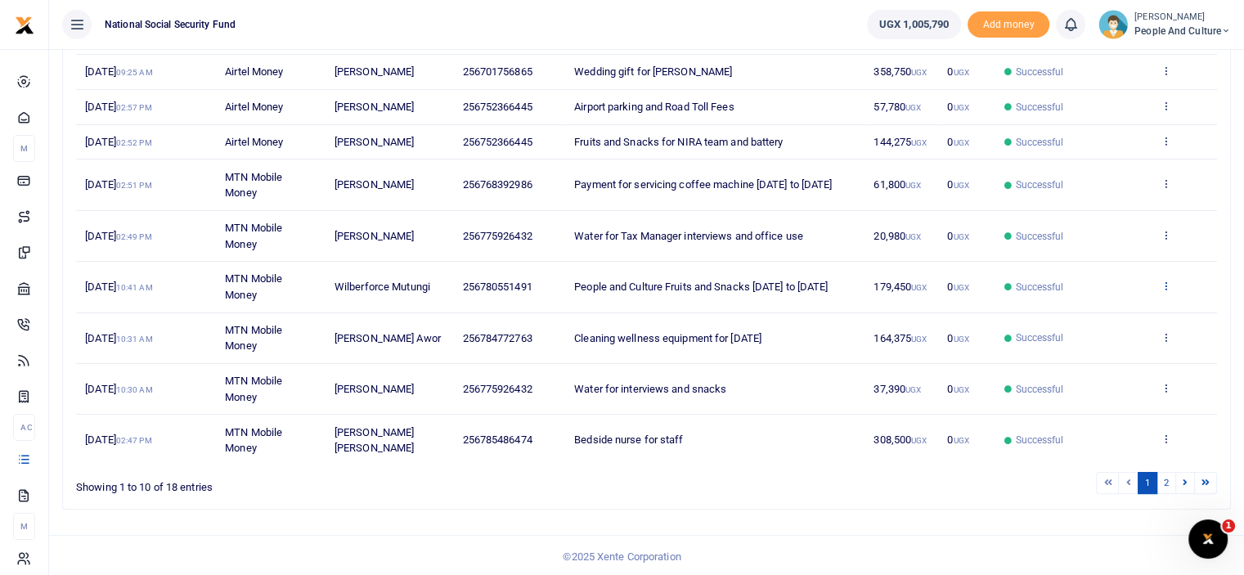
click at [1168, 284] on icon at bounding box center [1166, 285] width 11 height 11
click at [1116, 317] on link "View details" at bounding box center [1105, 311] width 129 height 23
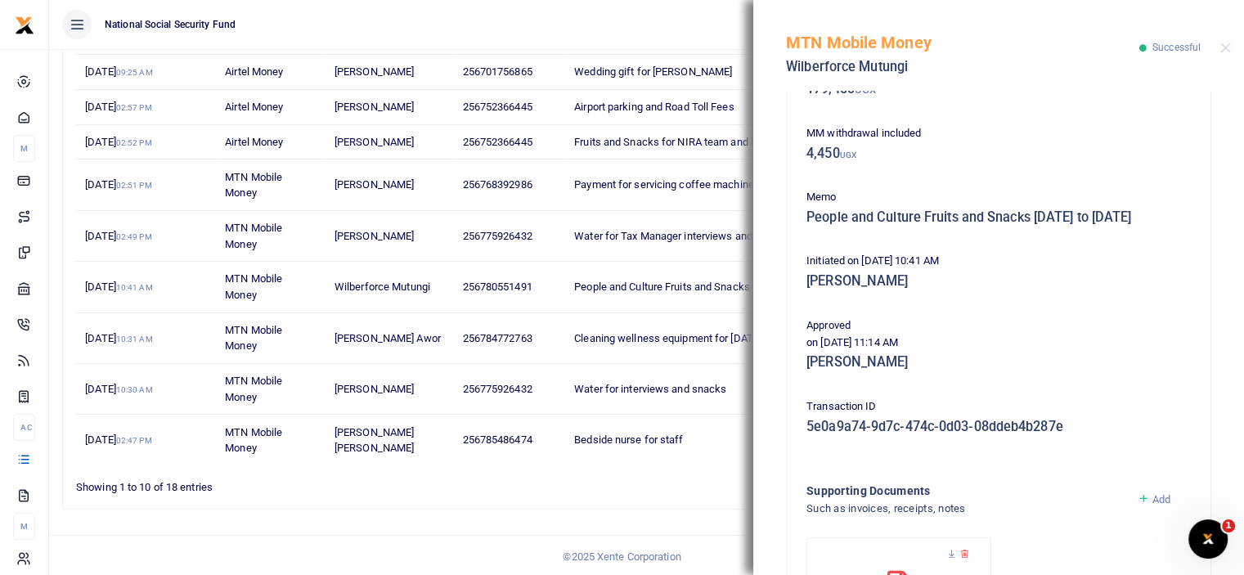
scroll to position [316, 0]
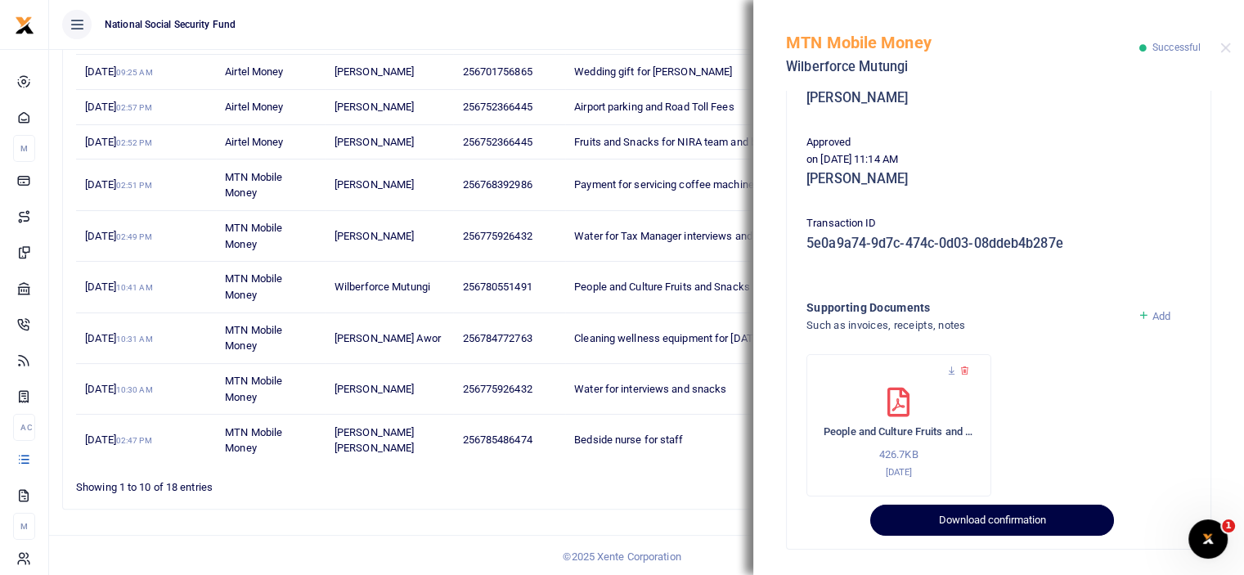
click at [933, 517] on button "Download confirmation" at bounding box center [991, 520] width 243 height 31
click at [929, 526] on button "Download confirmation" at bounding box center [991, 520] width 243 height 31
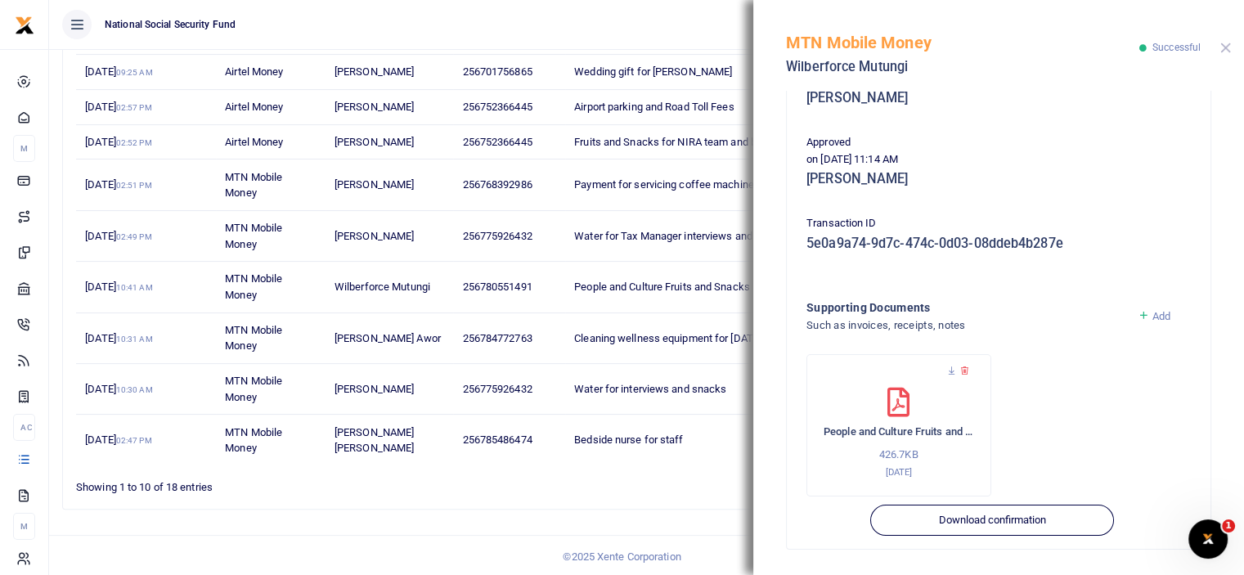
click at [1226, 43] on button "Close" at bounding box center [1226, 48] width 11 height 11
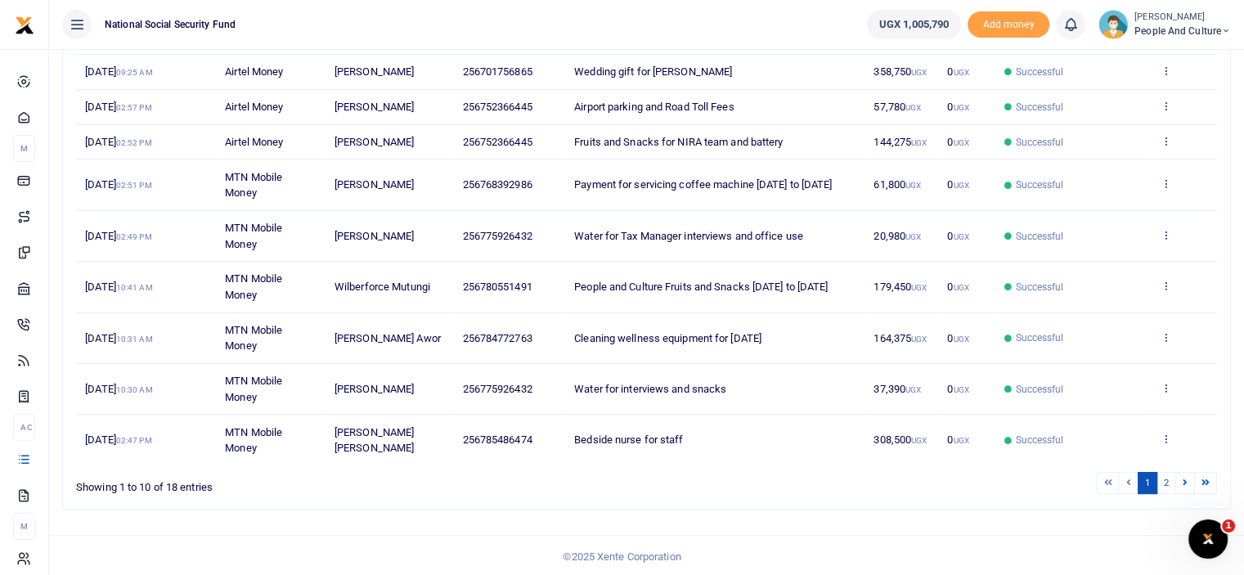
click at [1162, 229] on icon at bounding box center [1166, 234] width 11 height 11
click at [1126, 253] on link "View details" at bounding box center [1105, 261] width 129 height 23
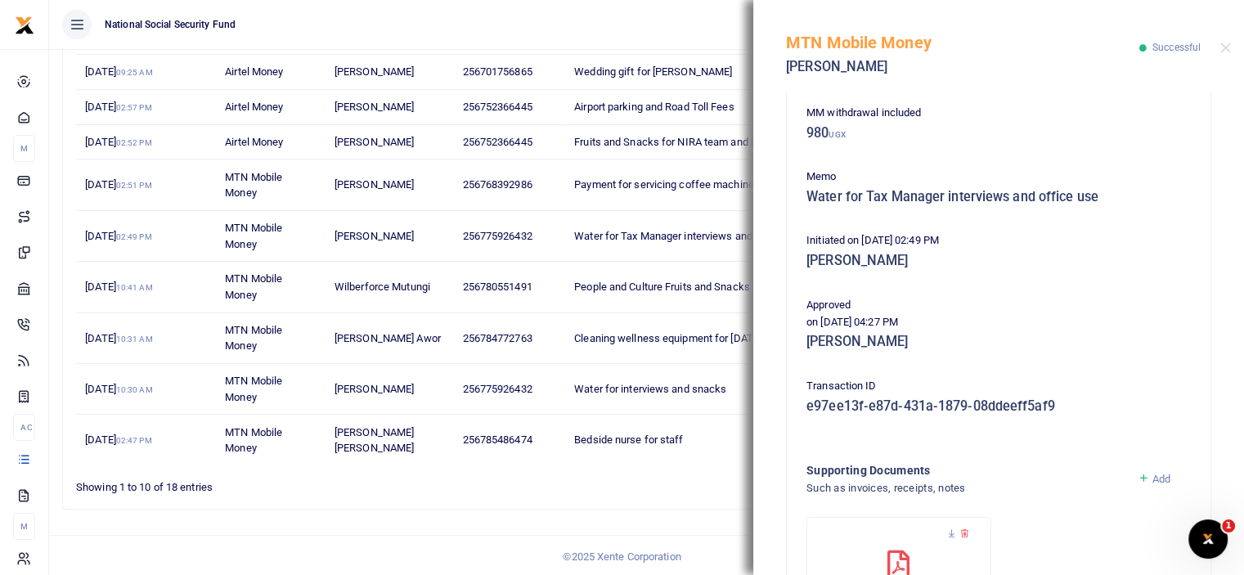
scroll to position [300, 0]
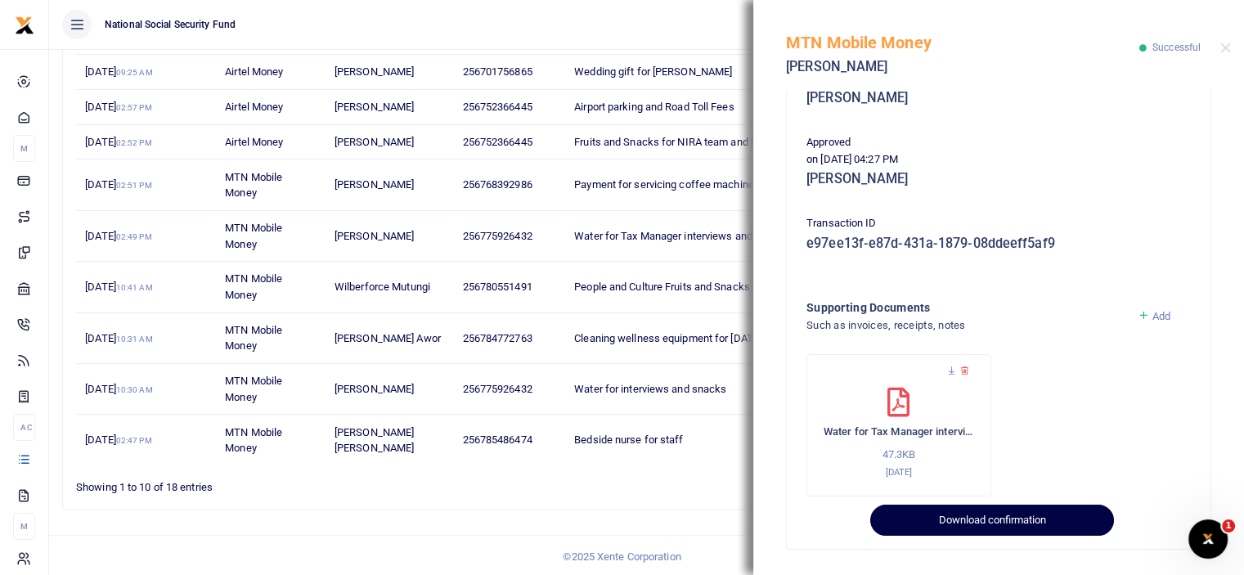
click at [931, 531] on button "Download confirmation" at bounding box center [991, 520] width 243 height 31
click at [930, 532] on button "Download confirmation" at bounding box center [991, 520] width 243 height 31
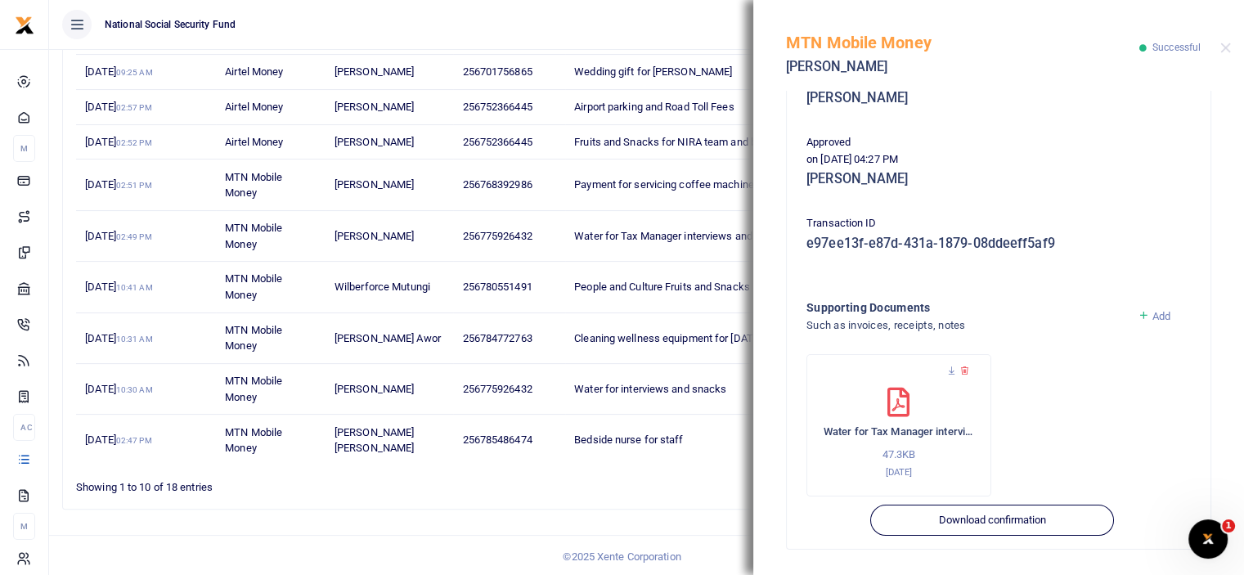
click at [1221, 44] on div at bounding box center [1226, 48] width 11 height 11
click at [1224, 45] on button "Close" at bounding box center [1226, 48] width 11 height 11
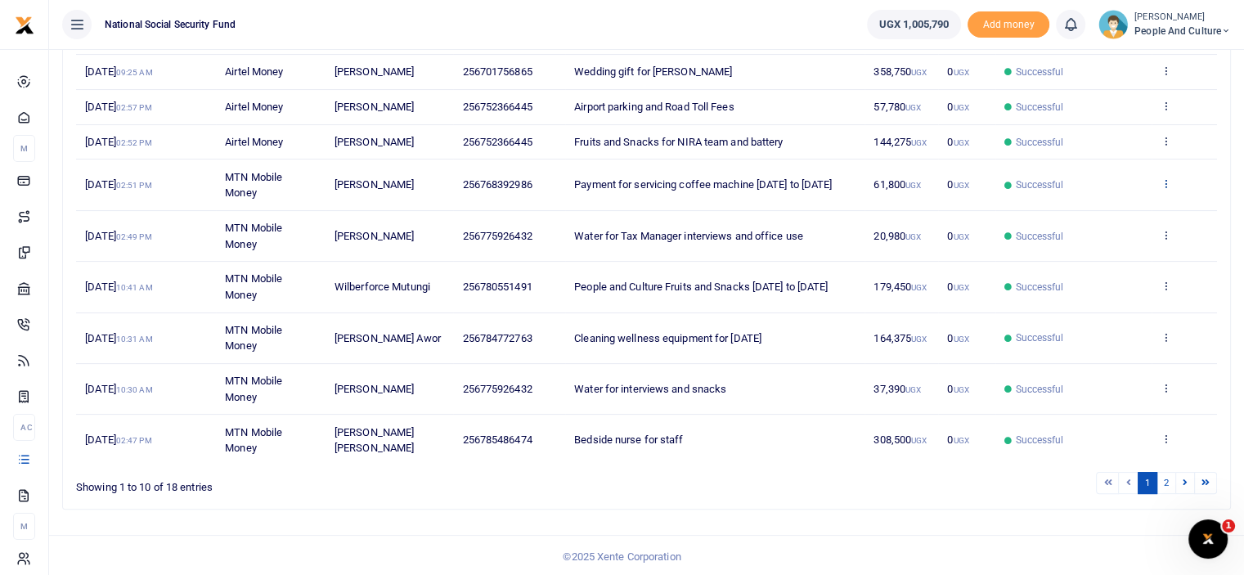
click at [1164, 182] on icon at bounding box center [1166, 183] width 11 height 11
click at [1106, 206] on link "View details" at bounding box center [1105, 210] width 129 height 23
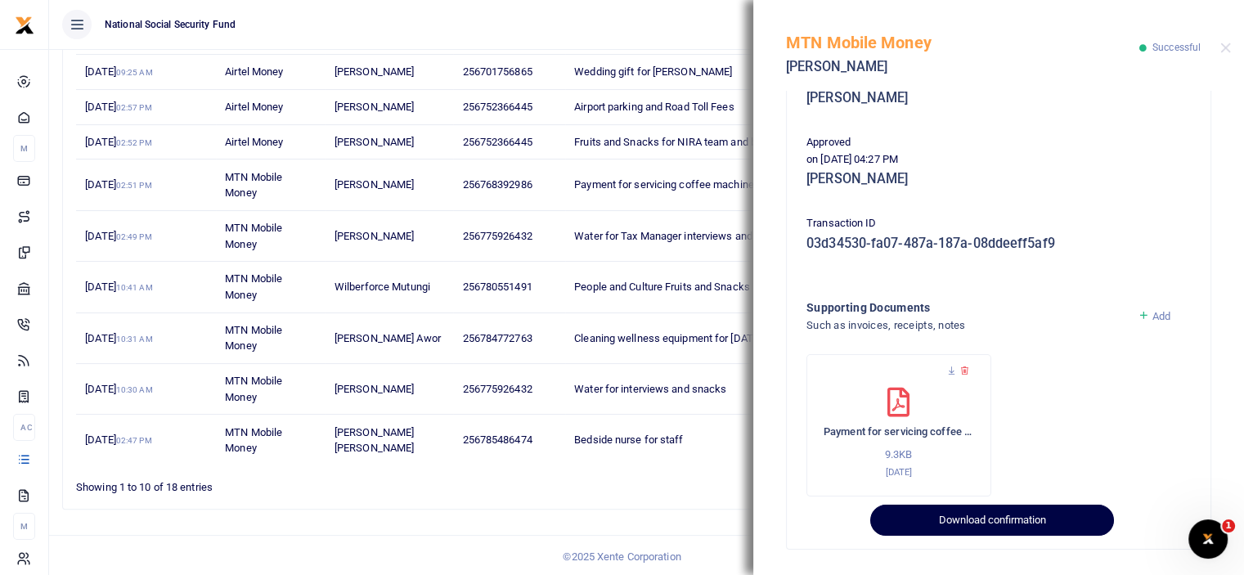
click at [978, 519] on button "Download confirmation" at bounding box center [991, 520] width 243 height 31
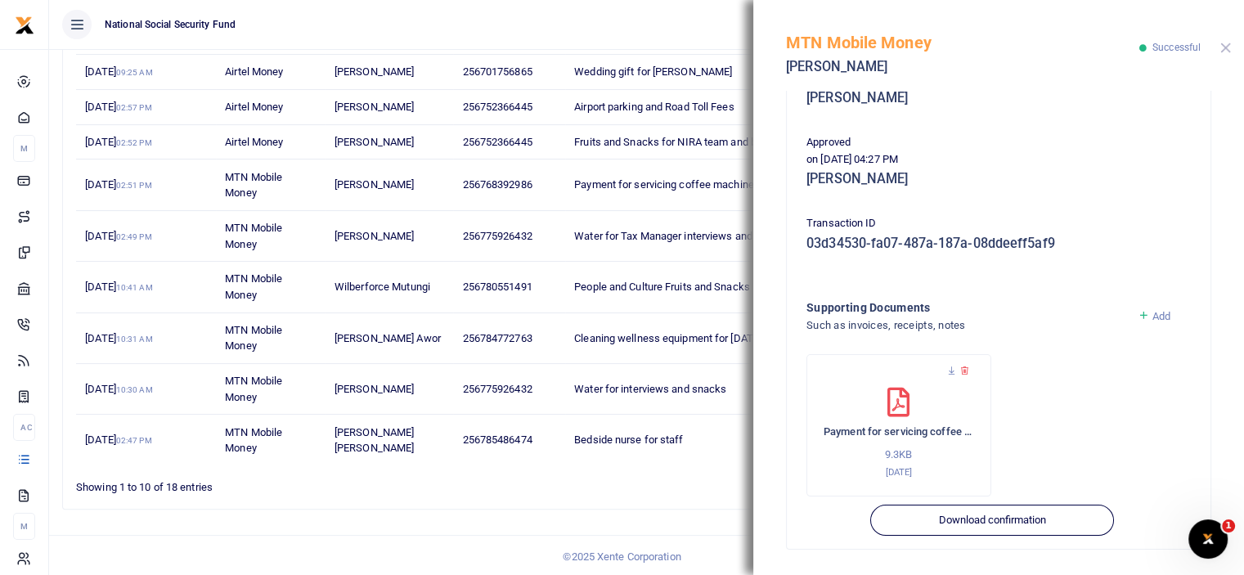
click at [1224, 47] on button "Close" at bounding box center [1226, 48] width 11 height 11
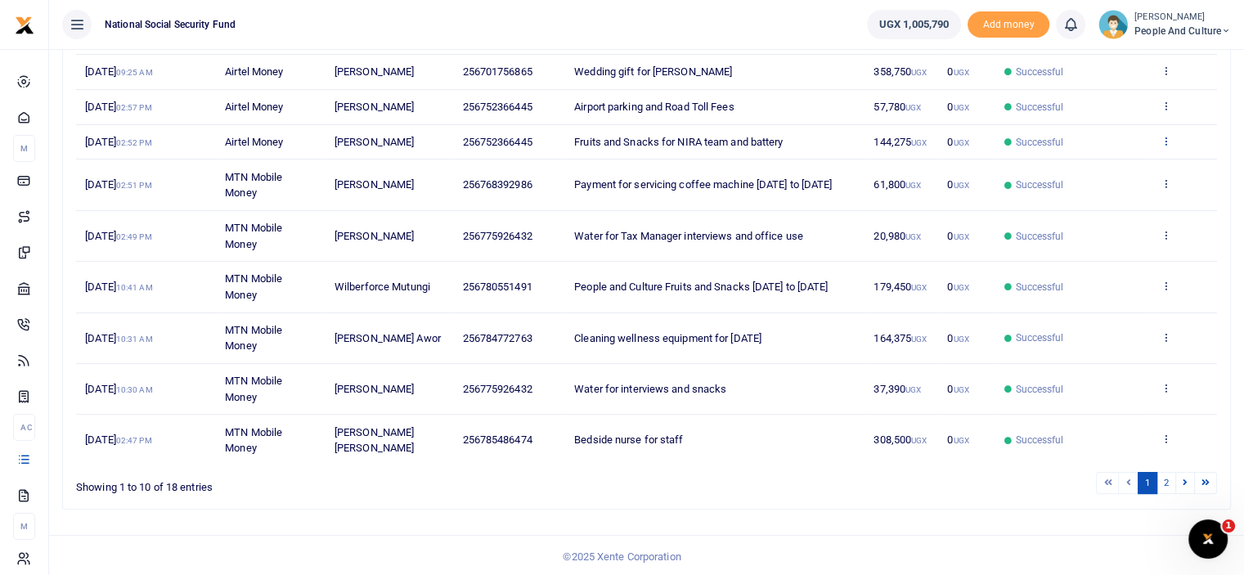
click at [1165, 135] on icon at bounding box center [1166, 140] width 11 height 11
click at [1131, 156] on link "View details" at bounding box center [1105, 167] width 129 height 23
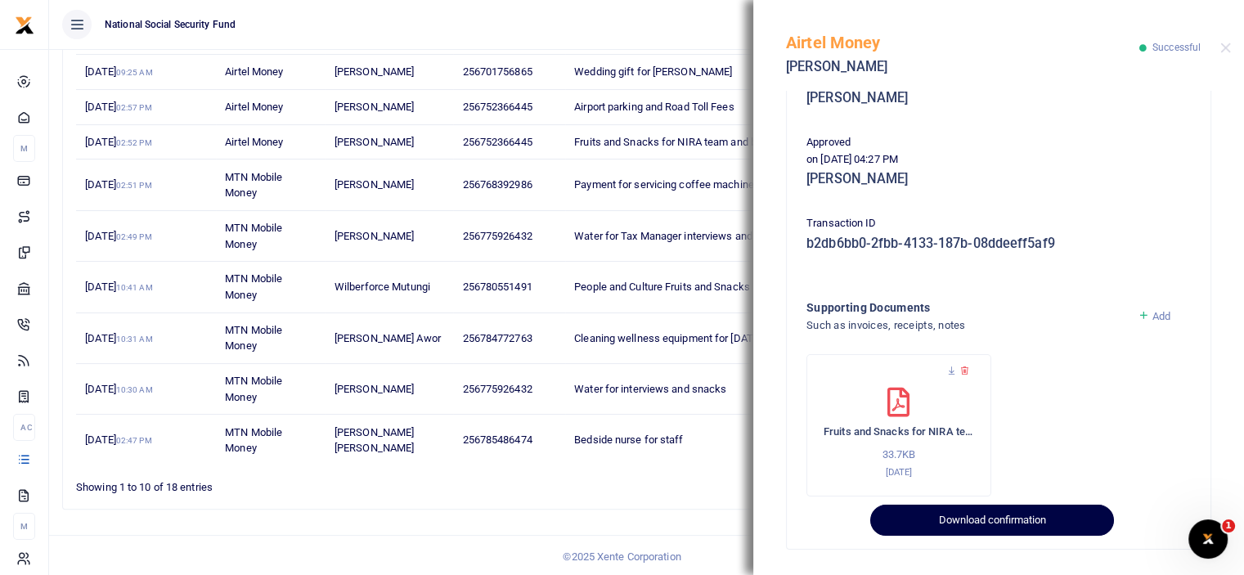
click at [963, 509] on button "Download confirmation" at bounding box center [991, 520] width 243 height 31
click at [959, 520] on button "Download confirmation" at bounding box center [991, 520] width 243 height 31
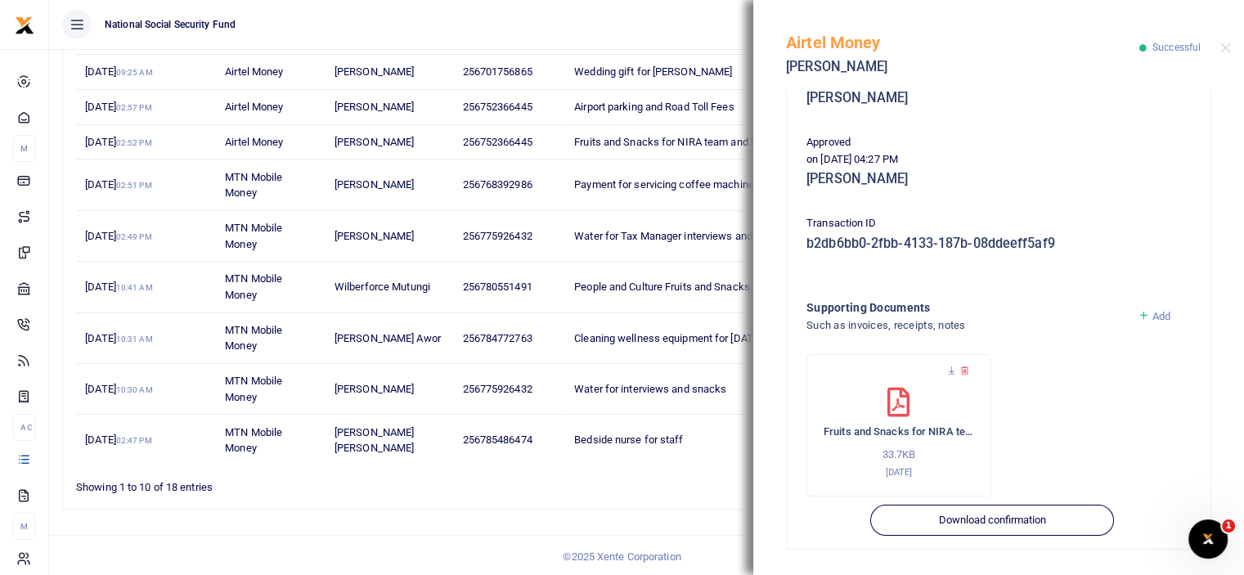
click at [625, 501] on div "Search: Date Transaction Name Account Number Memo Amount Fees Status Action 11t…" at bounding box center [646, 222] width 1167 height 574
click at [1225, 49] on button "Close" at bounding box center [1226, 48] width 11 height 11
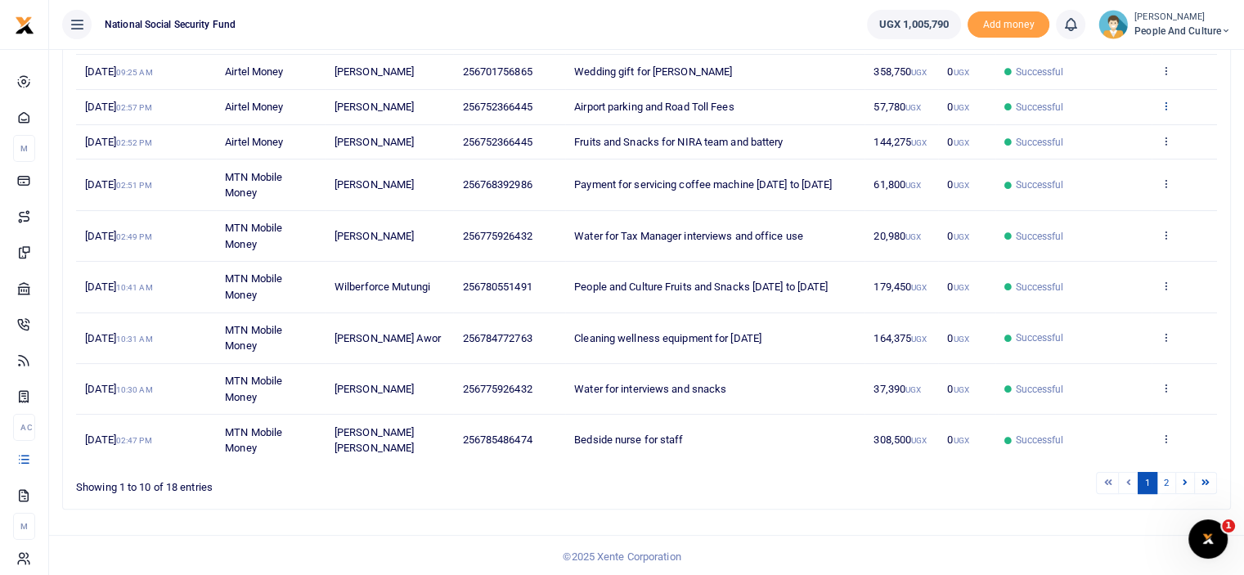
click at [1166, 106] on icon at bounding box center [1166, 105] width 11 height 11
click at [1120, 133] on link "View details" at bounding box center [1105, 132] width 129 height 23
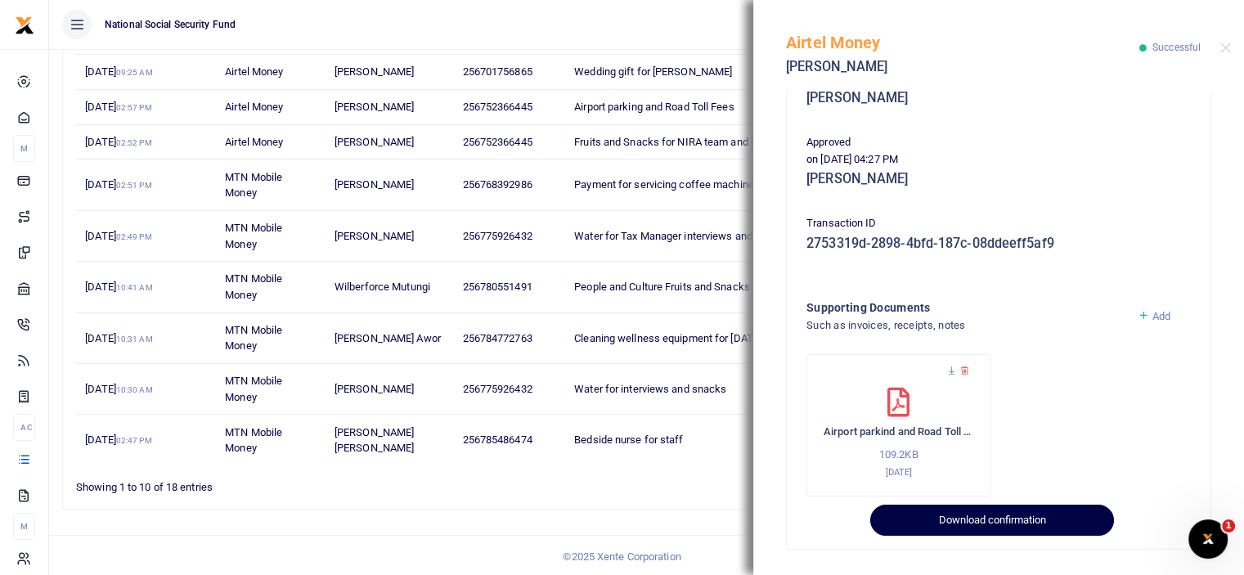
click at [1000, 523] on button "Download confirmation" at bounding box center [991, 520] width 243 height 31
click at [1000, 524] on button "Download confirmation" at bounding box center [991, 520] width 243 height 31
click at [999, 524] on button "Download confirmation" at bounding box center [991, 520] width 243 height 31
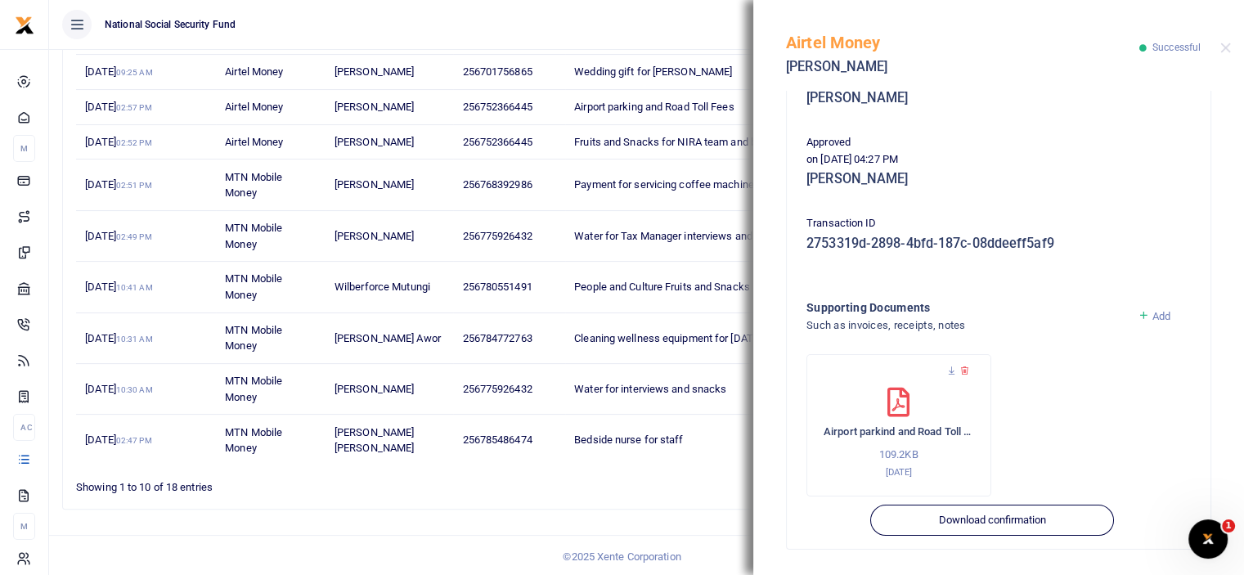
click at [1225, 53] on div "Airtel Money Gonda Moses Successful" at bounding box center [998, 45] width 491 height 91
click at [1222, 47] on button "Close" at bounding box center [1226, 48] width 11 height 11
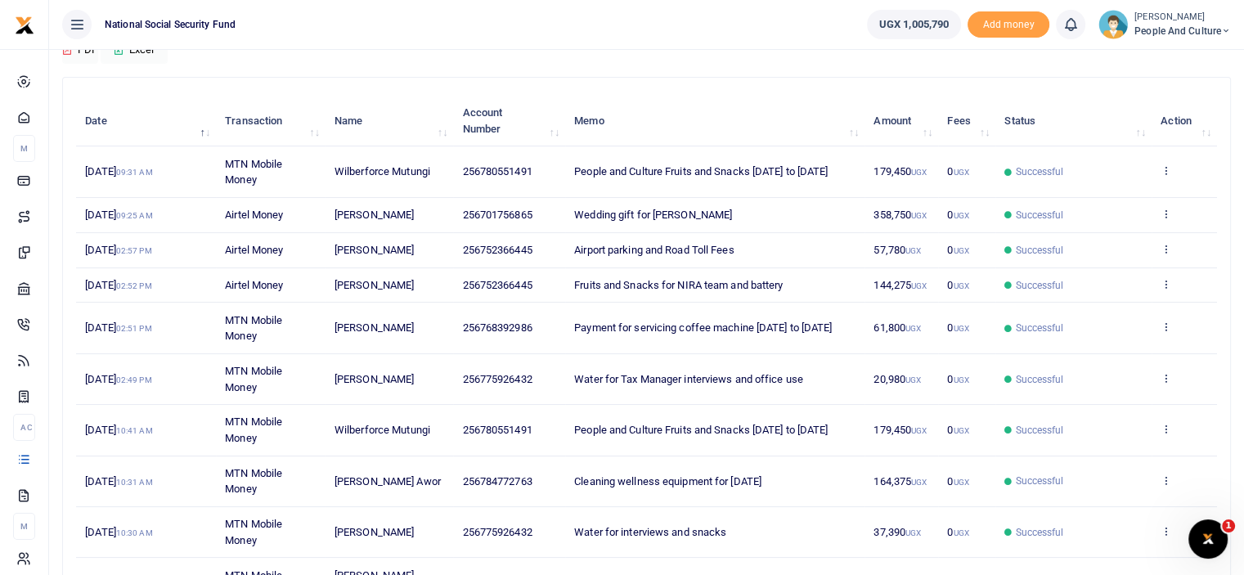
scroll to position [138, 0]
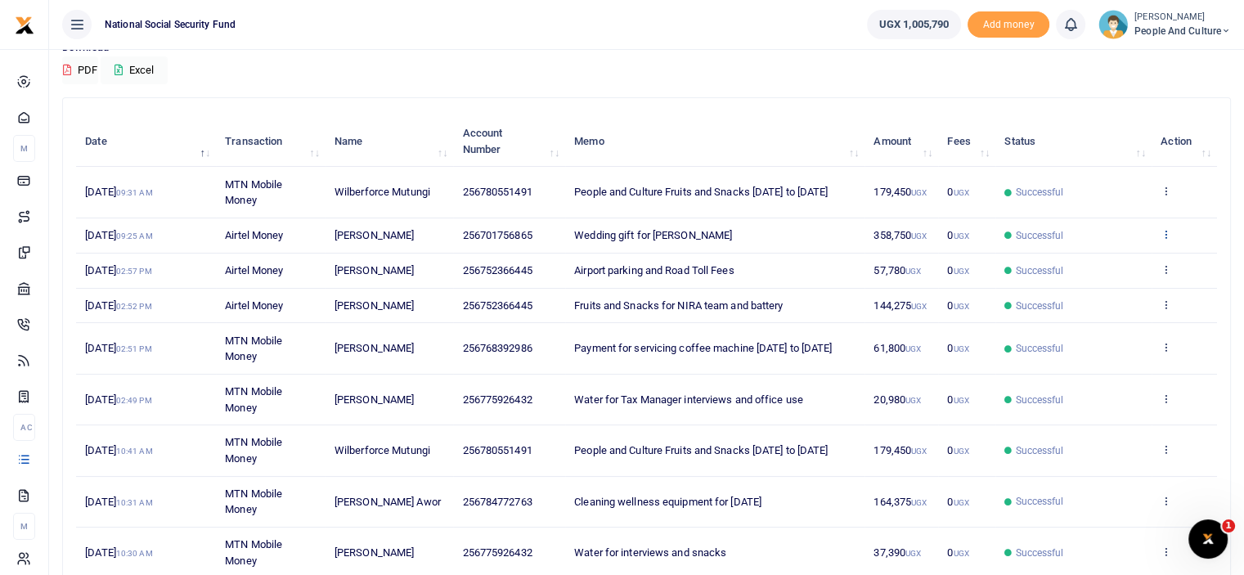
click at [1166, 234] on icon at bounding box center [1166, 233] width 11 height 11
click at [1116, 257] on link "View details" at bounding box center [1105, 261] width 129 height 23
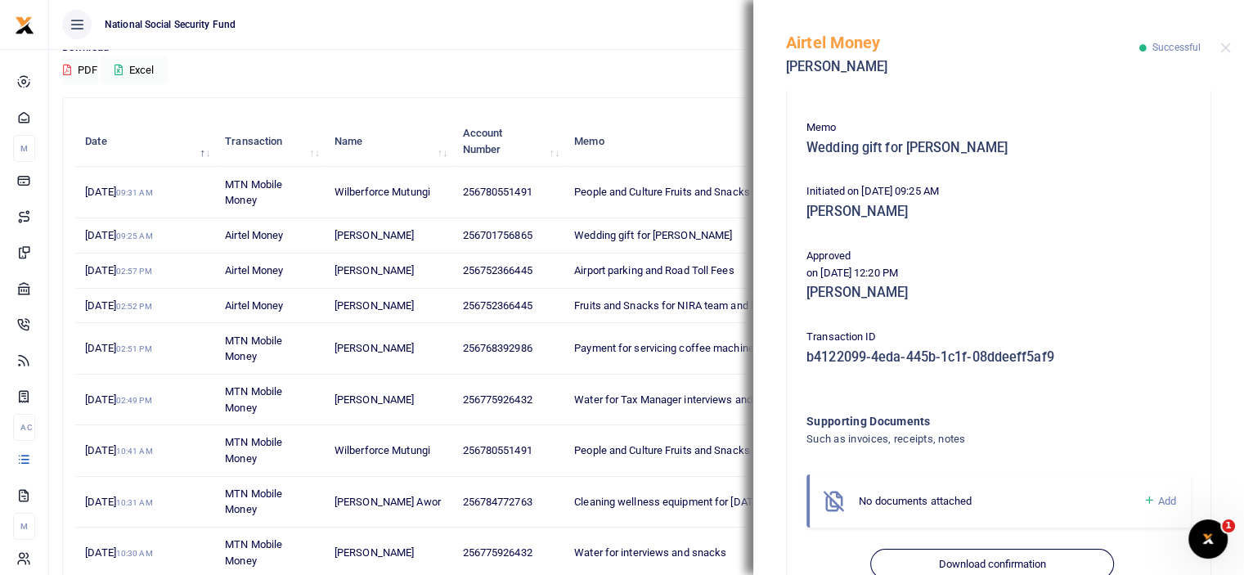
scroll to position [231, 0]
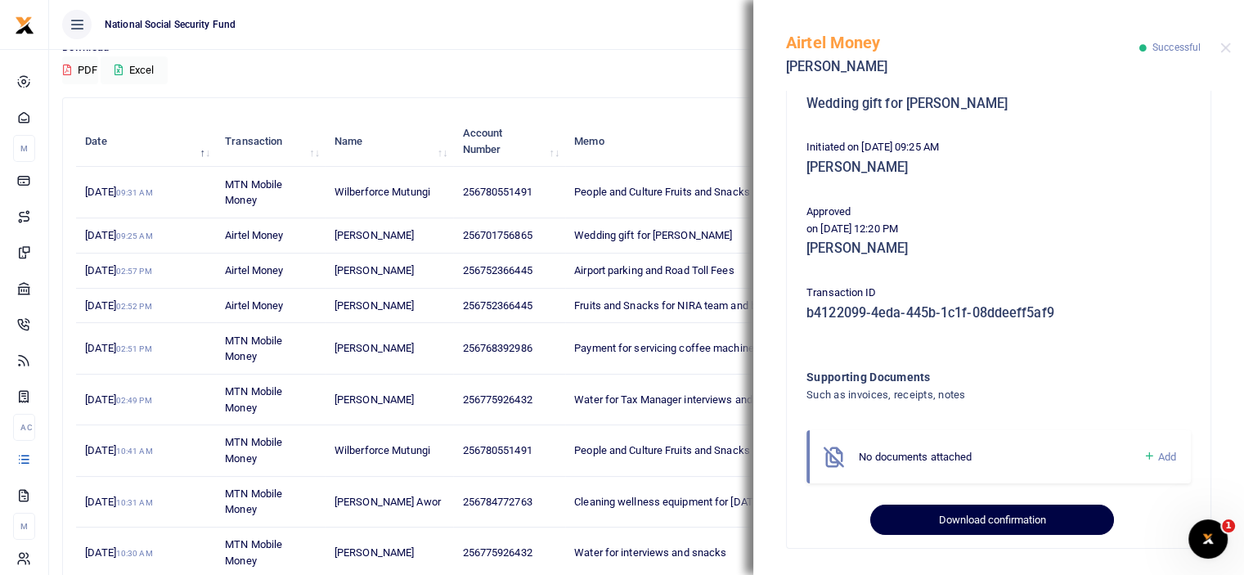
click at [938, 516] on button "Download confirmation" at bounding box center [991, 520] width 243 height 31
click at [938, 525] on button "Download confirmation" at bounding box center [991, 520] width 243 height 31
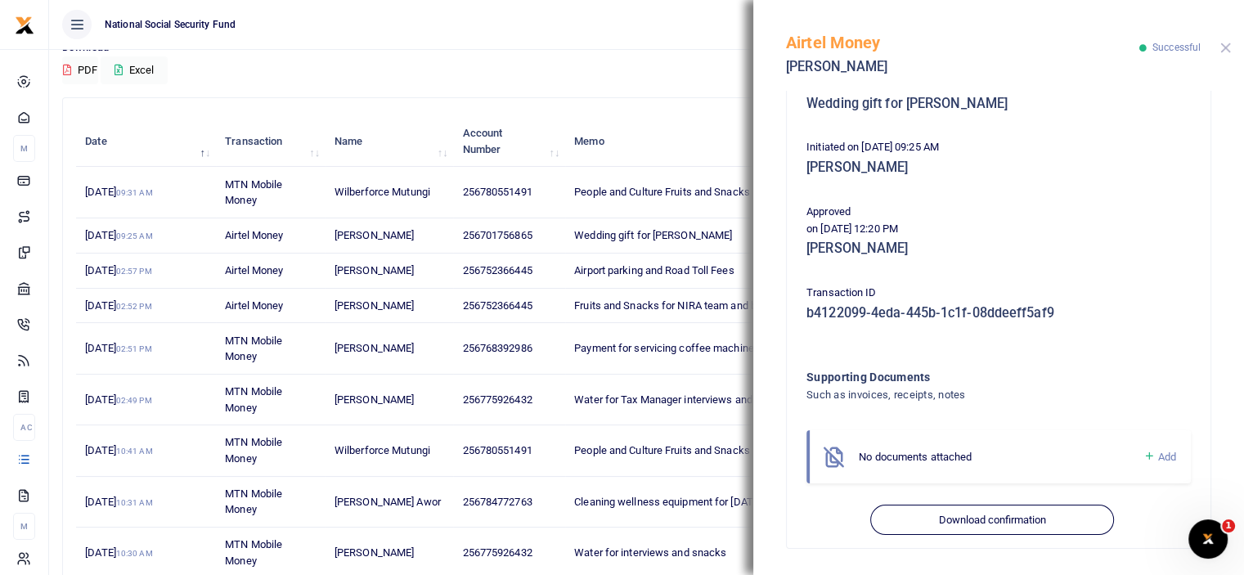
click at [1225, 49] on button "Close" at bounding box center [1226, 48] width 11 height 11
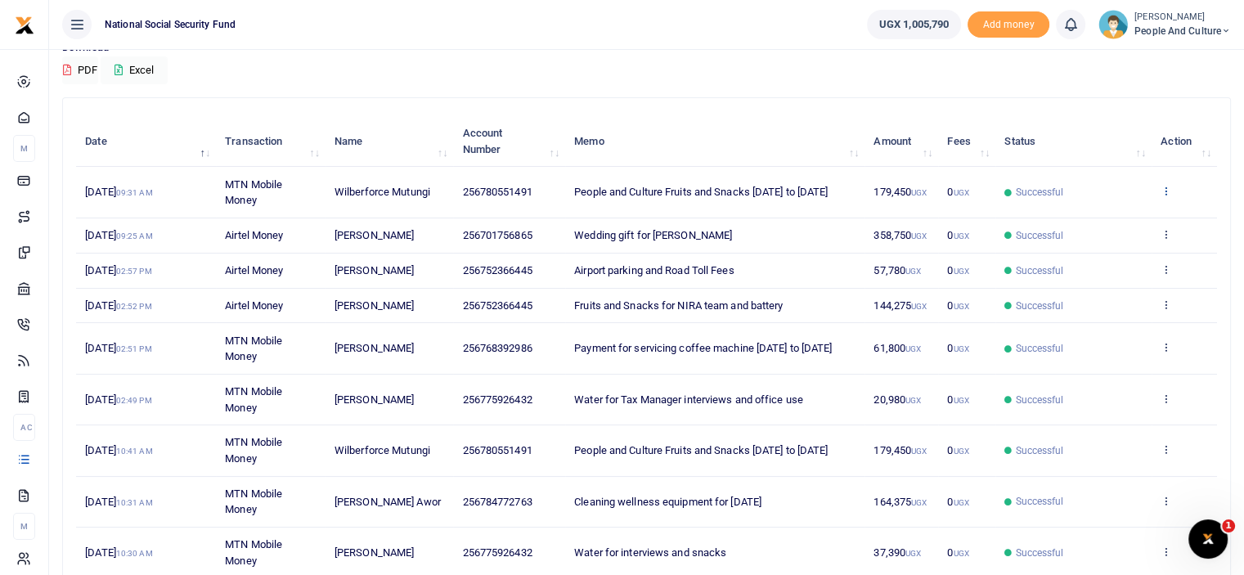
click at [1166, 188] on icon at bounding box center [1166, 190] width 11 height 11
click at [1113, 212] on link "View details" at bounding box center [1105, 218] width 129 height 23
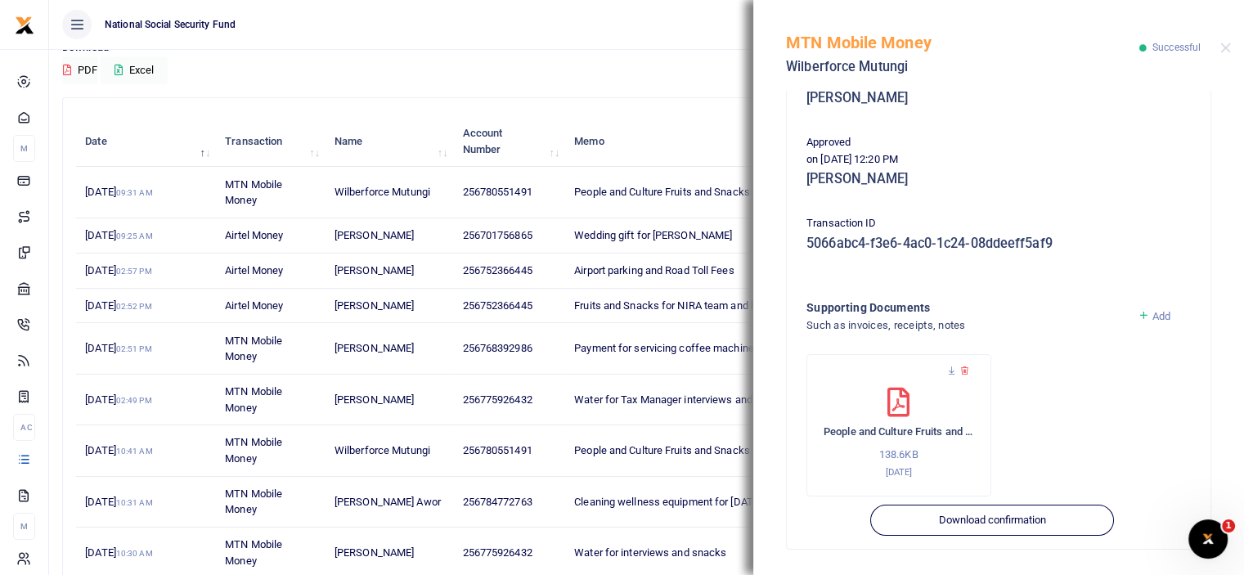
scroll to position [316, 0]
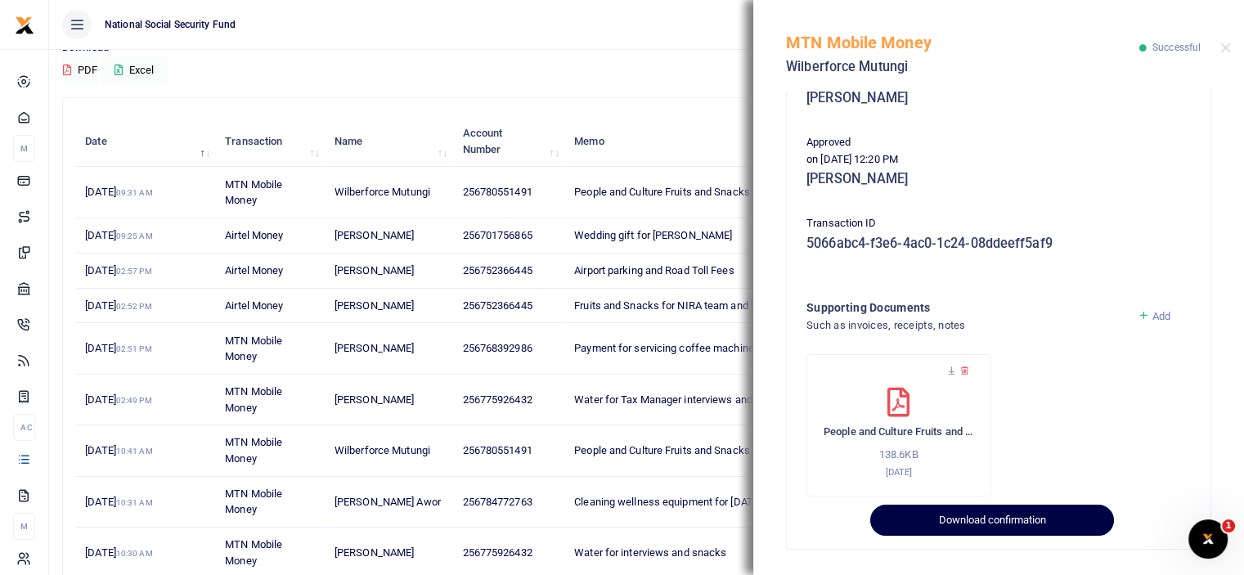
click at [975, 524] on button "Download confirmation" at bounding box center [991, 520] width 243 height 31
